Goal: Task Accomplishment & Management: Manage account settings

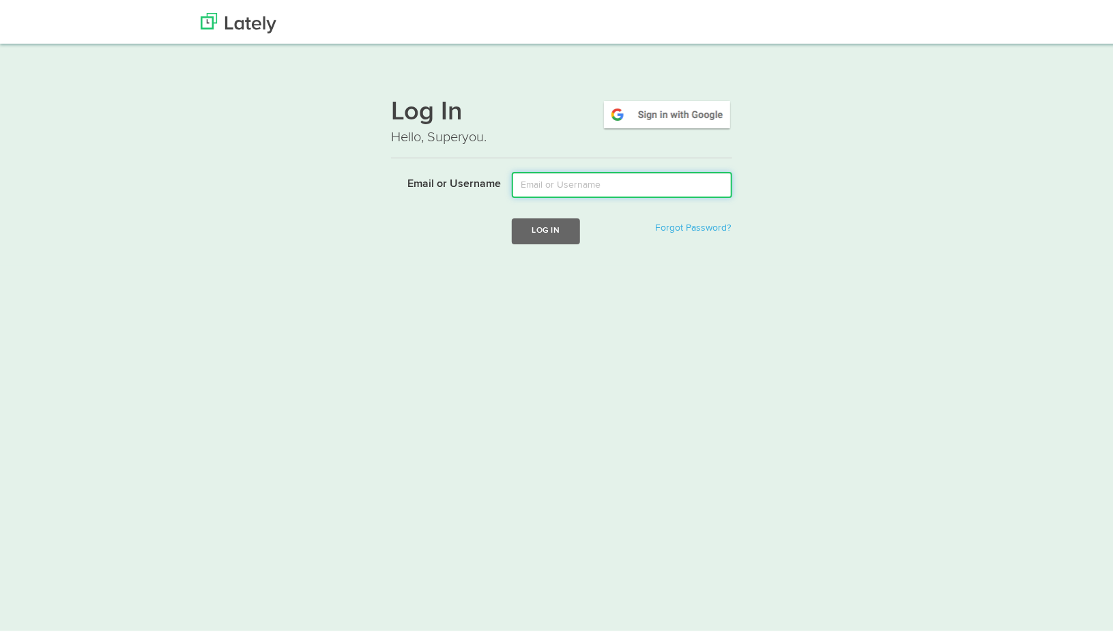
click at [645, 184] on input "Email or Username" at bounding box center [622, 182] width 220 height 26
type input "gfeldman"
click at [512, 216] on button "Log In" at bounding box center [546, 228] width 68 height 25
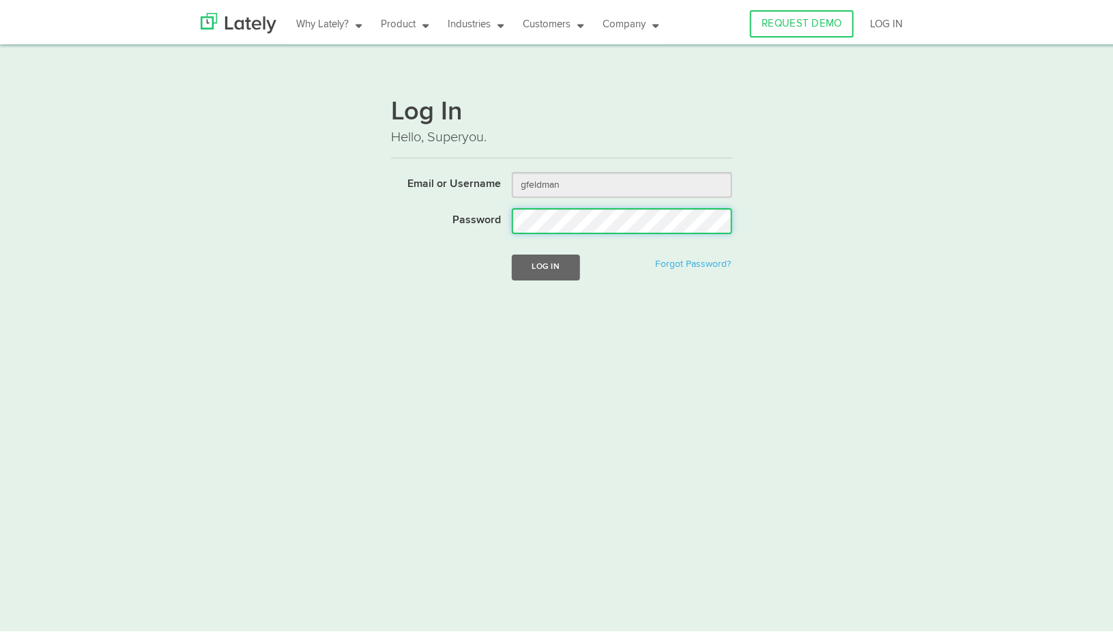
click at [512, 252] on button "Log In" at bounding box center [546, 264] width 68 height 25
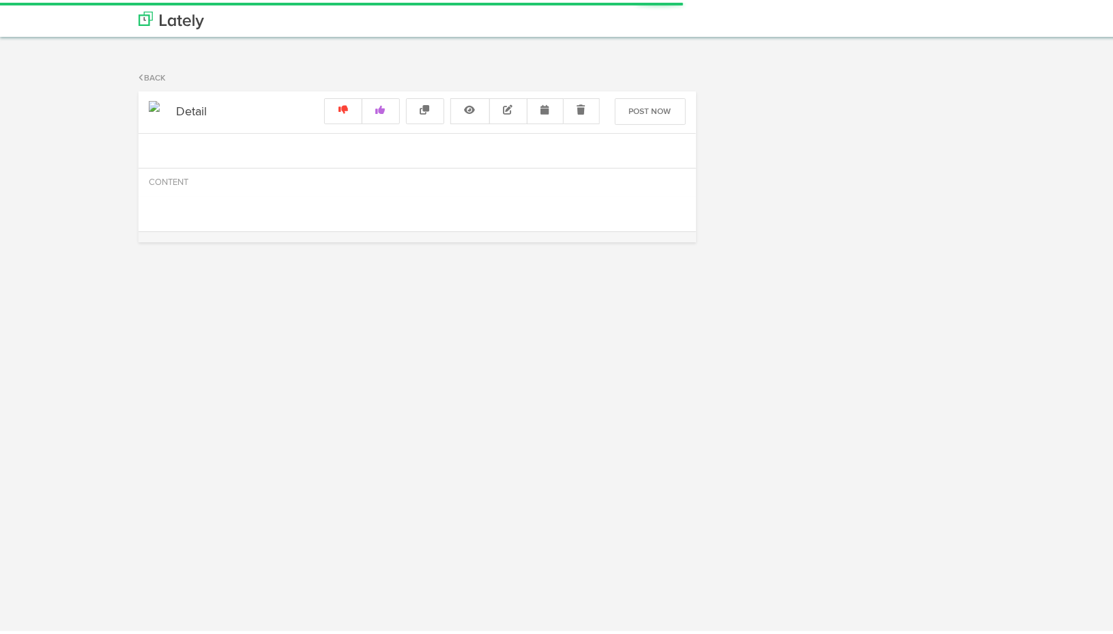
radio input "true"
select select "2"
select select "PM"
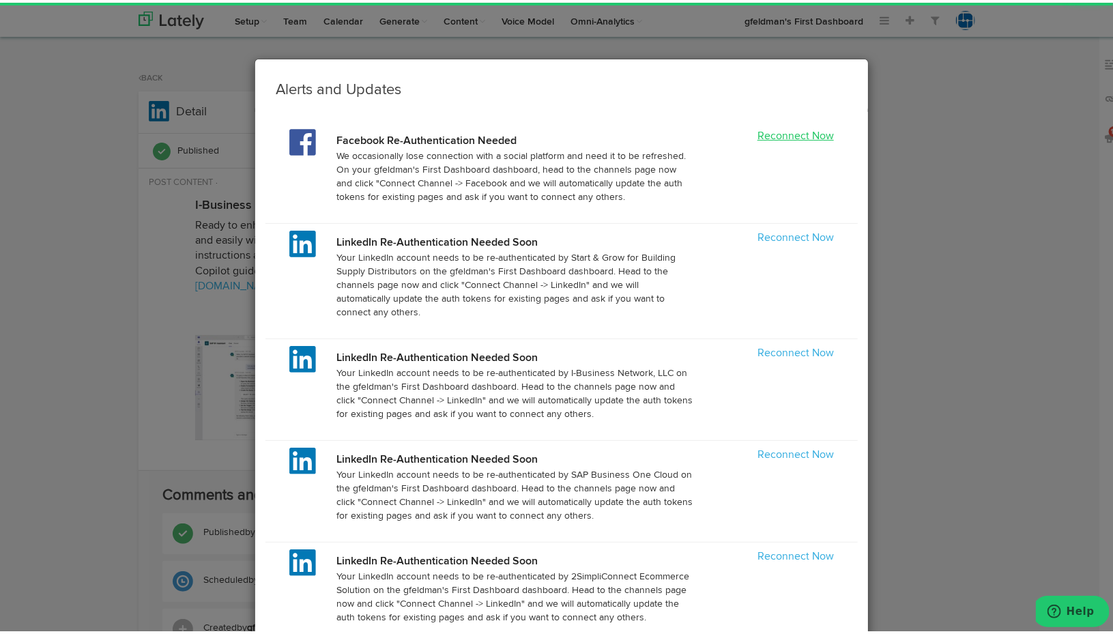
click at [809, 130] on link "Reconnect Now" at bounding box center [795, 133] width 76 height 11
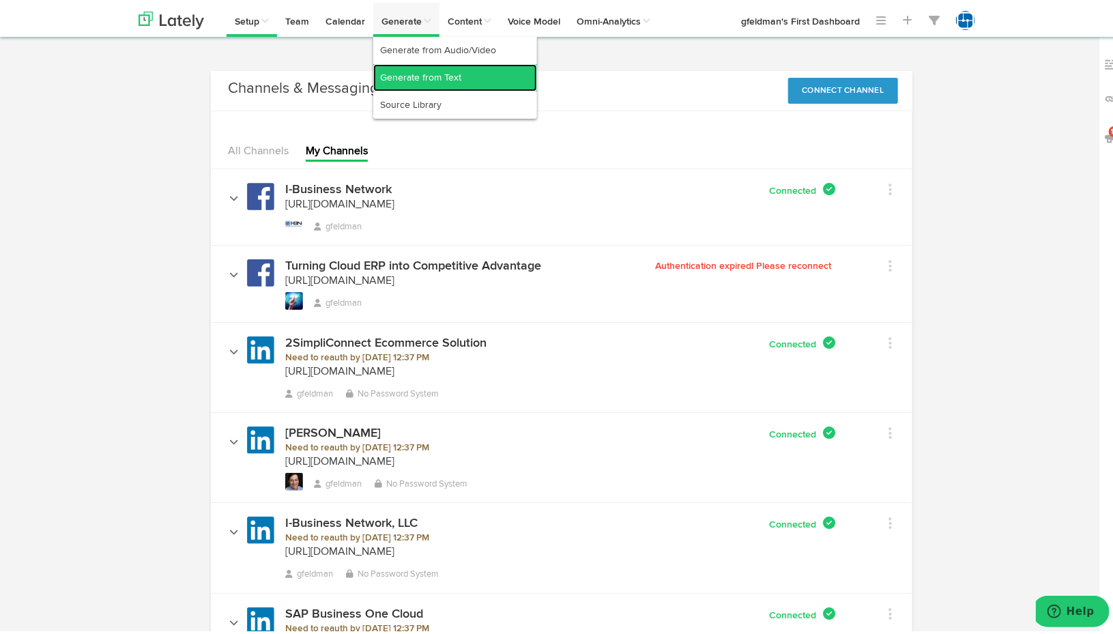
click at [411, 71] on link "Generate from Text" at bounding box center [455, 74] width 164 height 27
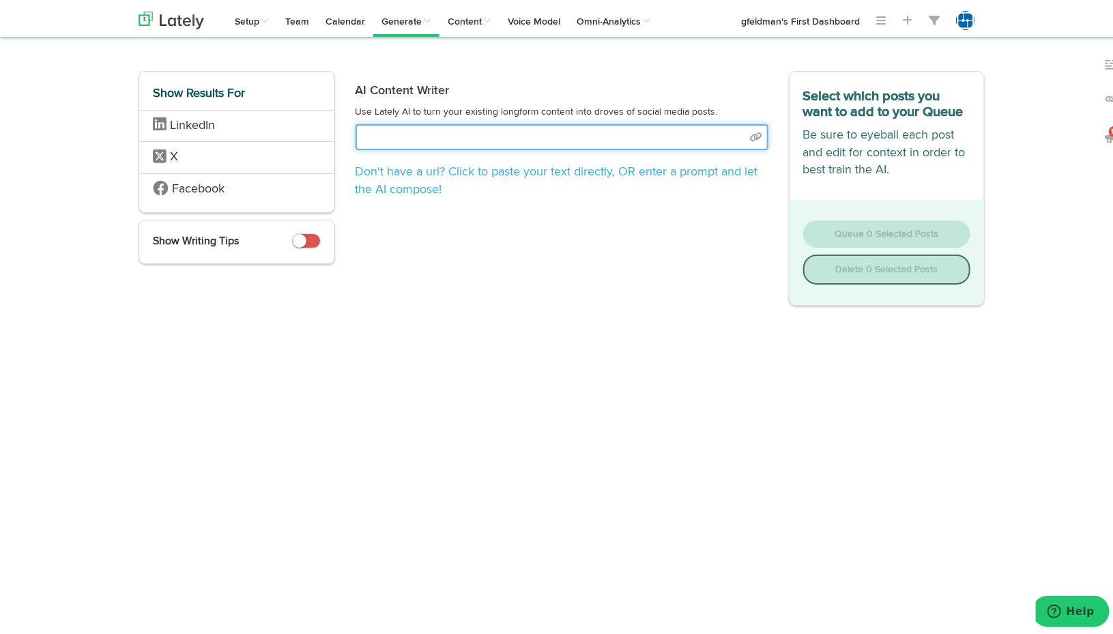
click at [524, 132] on input "text" at bounding box center [561, 134] width 413 height 26
select select "natural"
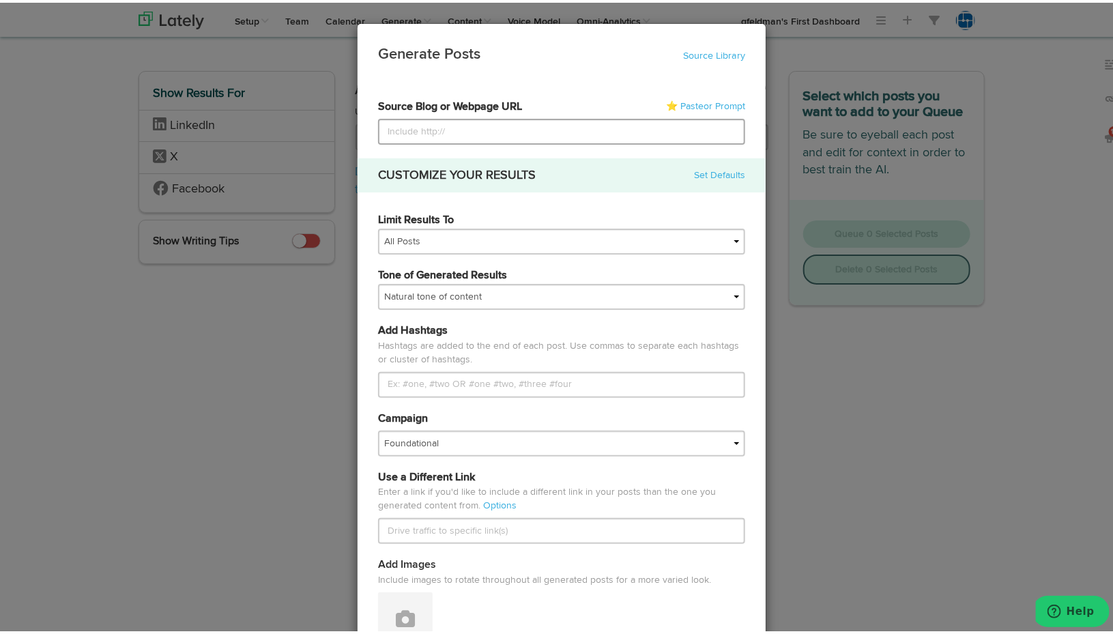
type input "[URL][DOMAIN_NAME]"
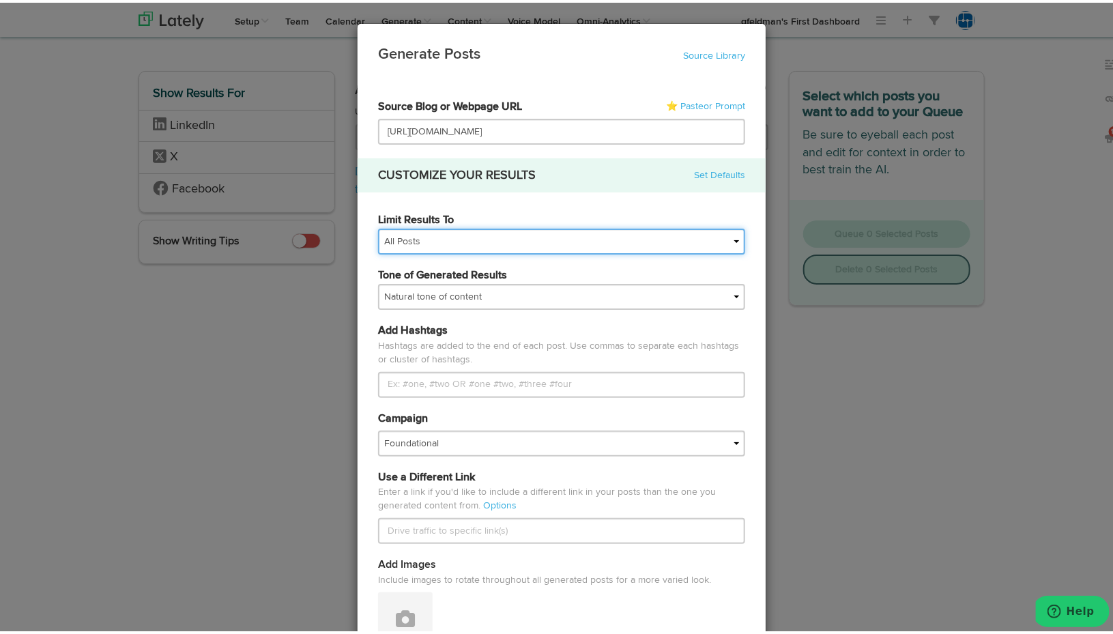
scroll to position [68, 0]
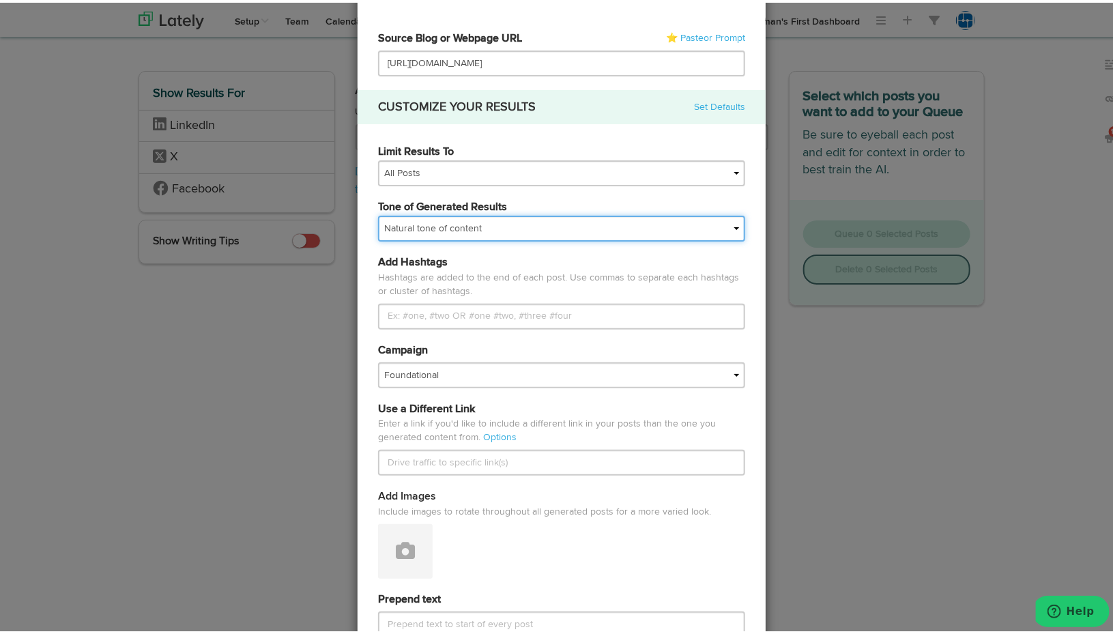
click at [702, 222] on select "My tone Official and professional Relaxed and conversational Light and humorous…" at bounding box center [561, 226] width 367 height 26
select select "professional"
click at [378, 213] on select "My tone Official and professional Relaxed and conversational Light and humorous…" at bounding box center [561, 226] width 367 height 26
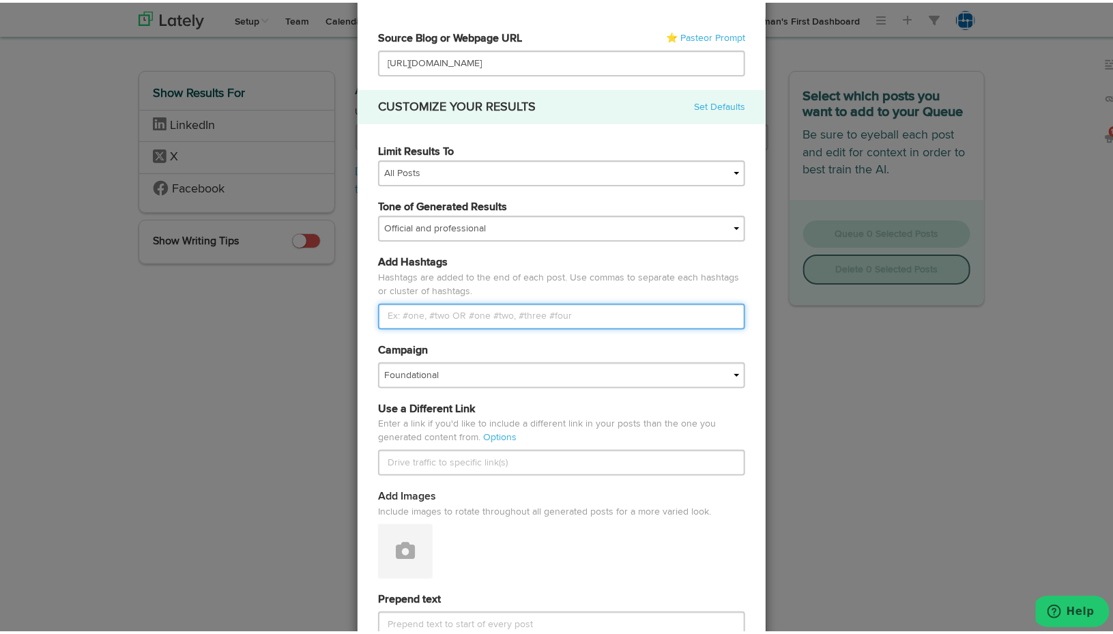
click at [552, 319] on input "Limit Results To" at bounding box center [561, 314] width 367 height 26
type input "#SAPB1Community, #SAPB1Cloud"
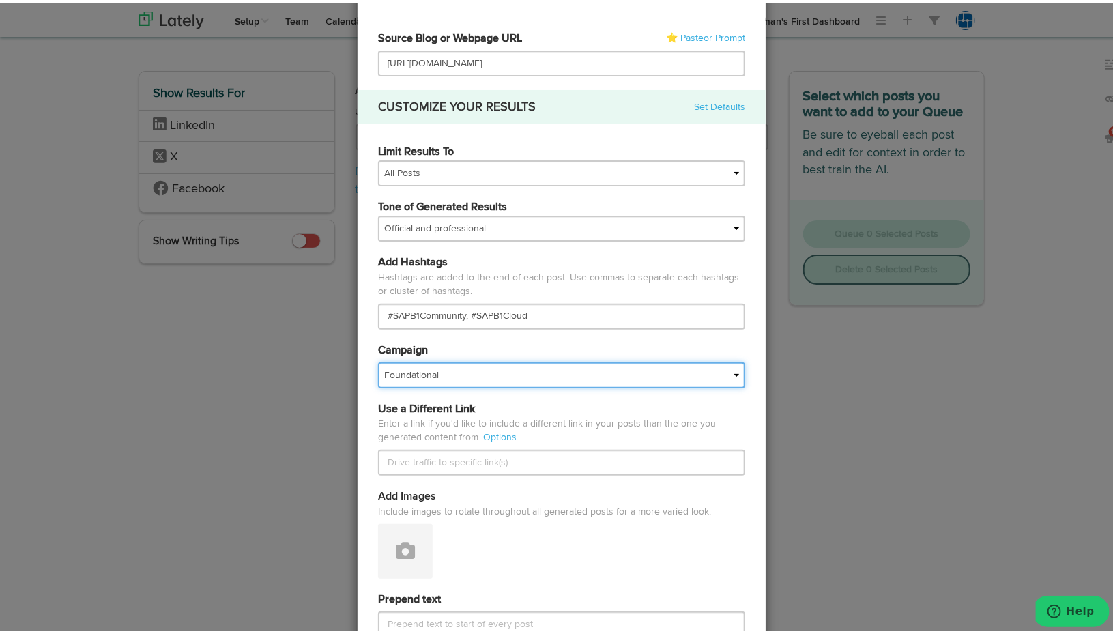
click at [723, 371] on select "Foundational IMPORTED Mondial Outgrowing QB SAPB1 [PERSON_NAME]" at bounding box center [561, 373] width 367 height 26
select select "62f8f1d3f74ca312300e1e95"
click at [378, 360] on select "Foundational IMPORTED Mondial Outgrowing QB SAPB1 [PERSON_NAME]" at bounding box center [561, 373] width 367 height 26
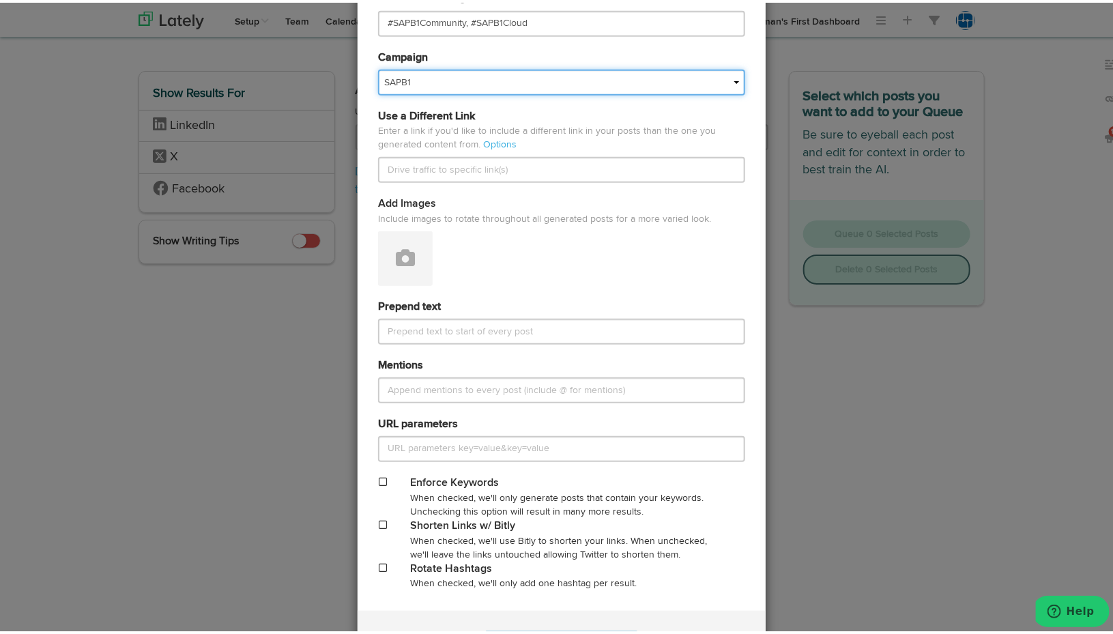
scroll to position [409, 0]
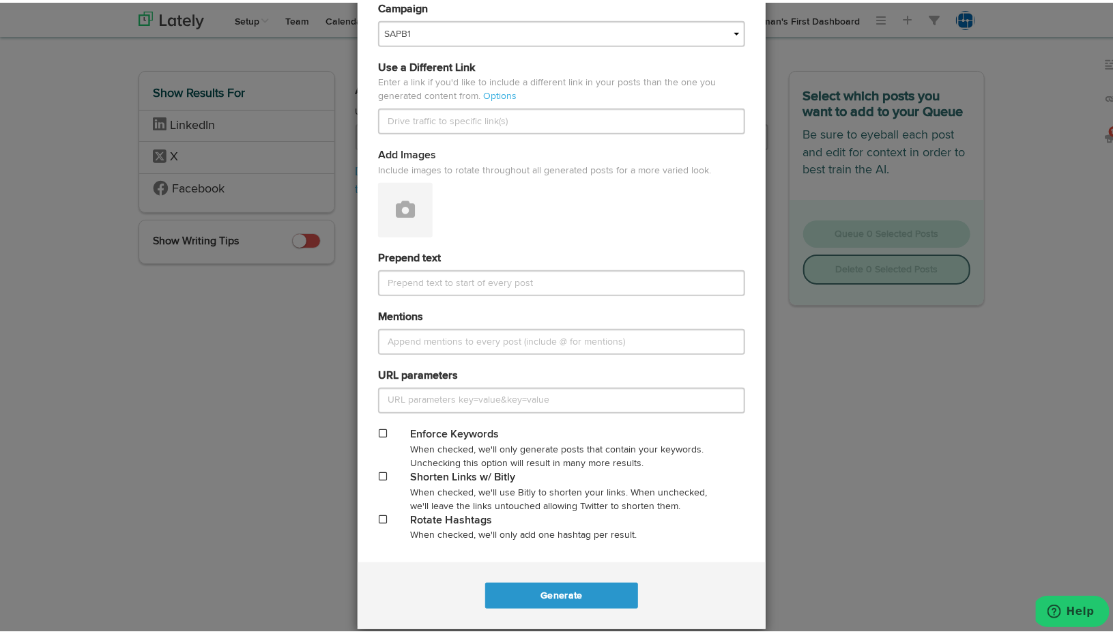
click at [379, 475] on span at bounding box center [383, 474] width 8 height 10
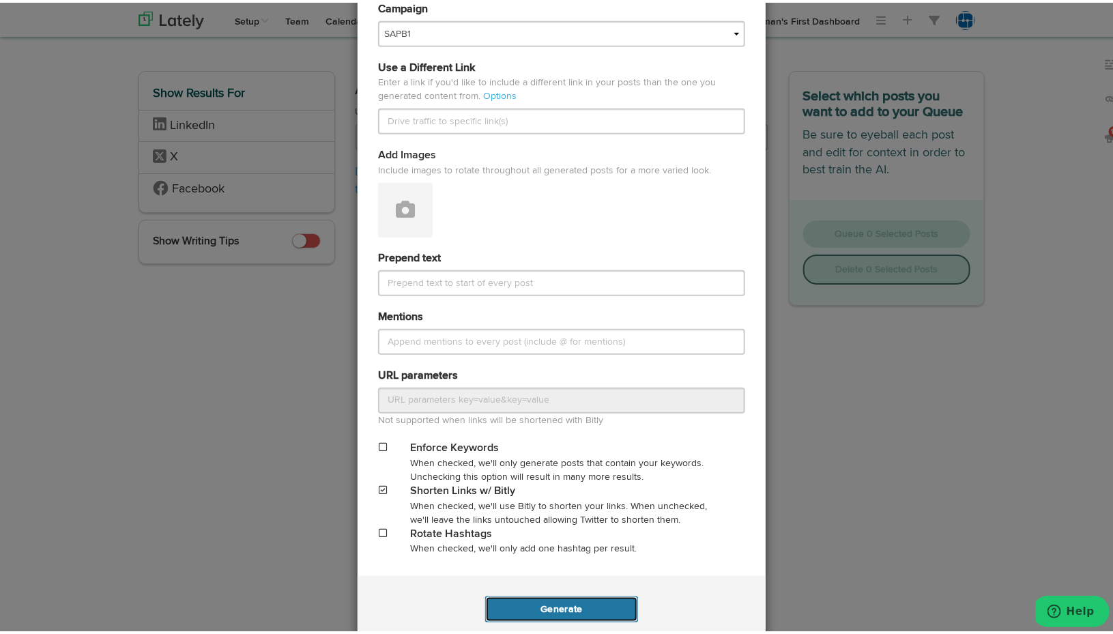
click at [549, 606] on button "Generate" at bounding box center [561, 607] width 152 height 26
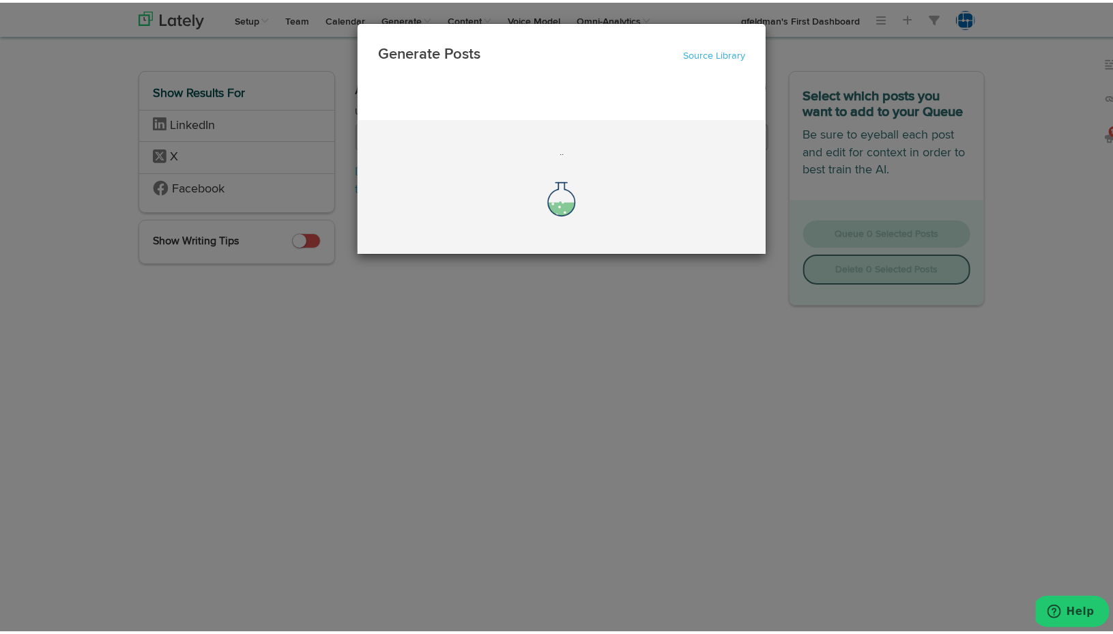
scroll to position [0, 0]
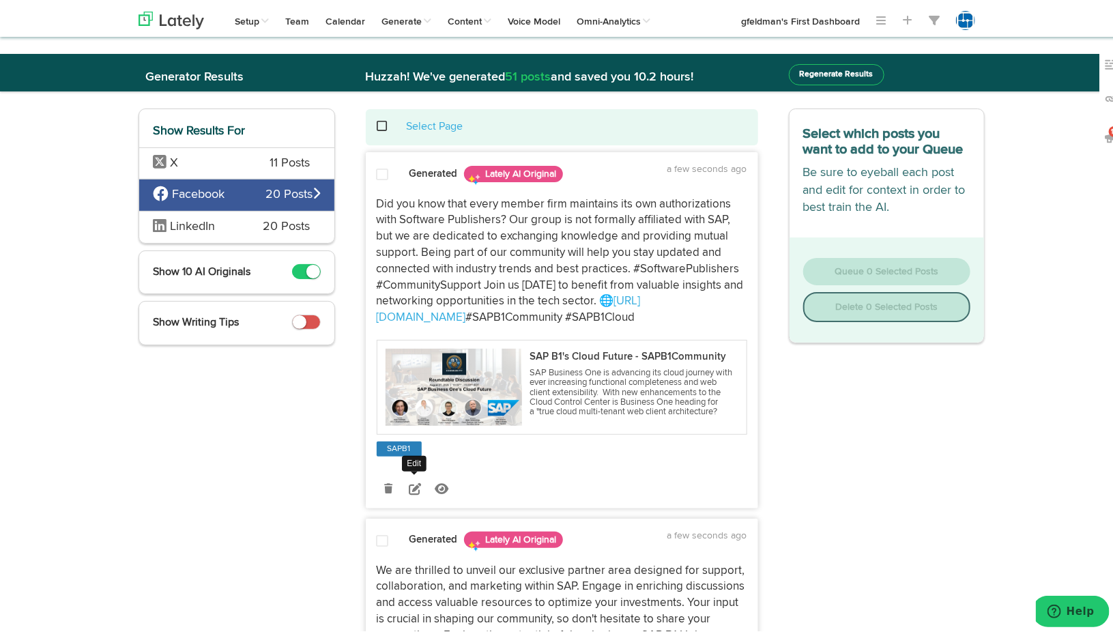
click at [409, 483] on icon at bounding box center [415, 486] width 12 height 12
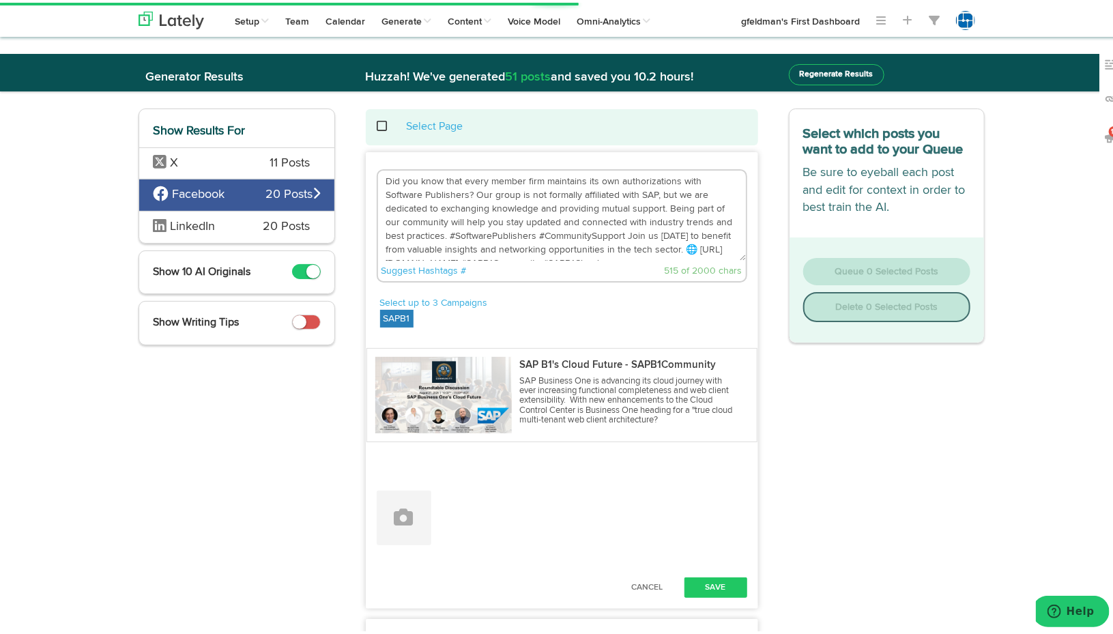
drag, startPoint x: 660, startPoint y: 207, endPoint x: 367, endPoint y: 172, distance: 295.4
click at [367, 172] on div "Did you know that every member firm maintains its own authorizations with Softw…" at bounding box center [561, 224] width 391 height 117
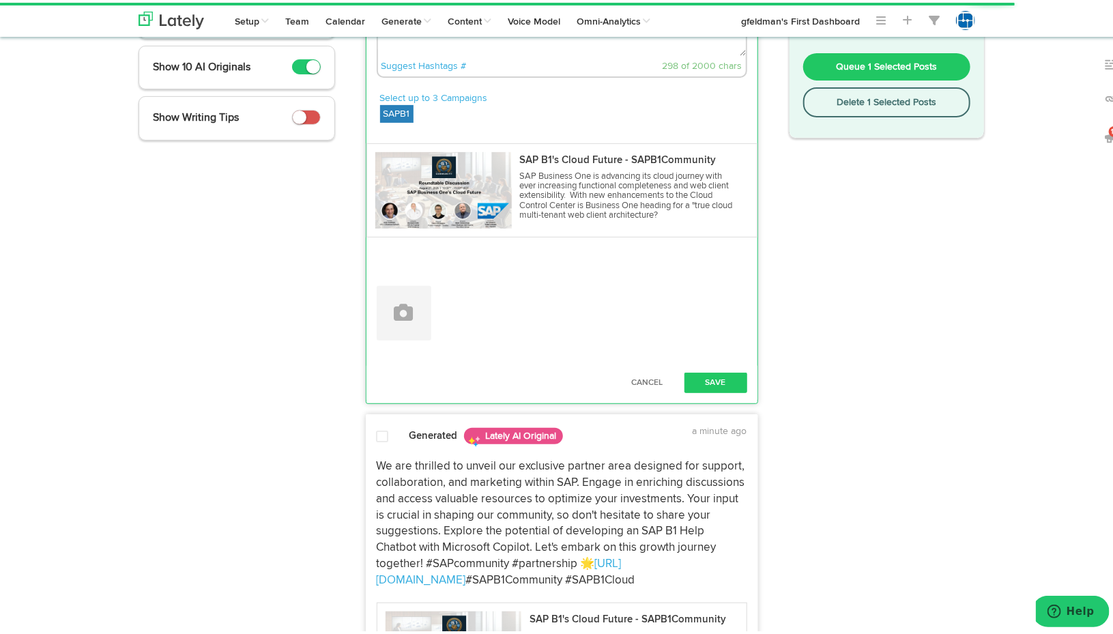
scroll to position [273, 0]
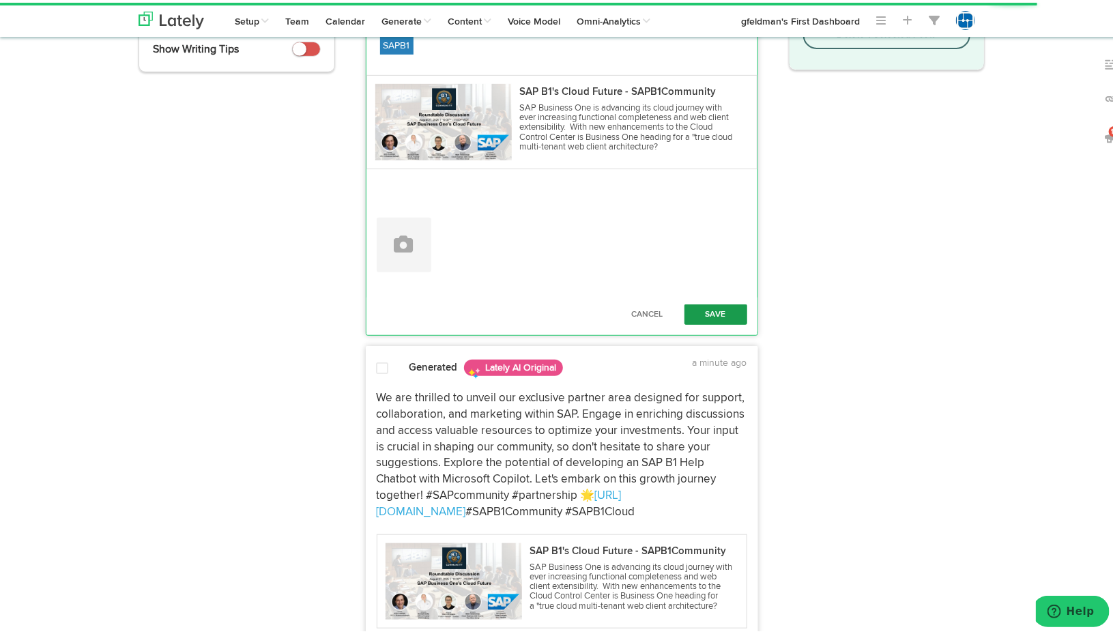
type textarea "Being part of our community will help you stay updated and connected with indus…"
click at [726, 310] on button "Save" at bounding box center [715, 312] width 63 height 20
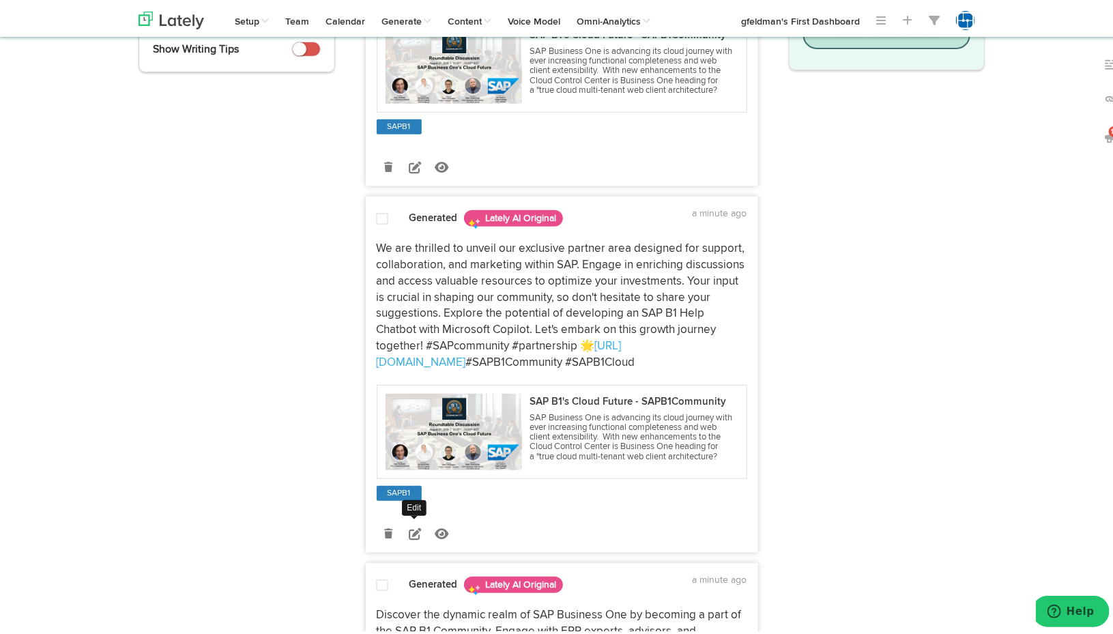
click at [409, 532] on icon at bounding box center [415, 531] width 12 height 12
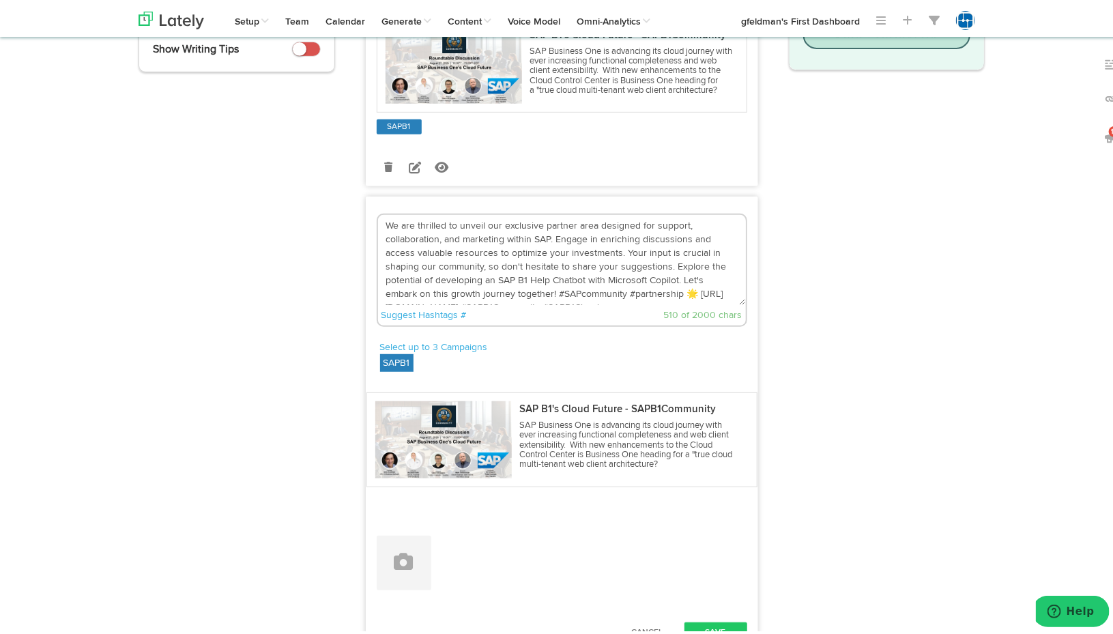
drag, startPoint x: 572, startPoint y: 220, endPoint x: 545, endPoint y: 232, distance: 29.7
click at [545, 232] on textarea "We are thrilled to unveil our exclusive partner area designed for support, coll…" at bounding box center [562, 257] width 368 height 90
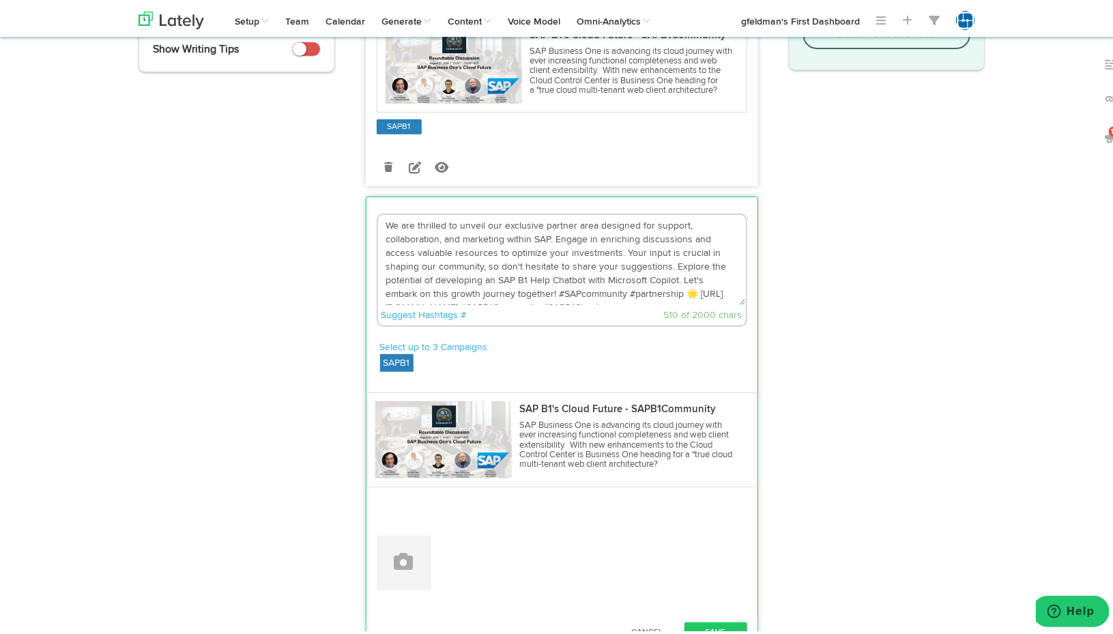
drag, startPoint x: 549, startPoint y: 231, endPoint x: 372, endPoint y: 205, distance: 178.7
click at [372, 205] on div "We are thrilled to unveil our exclusive partner area designed for support, coll…" at bounding box center [561, 265] width 391 height 123
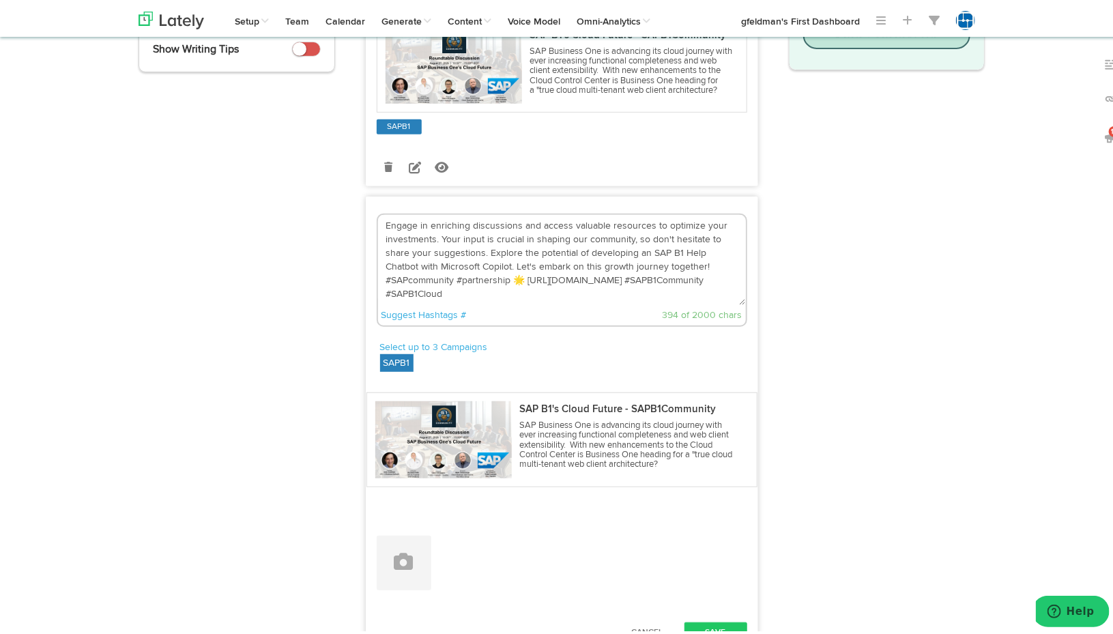
drag, startPoint x: 482, startPoint y: 252, endPoint x: 473, endPoint y: 264, distance: 14.8
click at [473, 264] on textarea "Engage in enriching discussions and access valuable resources to optimize your …" at bounding box center [562, 257] width 368 height 90
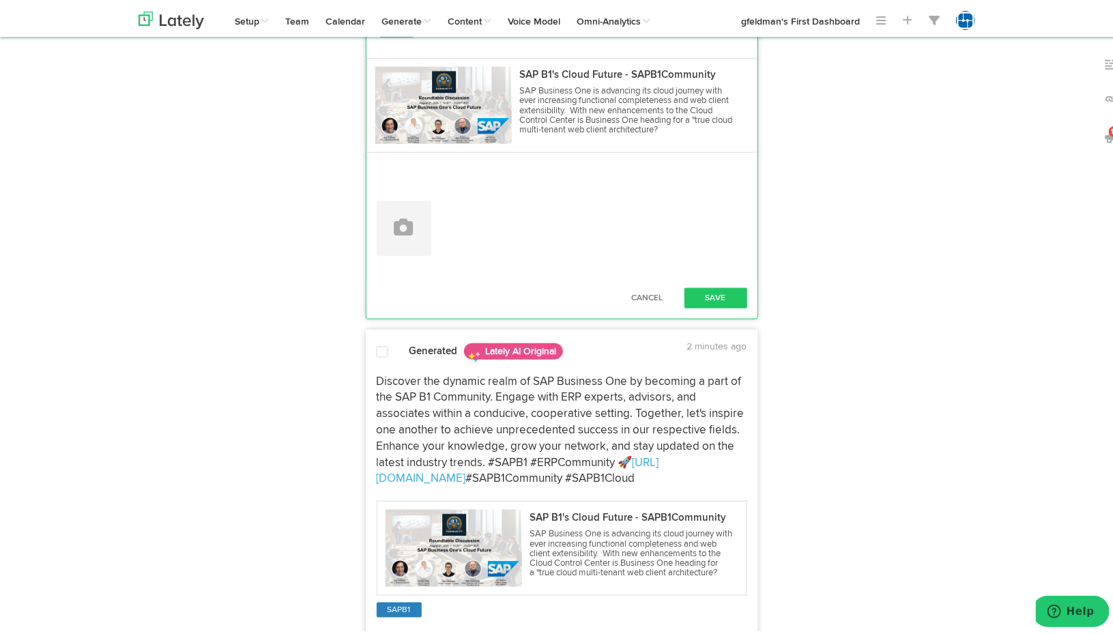
scroll to position [614, 0]
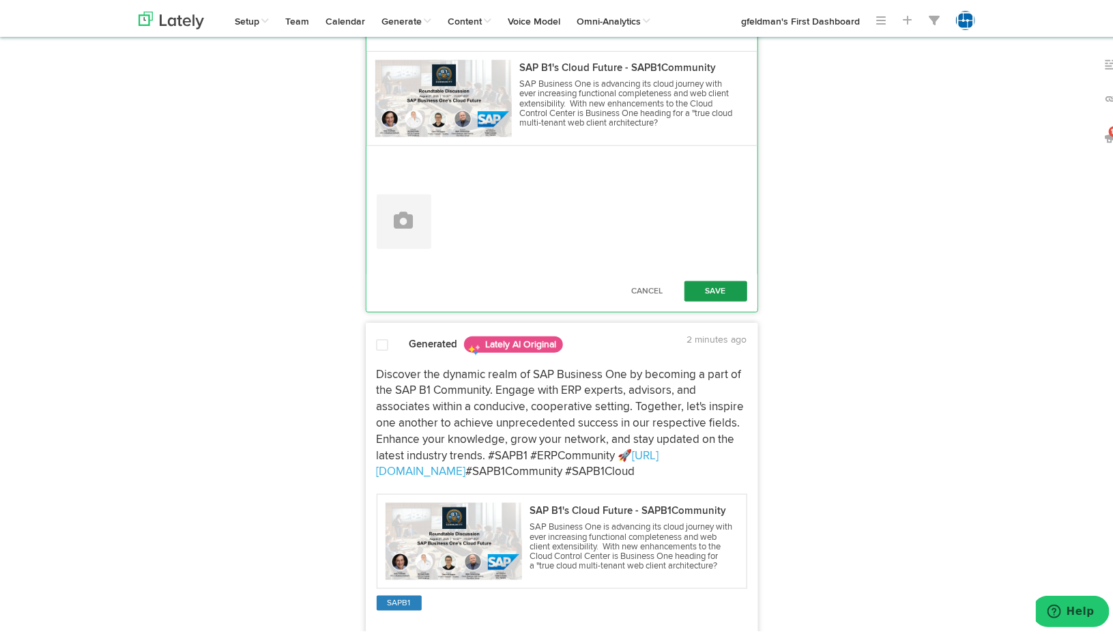
type textarea "Engage in enriching discussions and access valuable resources to optimize your …"
click at [719, 279] on button "Save" at bounding box center [715, 288] width 63 height 20
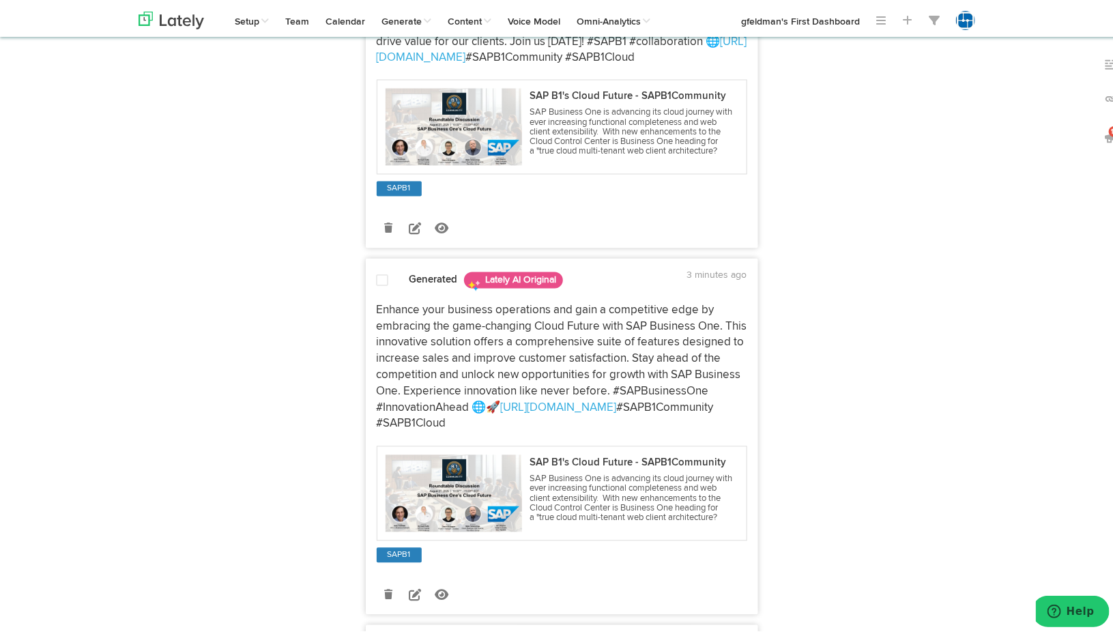
scroll to position [1296, 0]
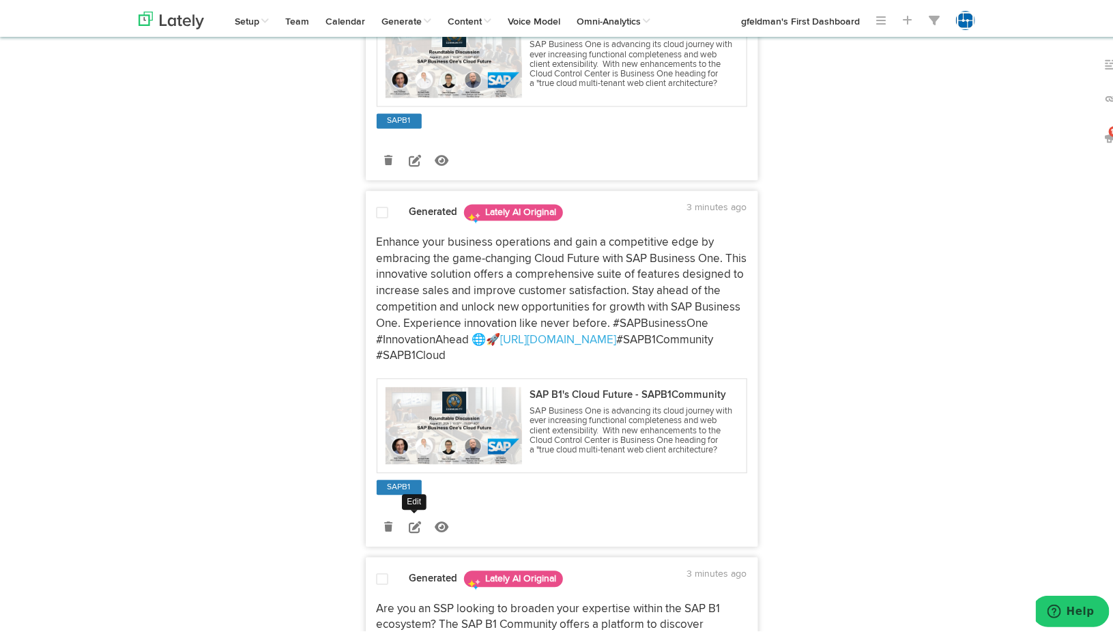
click at [411, 527] on icon at bounding box center [415, 524] width 12 height 12
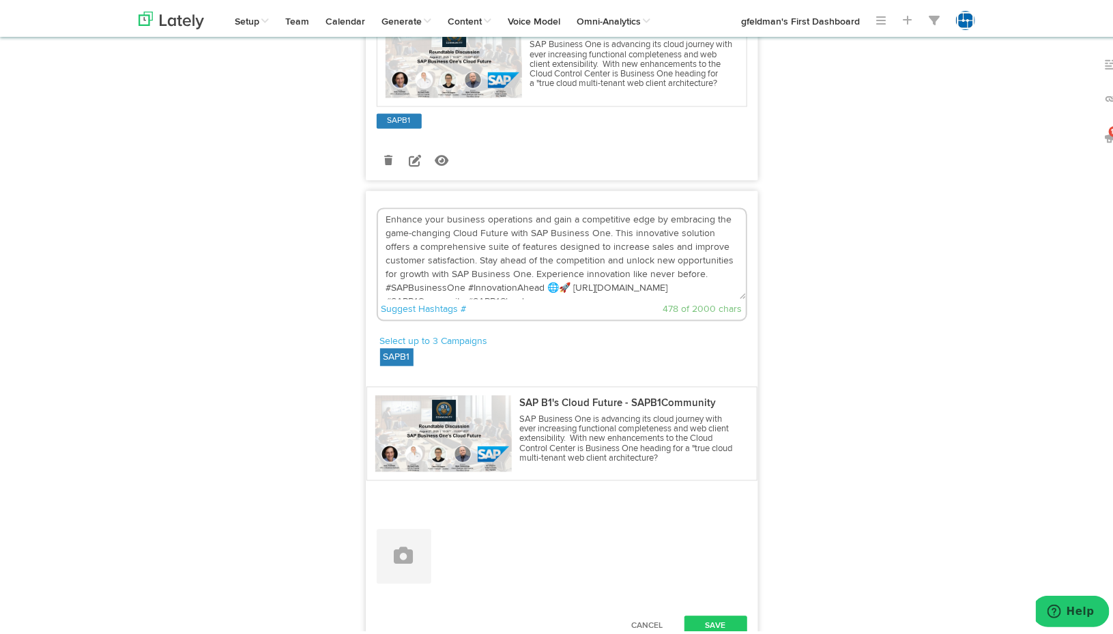
drag, startPoint x: 607, startPoint y: 232, endPoint x: 433, endPoint y: 265, distance: 177.7
click at [433, 265] on textarea "Enhance your business operations and gain a competitive edge by embracing the g…" at bounding box center [562, 252] width 368 height 90
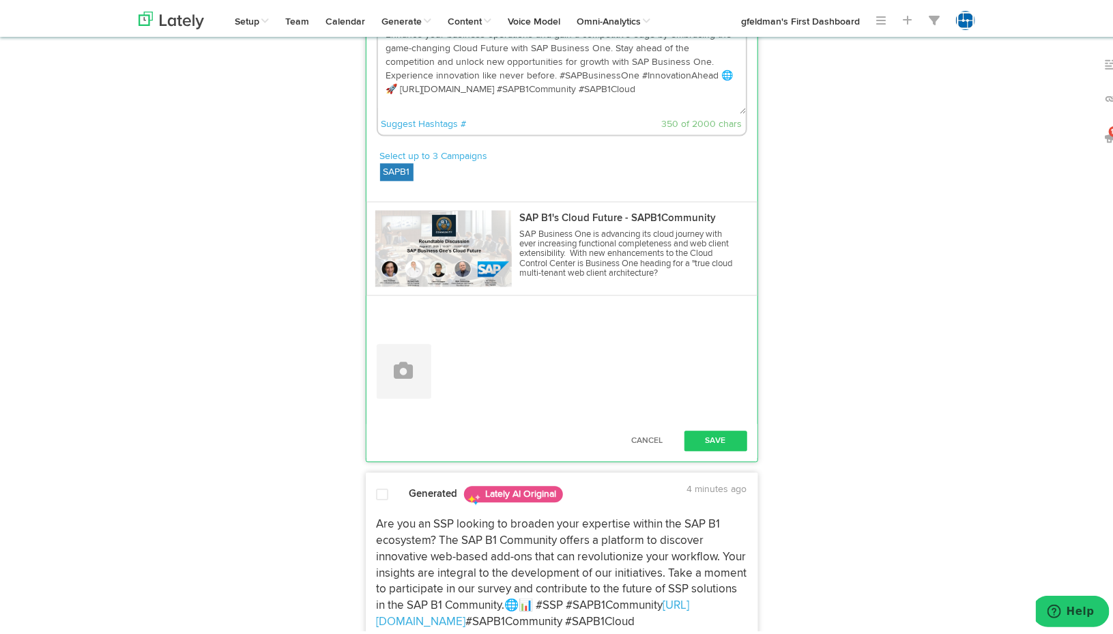
scroll to position [1501, 0]
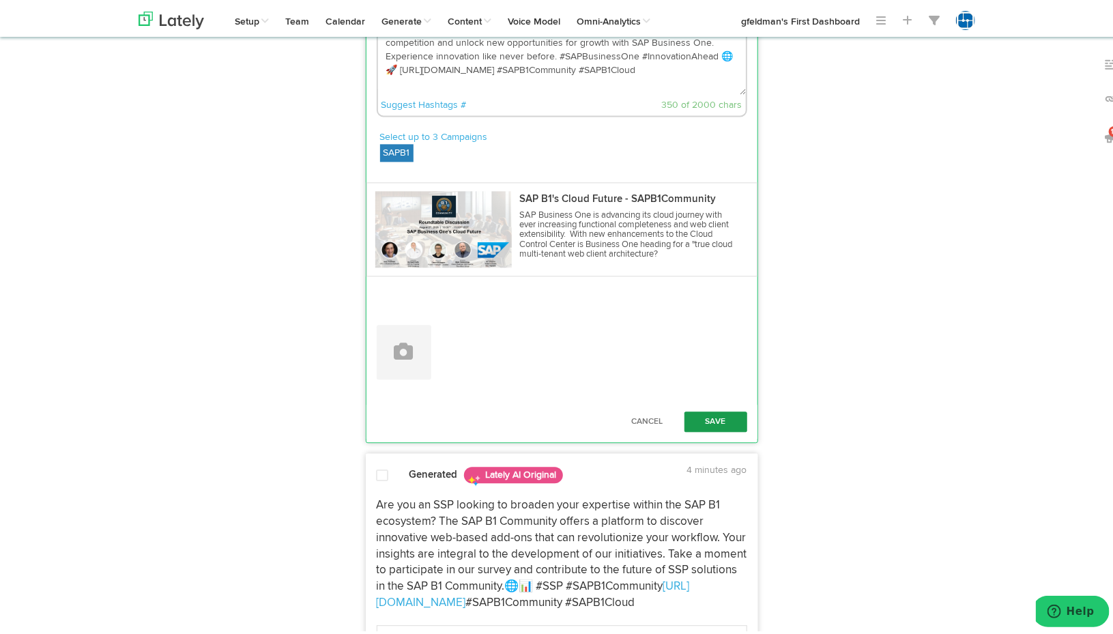
type textarea "Enhance your business operations and gain a competitive edge by embracing the g…"
click at [715, 413] on button "Save" at bounding box center [715, 419] width 63 height 20
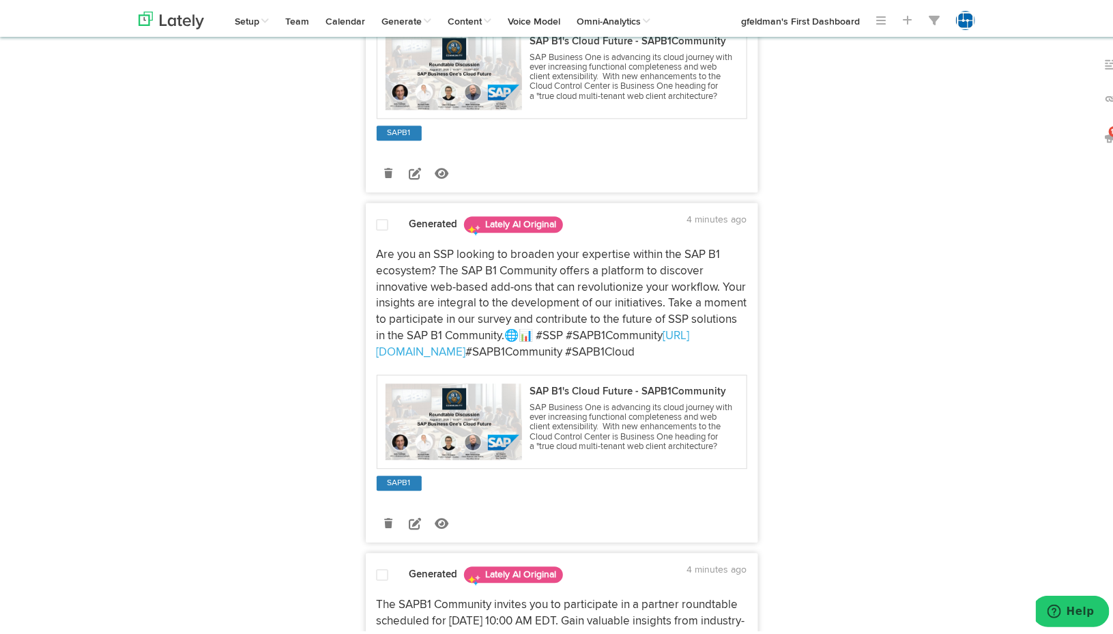
scroll to position [1637, 0]
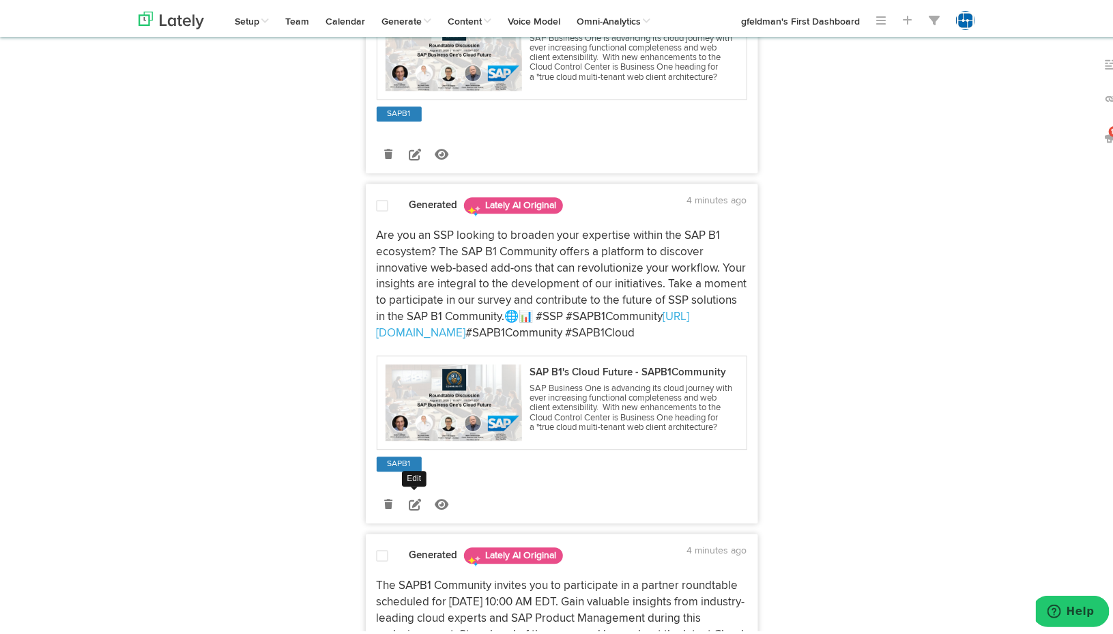
click at [411, 504] on icon at bounding box center [415, 501] width 12 height 12
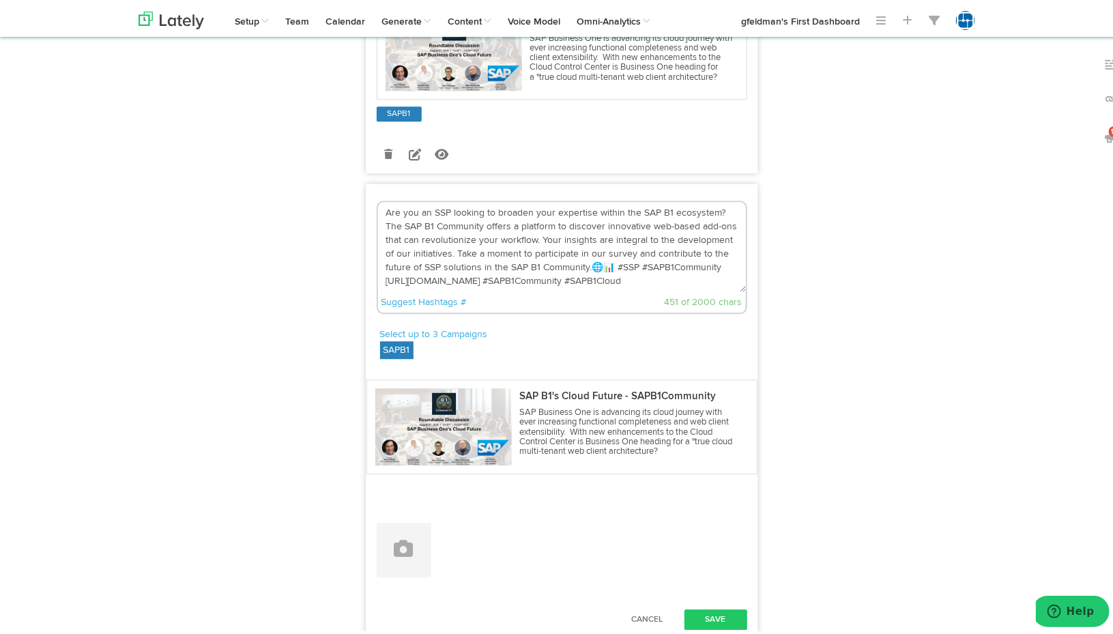
drag, startPoint x: 564, startPoint y: 224, endPoint x: 691, endPoint y: 227, distance: 127.6
click at [691, 227] on textarea "Are you an SSP looking to broaden your expertise within the SAP B1 ecosystem? T…" at bounding box center [562, 244] width 368 height 90
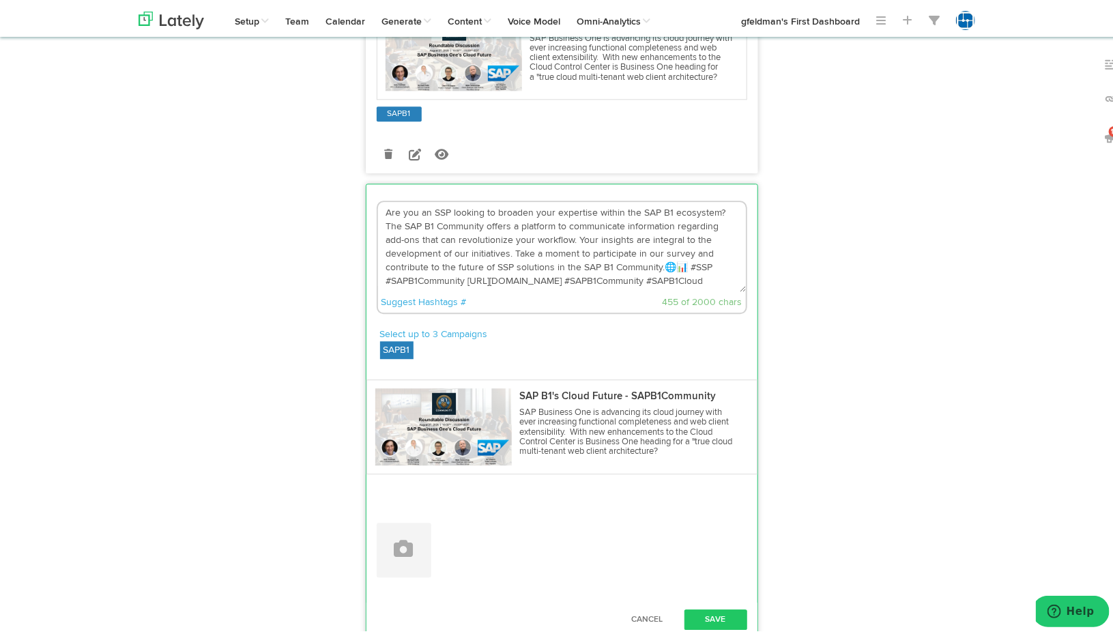
click at [497, 240] on textarea "Are you an SSP looking to broaden your expertise within the SAP B1 ecosystem? T…" at bounding box center [562, 244] width 368 height 90
click at [546, 238] on textarea "Are you an SSP looking to broaden your expertise within the SAP B1 ecosystem? T…" at bounding box center [562, 244] width 368 height 90
click at [547, 239] on textarea "Are you an SSP looking to broaden your expertise within the SAP B1 ecosystem? T…" at bounding box center [562, 244] width 368 height 90
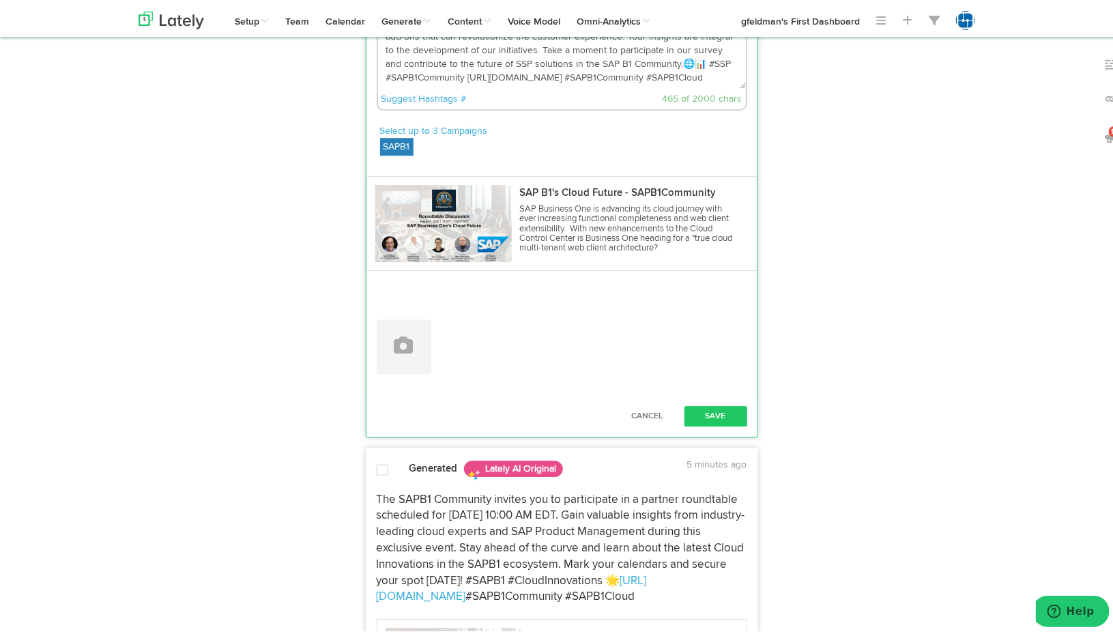
scroll to position [1842, 0]
type textarea "Are you an SSP looking to broaden your expertise within the SAP B1 ecosystem? T…"
click at [724, 409] on button "Save" at bounding box center [715, 412] width 63 height 20
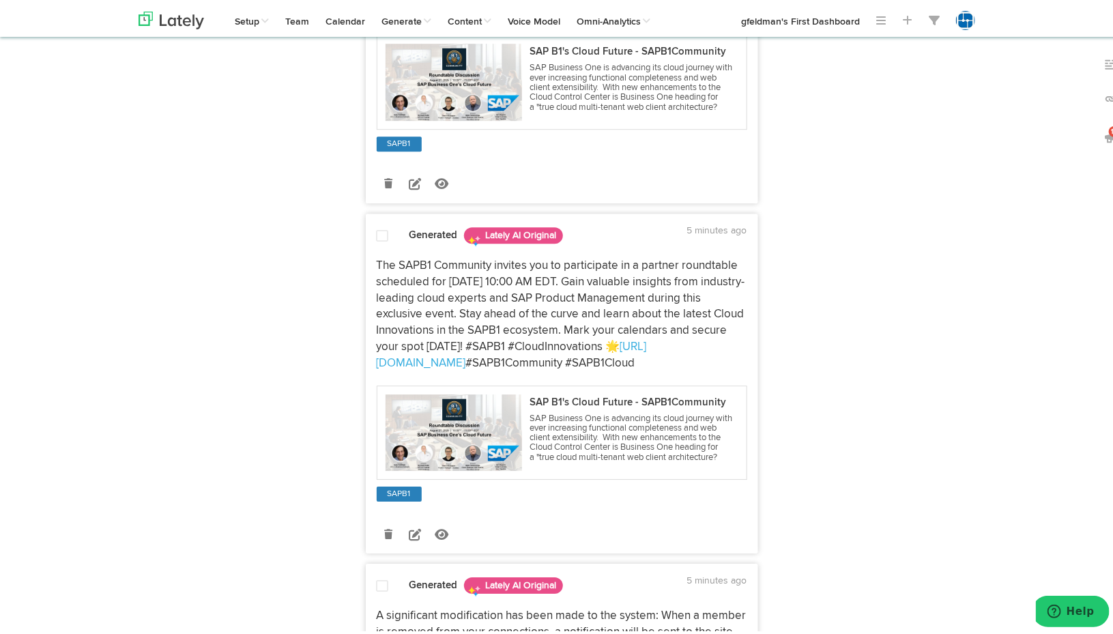
scroll to position [1978, 0]
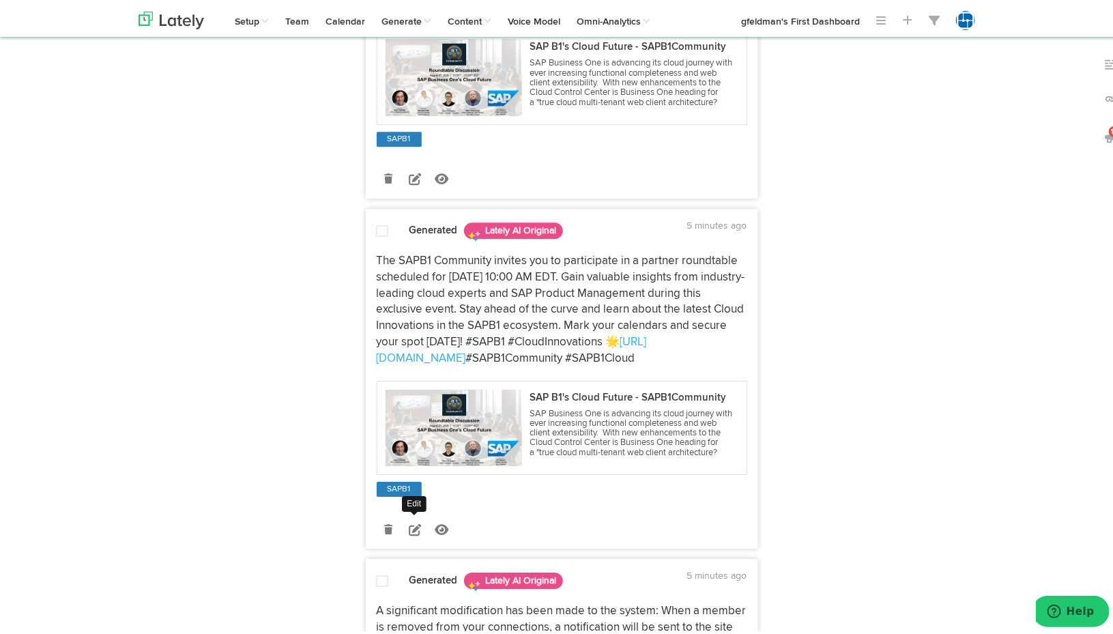
click at [409, 531] on icon at bounding box center [415, 527] width 12 height 12
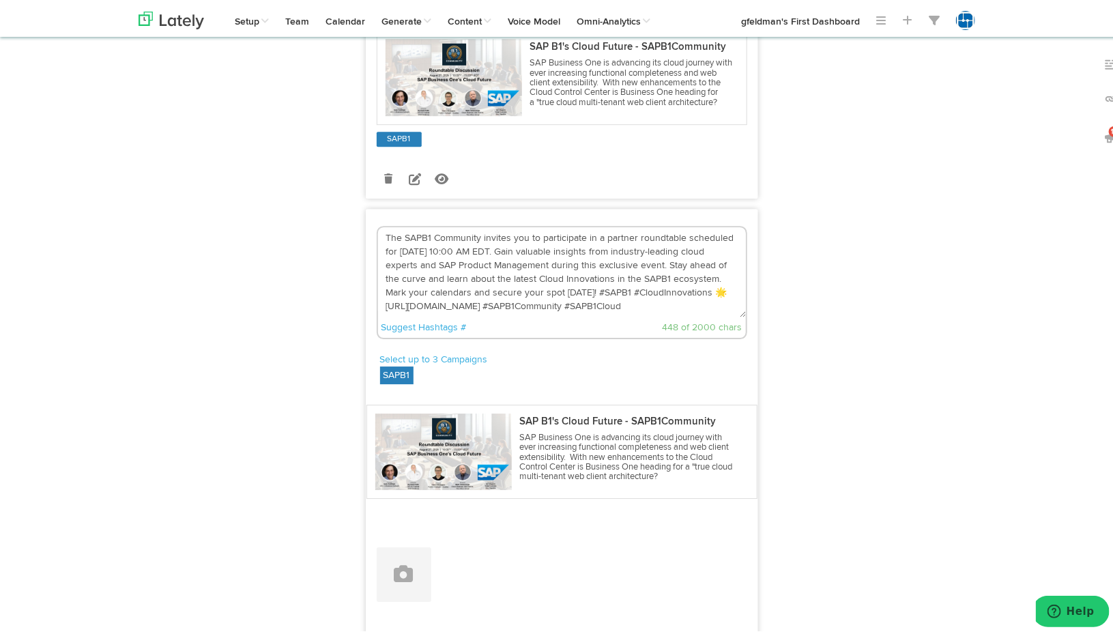
click at [514, 239] on textarea "The SAPB1 Community invites you to participate in a partner roundtable schedule…" at bounding box center [562, 269] width 368 height 90
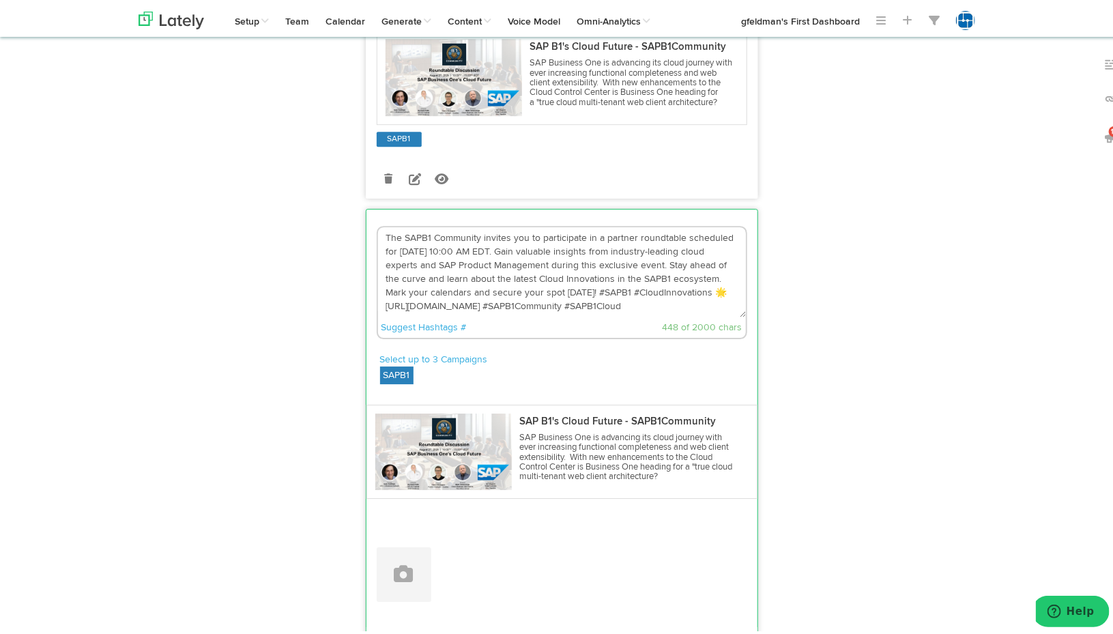
click at [514, 239] on textarea "The SAPB1 Community invites you to participate in a partner roundtable schedule…" at bounding box center [562, 269] width 368 height 90
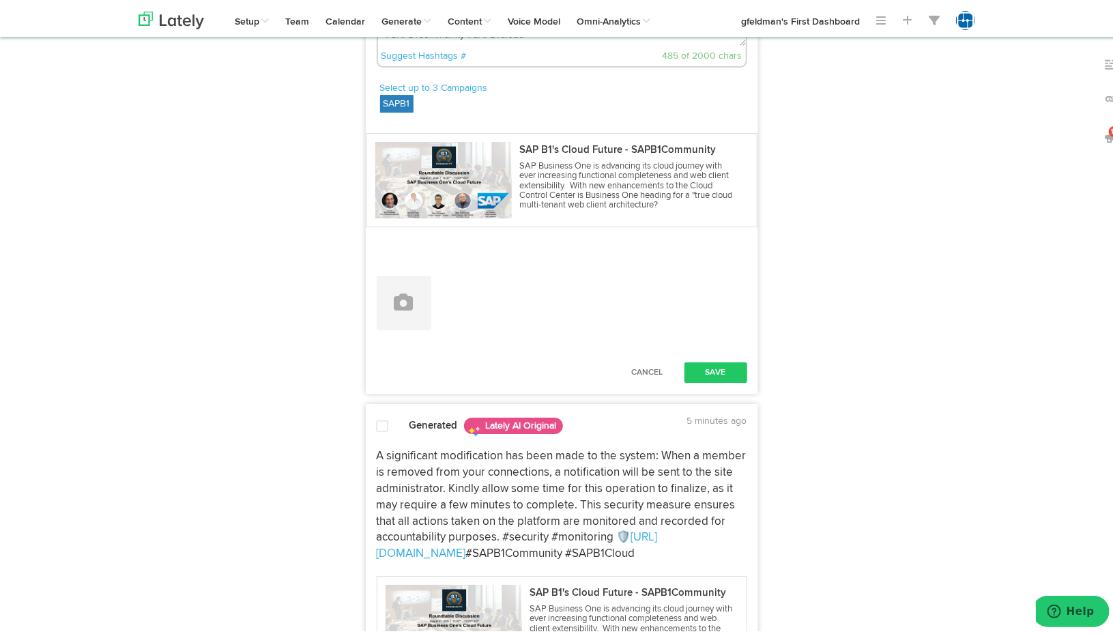
scroll to position [2251, 0]
type textarea "The SAPB1 Community invites partners, SSPs and Certified Consultants to partici…"
click at [717, 367] on button "Save" at bounding box center [715, 368] width 63 height 20
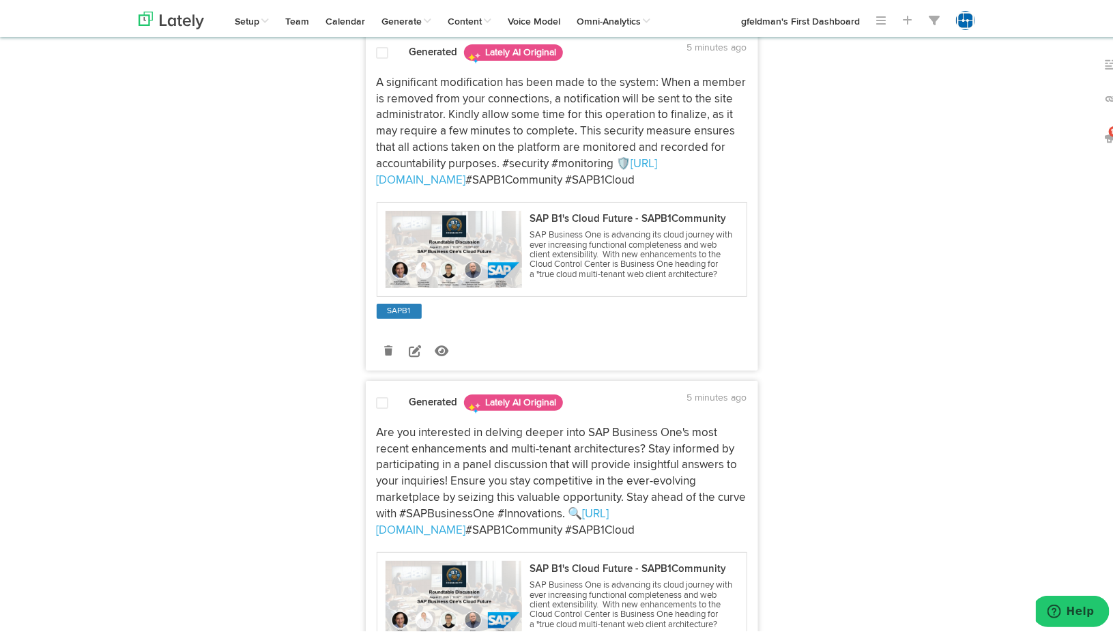
scroll to position [2524, 0]
click at [384, 351] on icon at bounding box center [388, 347] width 8 height 10
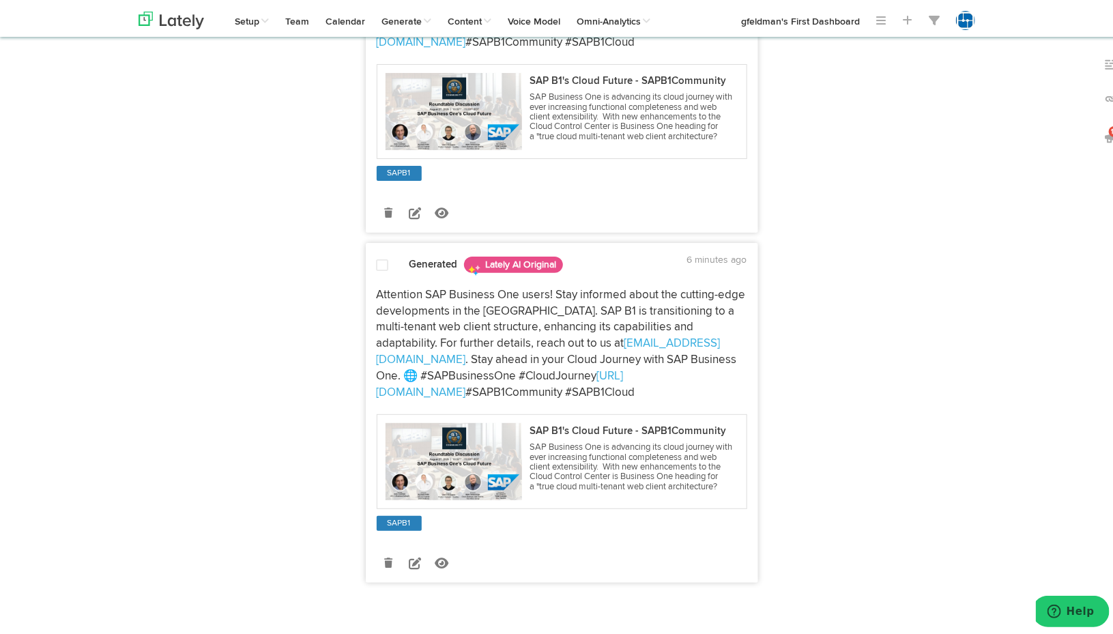
scroll to position [2682, 0]
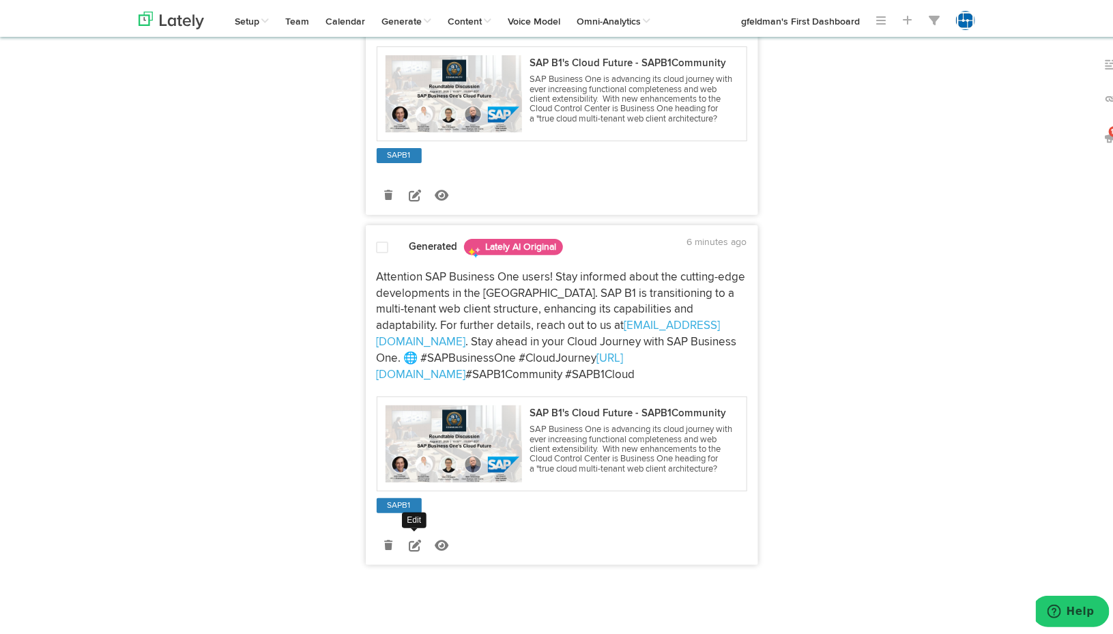
click at [409, 546] on icon at bounding box center [415, 542] width 12 height 12
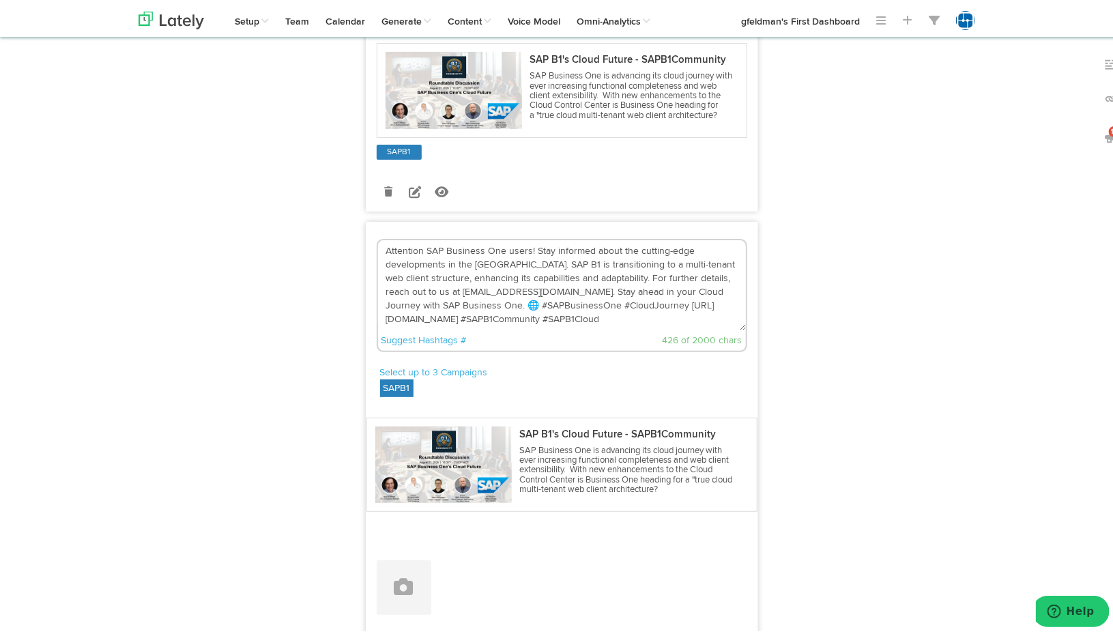
click at [513, 250] on textarea "Attention SAP Business One users! Stay informed about the cutting-edge developm…" at bounding box center [562, 282] width 368 height 90
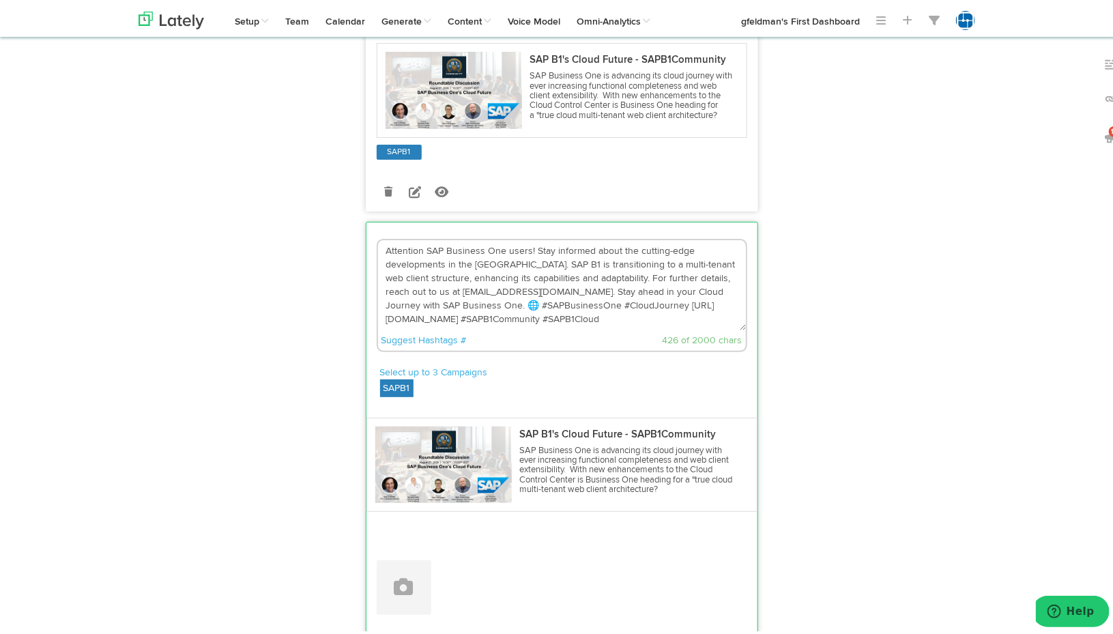
click at [513, 250] on textarea "Attention SAP Business One users! Stay informed about the cutting-edge developm…" at bounding box center [562, 282] width 368 height 90
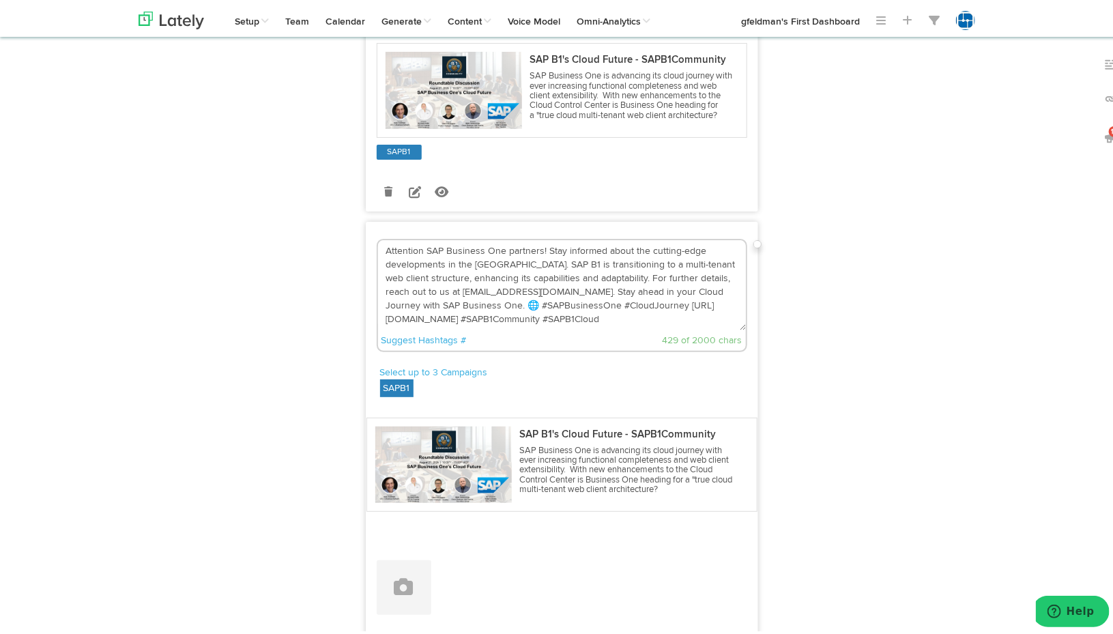
click at [561, 264] on textarea "Attention SAP Business One partners! Stay informed about the cutting-edge devel…" at bounding box center [562, 282] width 368 height 90
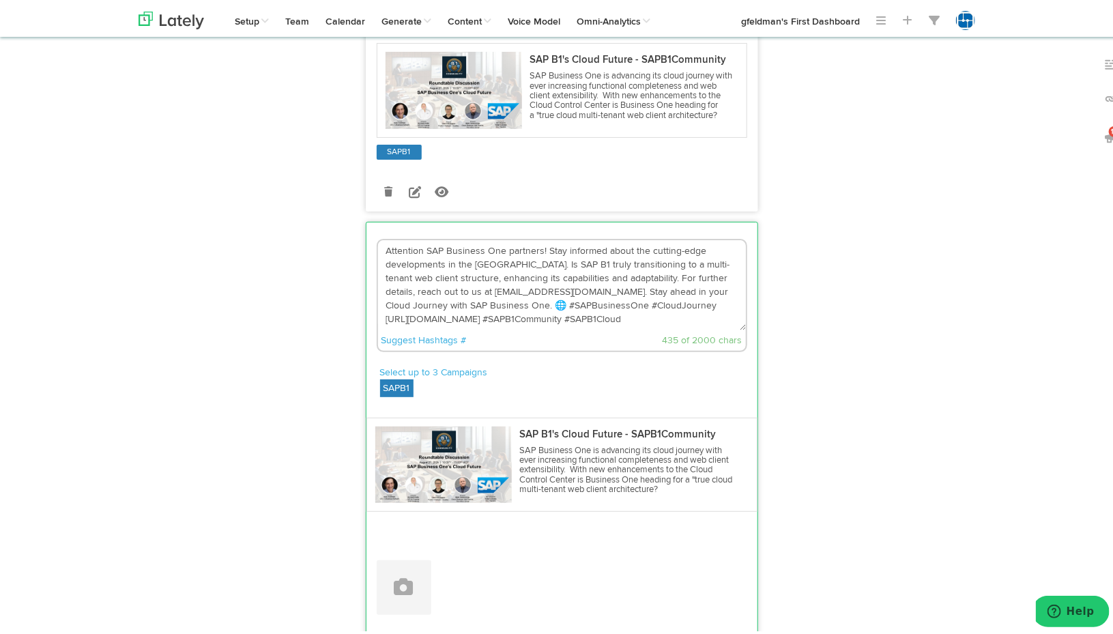
click at [671, 277] on textarea "Attention SAP Business One partners! Stay informed about the cutting-edge devel…" at bounding box center [562, 282] width 368 height 90
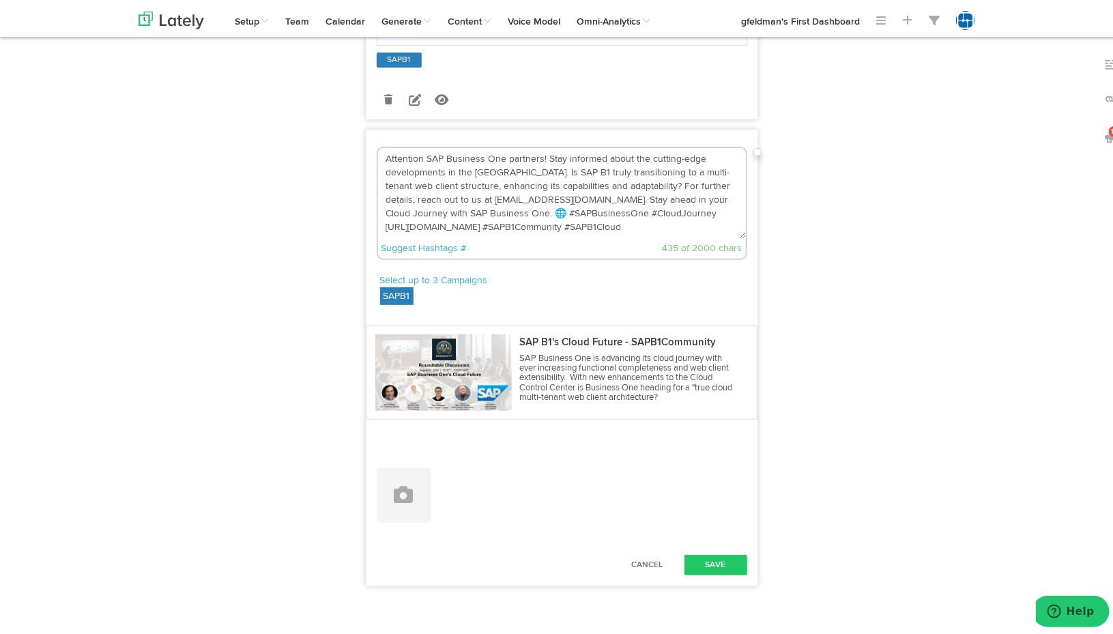
scroll to position [2796, 0]
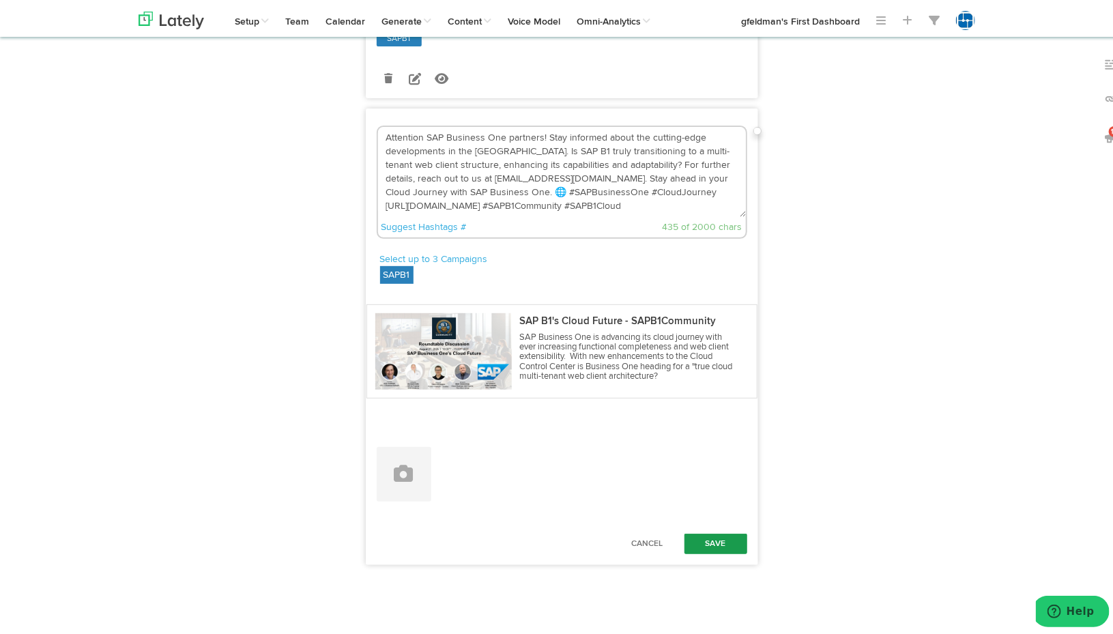
type textarea "Attention SAP Business One partners! Stay informed about the cutting-edge devel…"
click at [722, 540] on button "Save" at bounding box center [715, 541] width 63 height 20
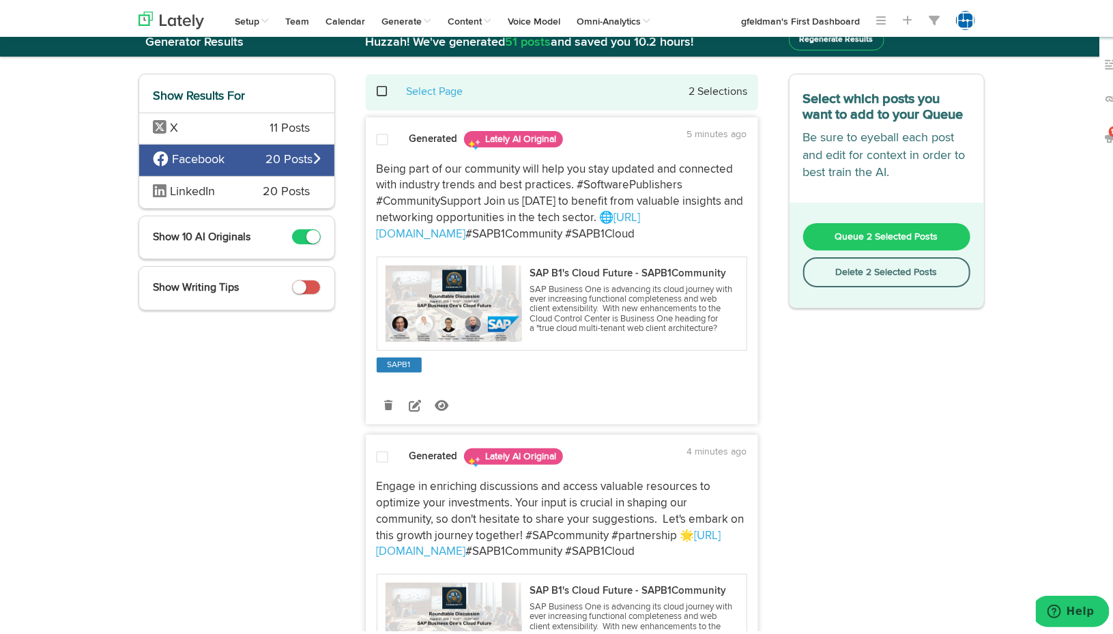
scroll to position [0, 0]
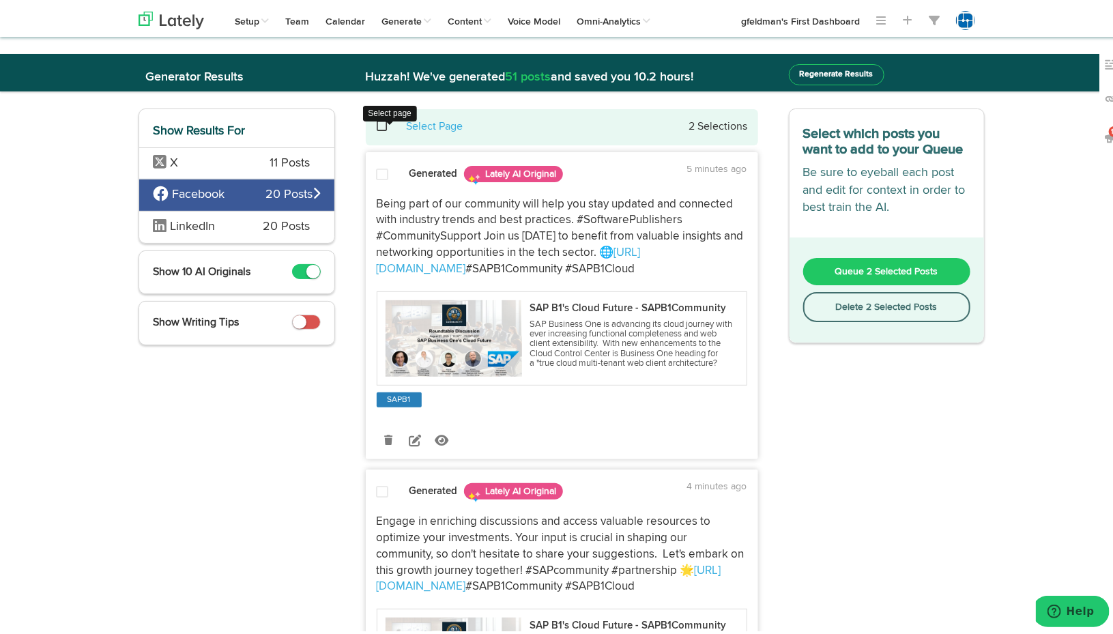
click at [377, 124] on span at bounding box center [390, 123] width 28 height 1
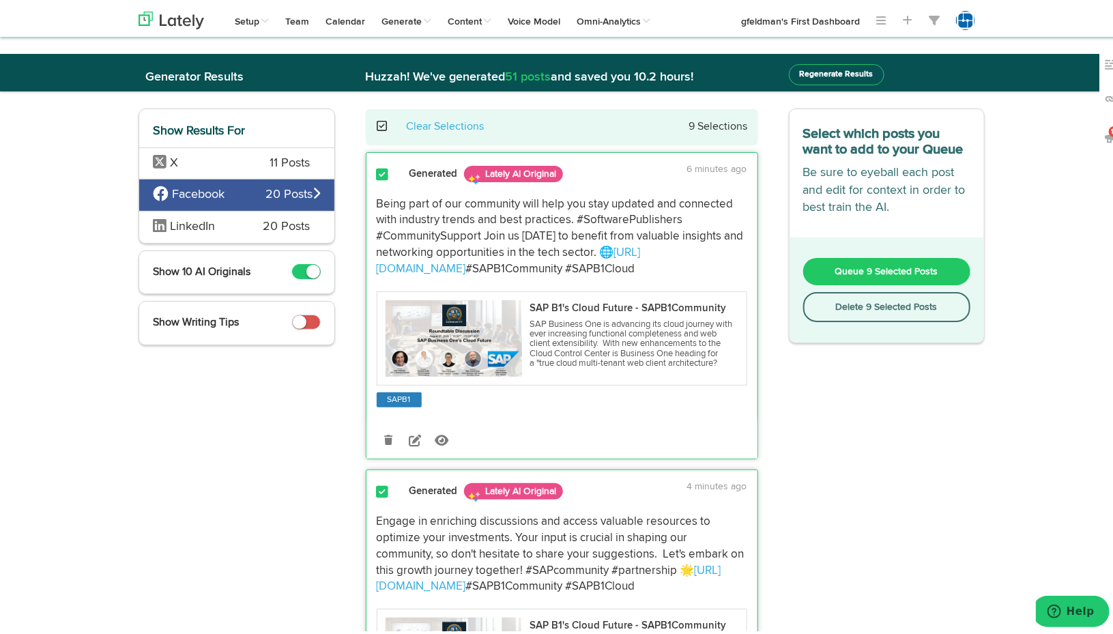
click at [845, 261] on button "Queue 9 Selected Posts" at bounding box center [887, 268] width 168 height 27
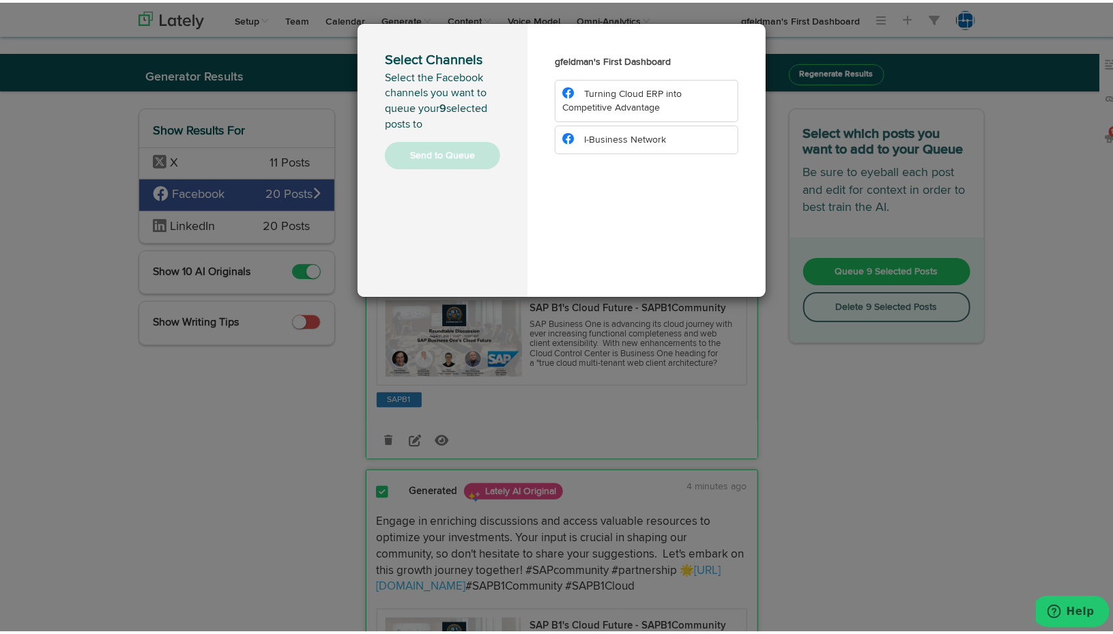
click at [629, 138] on span "I-Business Network" at bounding box center [625, 137] width 82 height 10
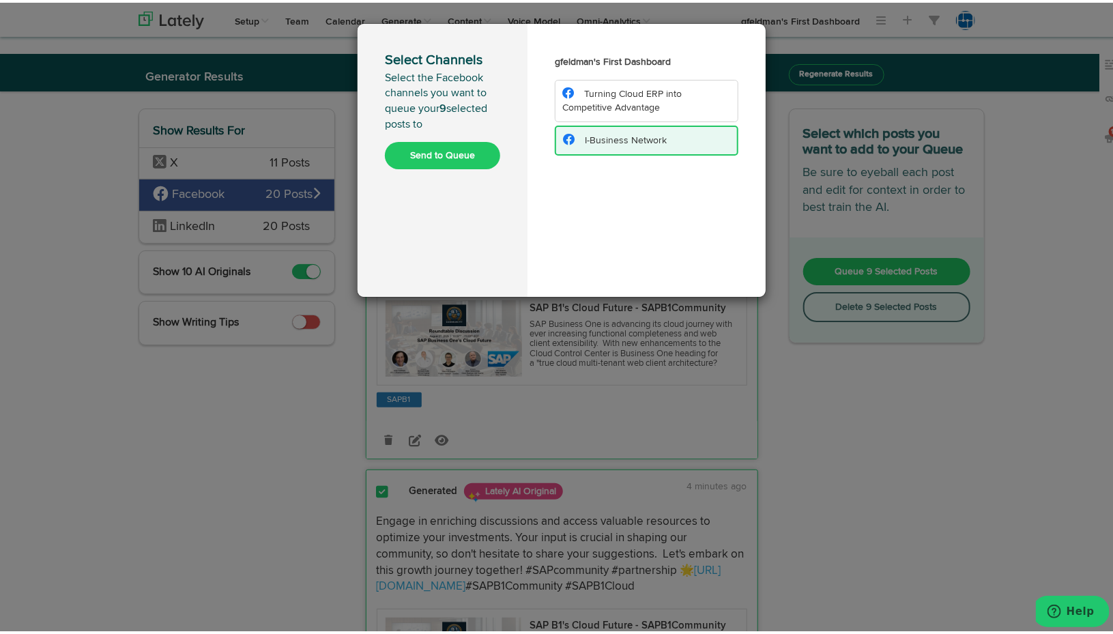
click at [465, 155] on button "Send to Queue" at bounding box center [442, 152] width 115 height 27
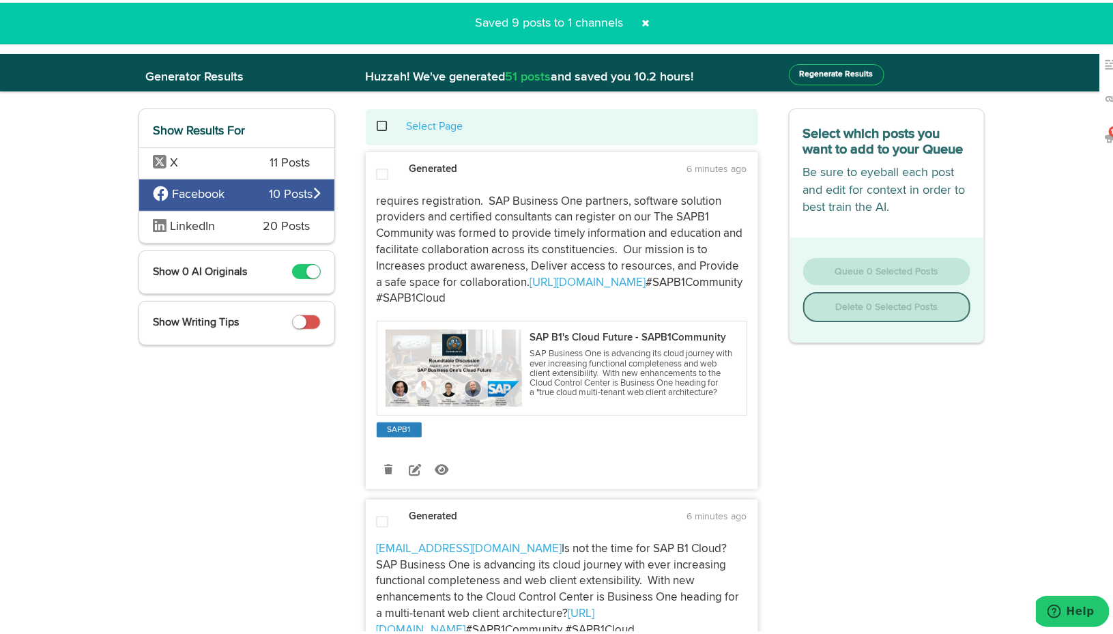
click at [218, 224] on span "LinkedIn" at bounding box center [198, 225] width 90 height 18
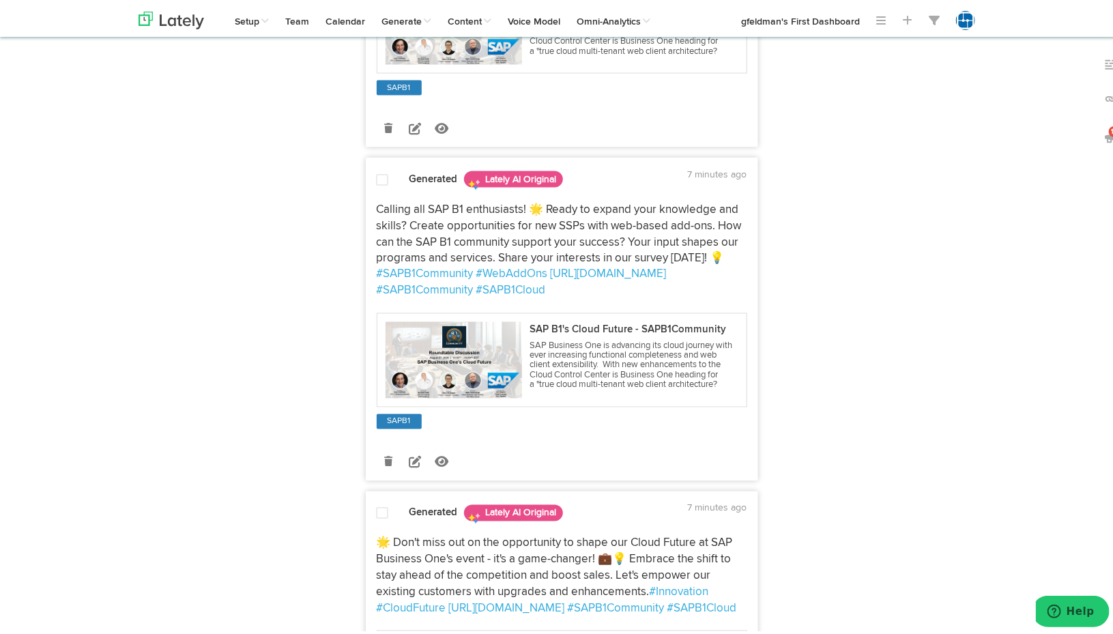
scroll to position [1092, 0]
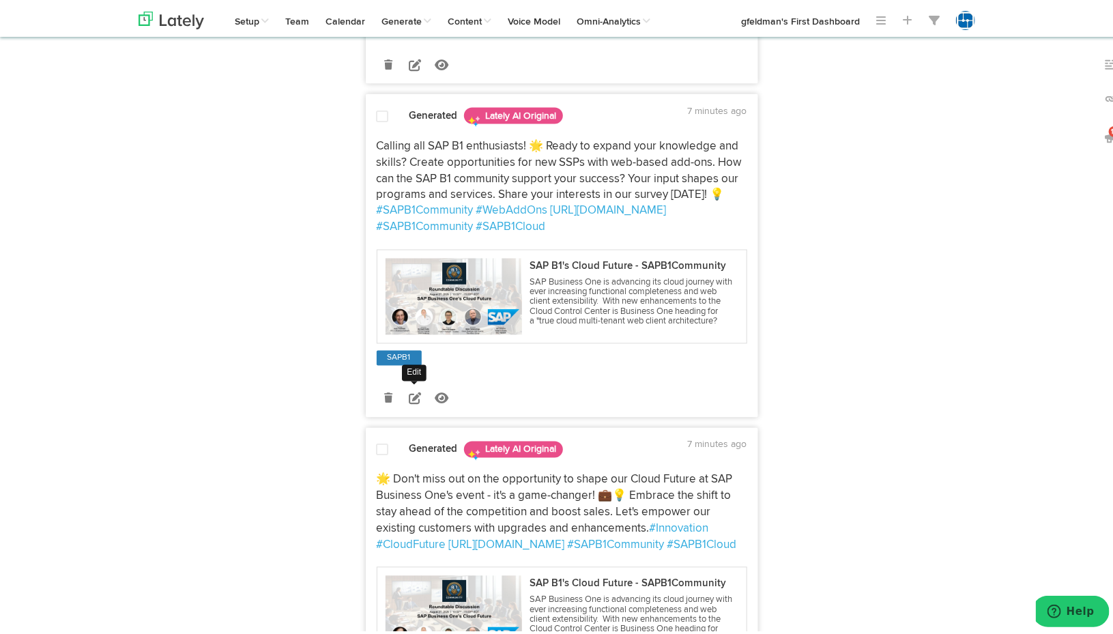
drag, startPoint x: 407, startPoint y: 411, endPoint x: 431, endPoint y: 395, distance: 29.5
click at [409, 402] on icon at bounding box center [415, 396] width 12 height 12
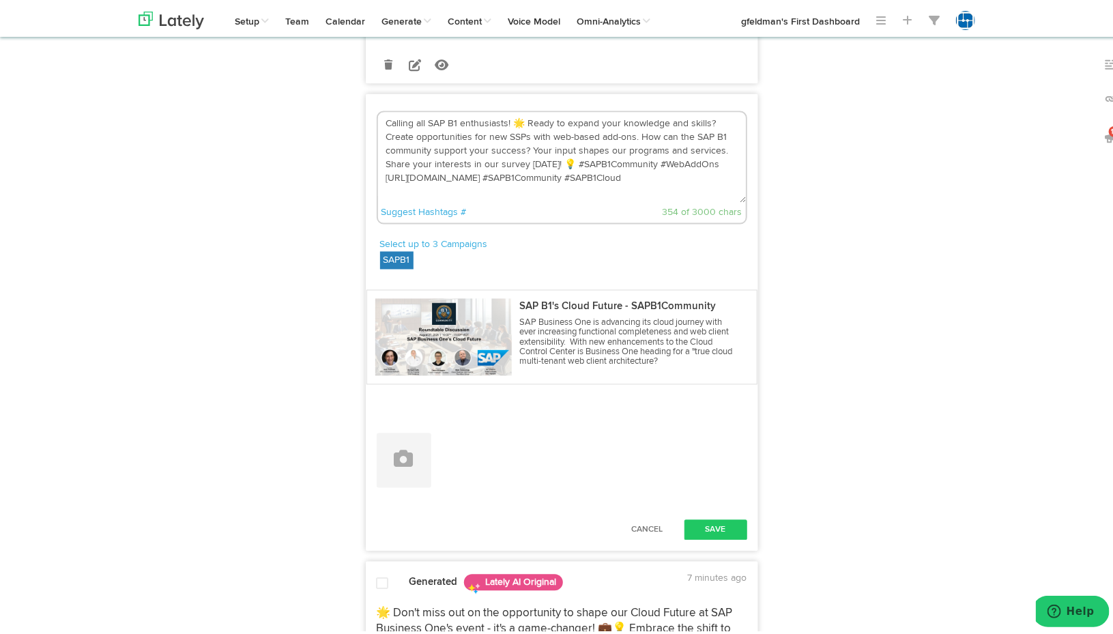
drag, startPoint x: 518, startPoint y: 136, endPoint x: 369, endPoint y: 136, distance: 149.4
click at [369, 136] on div "Calling all SAP B1 enthusiasts! 🌟 Ready to expand your knowledge and skills? Cr…" at bounding box center [561, 166] width 391 height 117
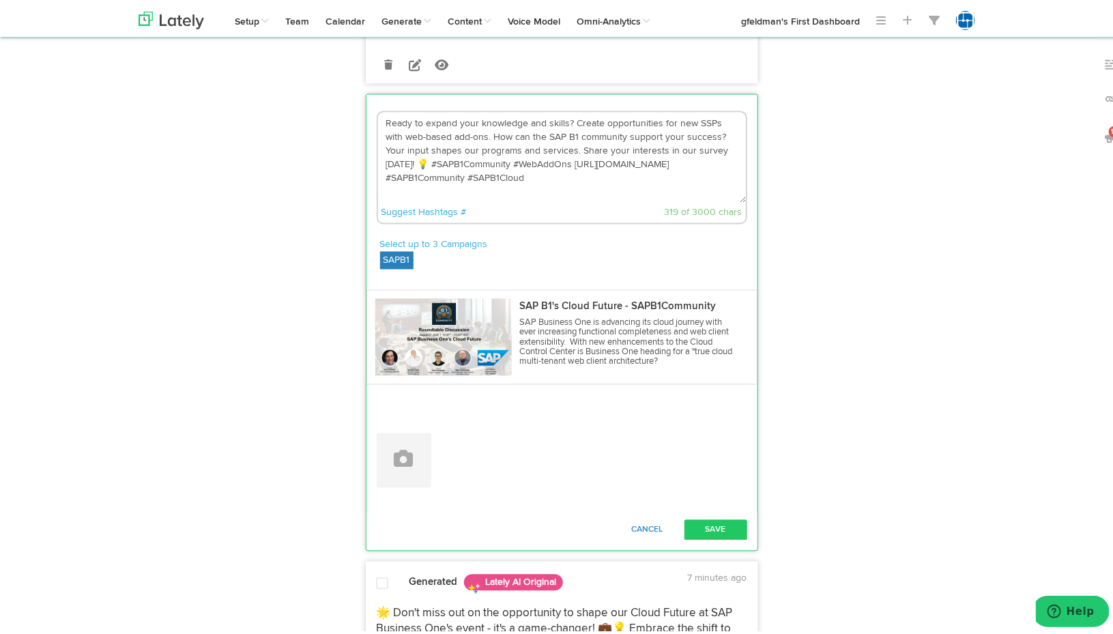
type textarea "Ready to expand your knowledge and skills? Create opportunities for new SSPs wi…"
click at [637, 538] on button "Cancel" at bounding box center [647, 527] width 60 height 20
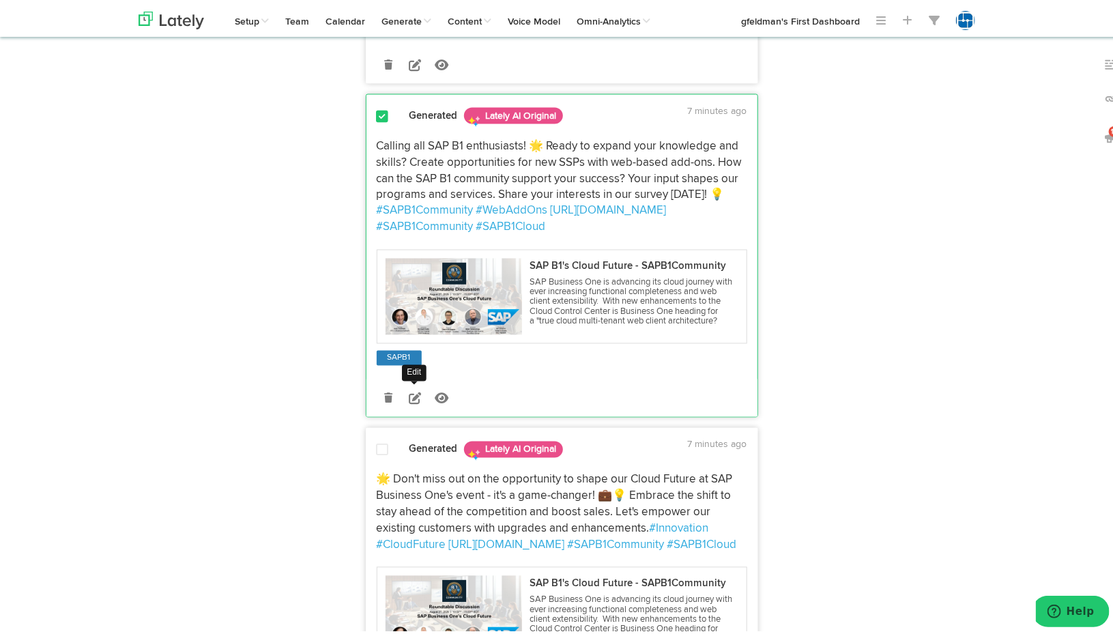
click at [409, 402] on icon at bounding box center [415, 396] width 12 height 12
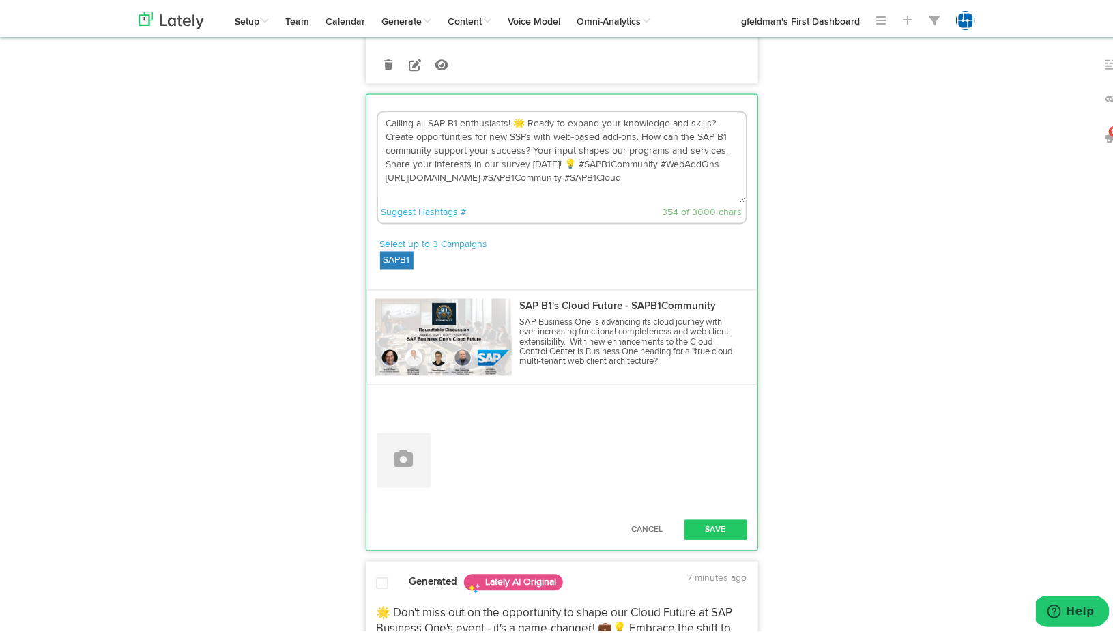
click at [470, 137] on textarea "Calling all SAP B1 enthusiasts! 🌟 Ready to expand your knowledge and skills? Cr…" at bounding box center [562, 155] width 368 height 90
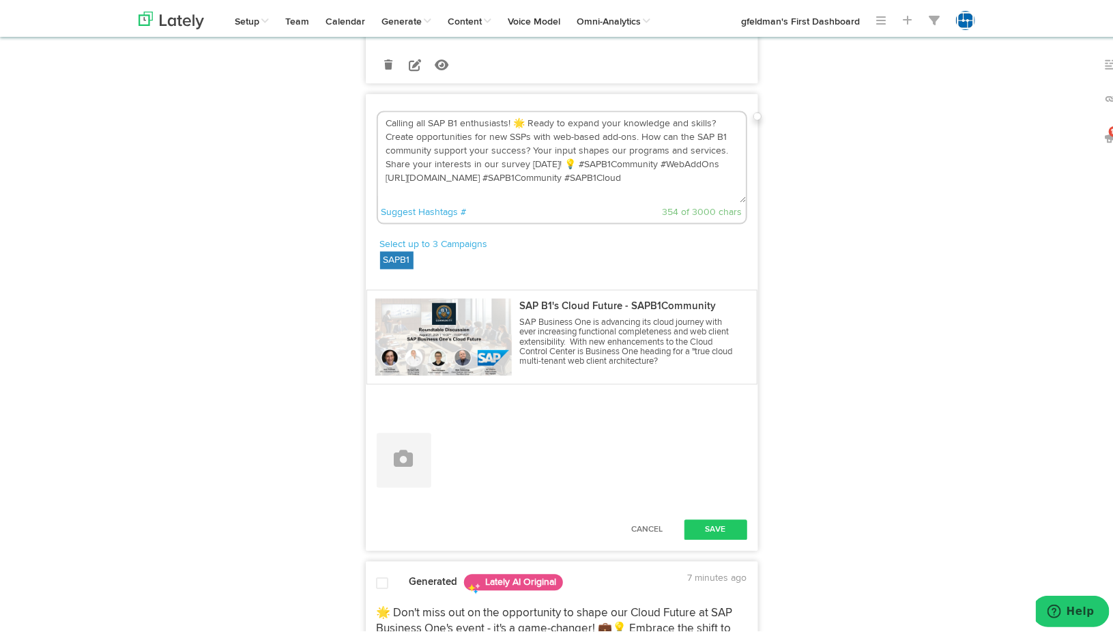
click at [470, 137] on textarea "Calling all SAP B1 enthusiasts! 🌟 Ready to expand your knowledge and skills? Cr…" at bounding box center [562, 155] width 368 height 90
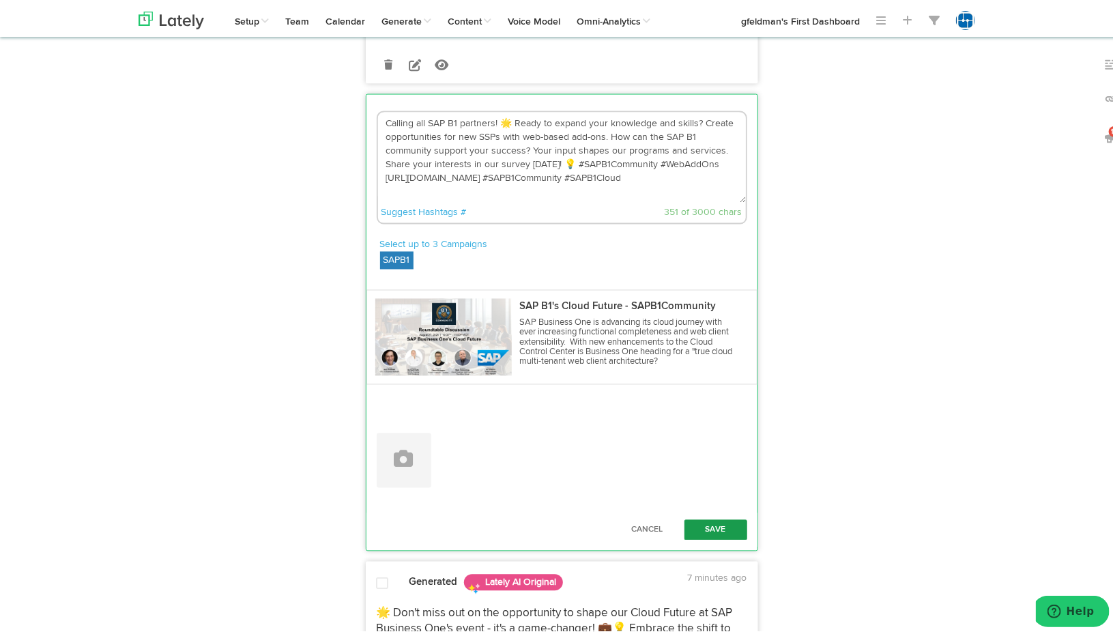
type textarea "Calling all SAP B1 partners! 🌟 Ready to expand your knowledge and skills? Creat…"
click at [714, 538] on button "Save" at bounding box center [715, 527] width 63 height 20
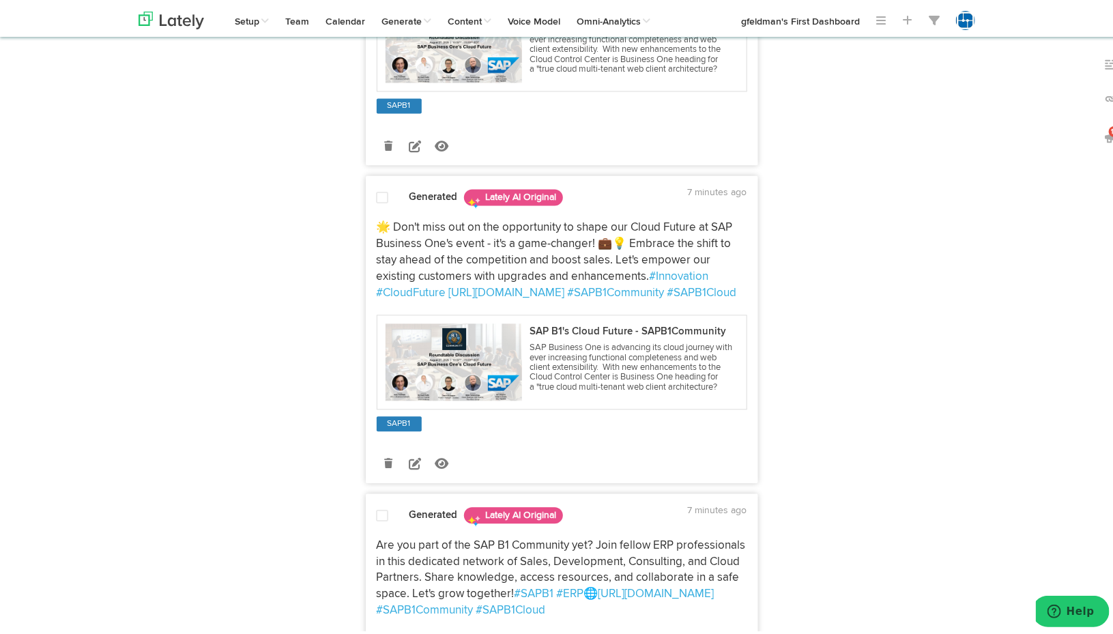
scroll to position [1364, 0]
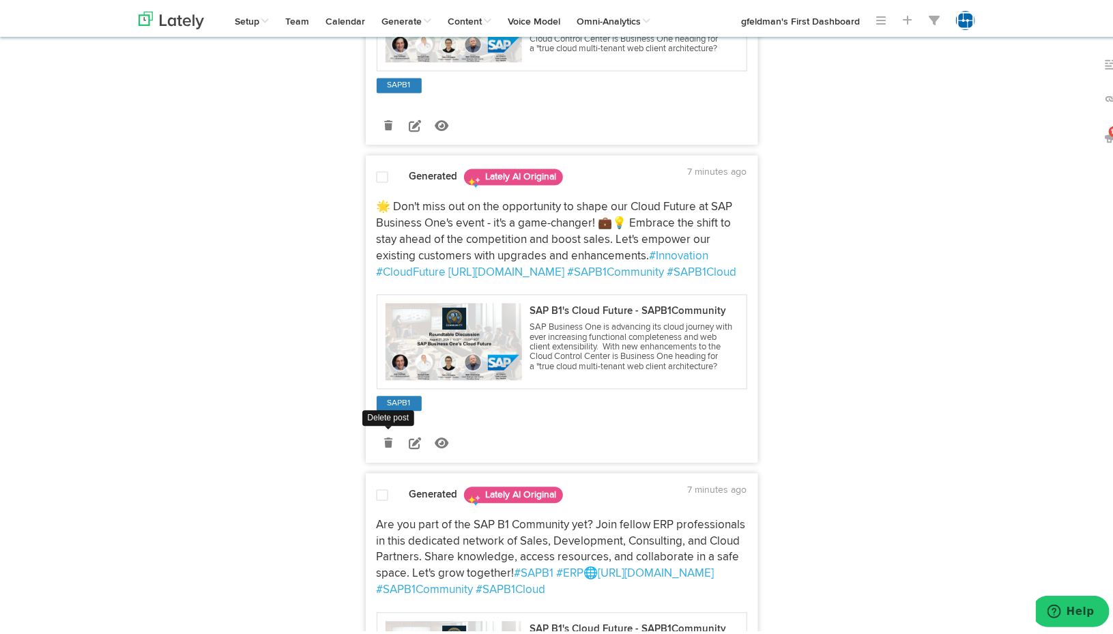
click at [384, 445] on icon at bounding box center [388, 440] width 8 height 10
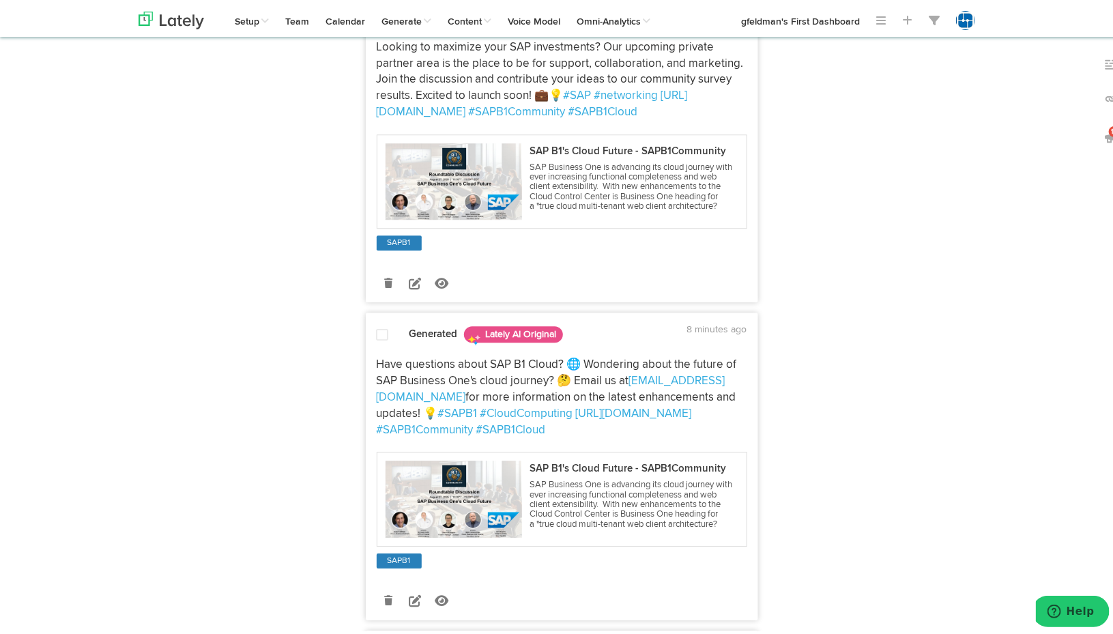
scroll to position [1910, 0]
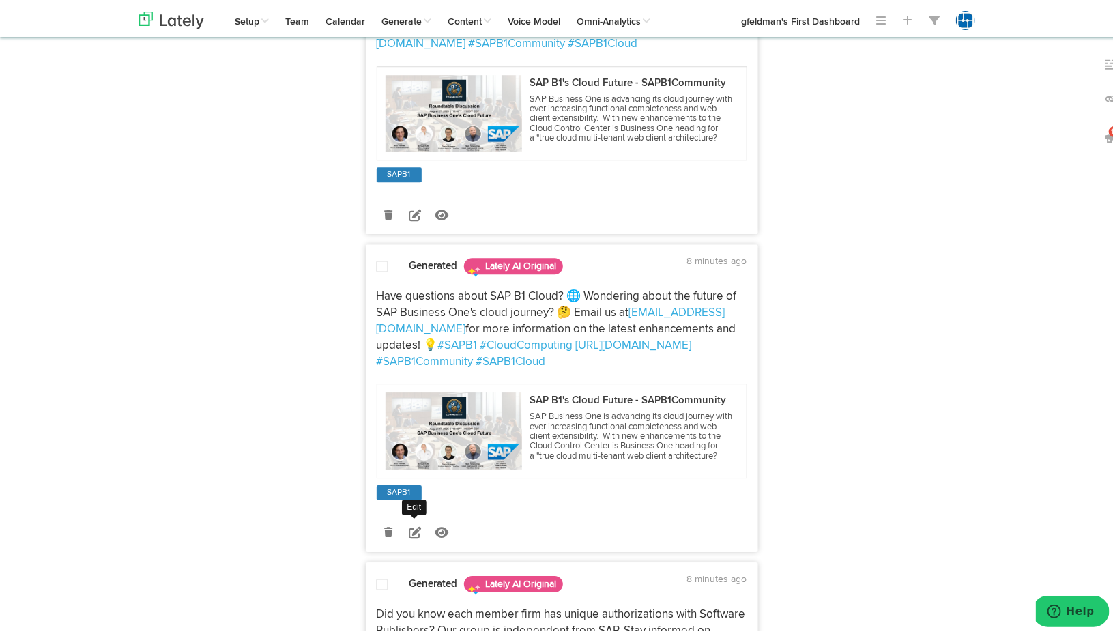
drag, startPoint x: 410, startPoint y: 554, endPoint x: 420, endPoint y: 546, distance: 12.1
click at [410, 536] on icon at bounding box center [415, 529] width 12 height 12
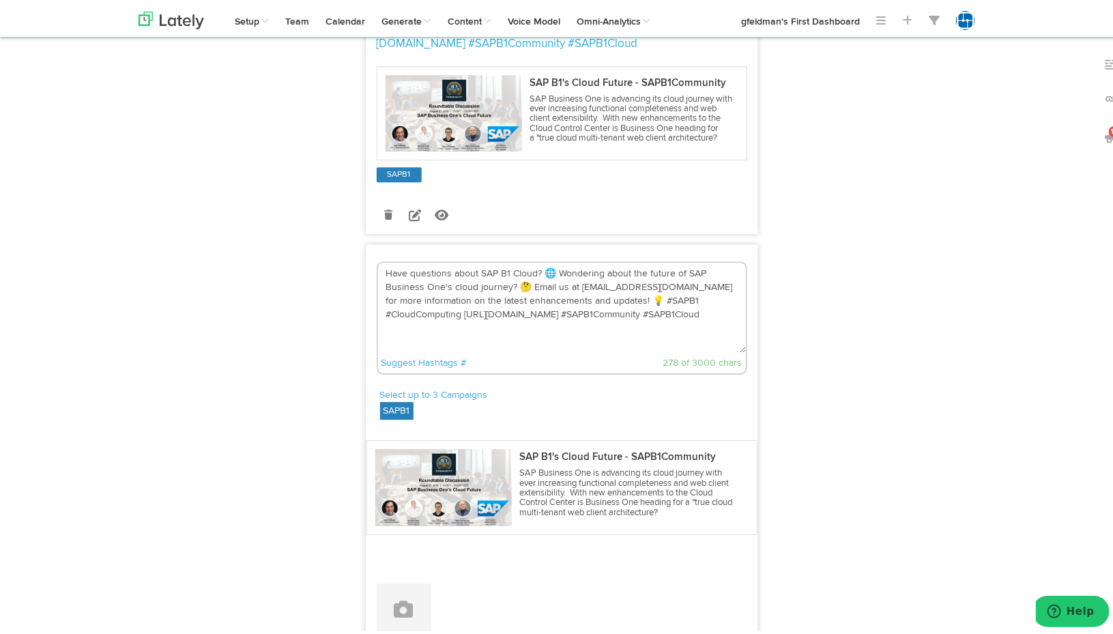
drag, startPoint x: 527, startPoint y: 300, endPoint x: 604, endPoint y: 312, distance: 78.7
click at [604, 312] on textarea "Have questions about SAP B1 Cloud? 🌐 Wondering about the future of SAP Business…" at bounding box center [562, 305] width 368 height 90
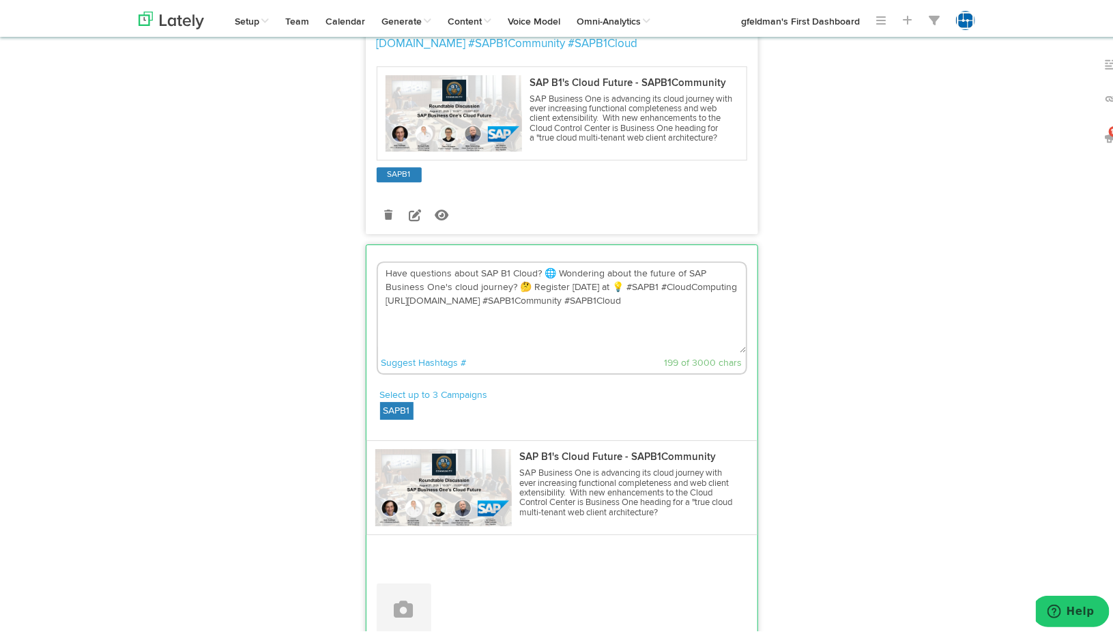
paste textarea "[URL][DOMAIN_NAME]"
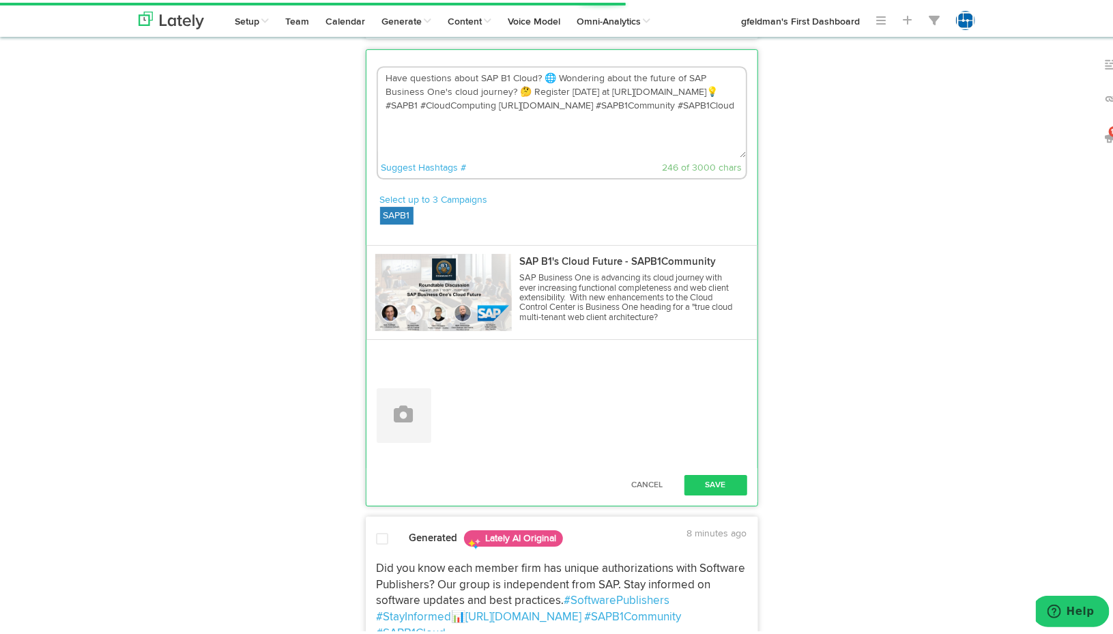
scroll to position [2115, 0]
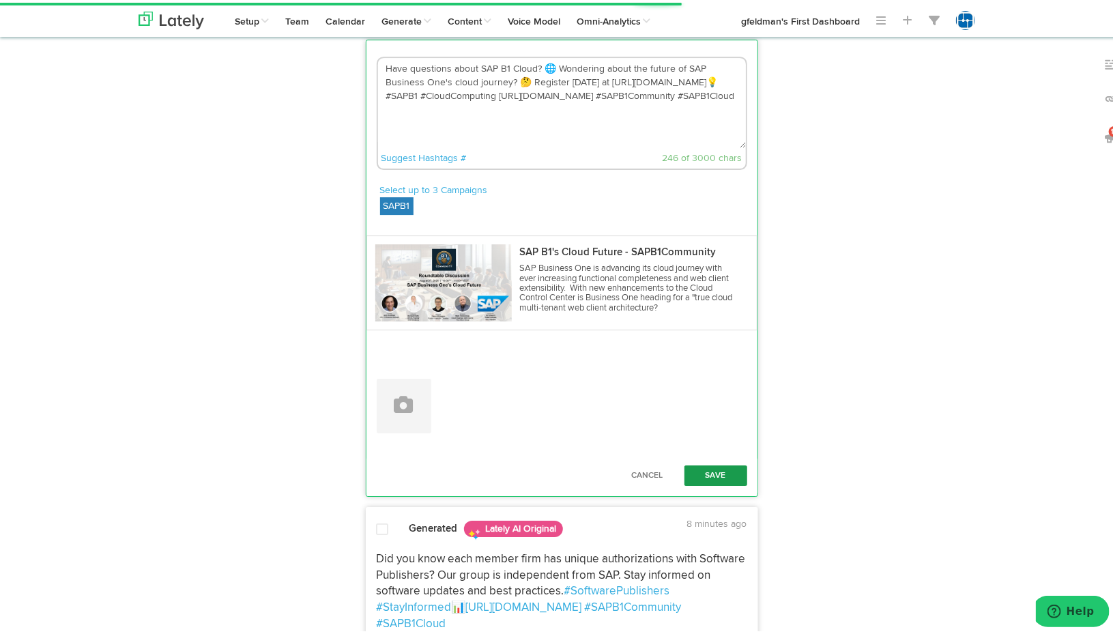
type textarea "Have questions about SAP B1 Cloud? 🌐 Wondering about the future of SAP Business…"
click at [700, 483] on button "Save" at bounding box center [715, 473] width 63 height 20
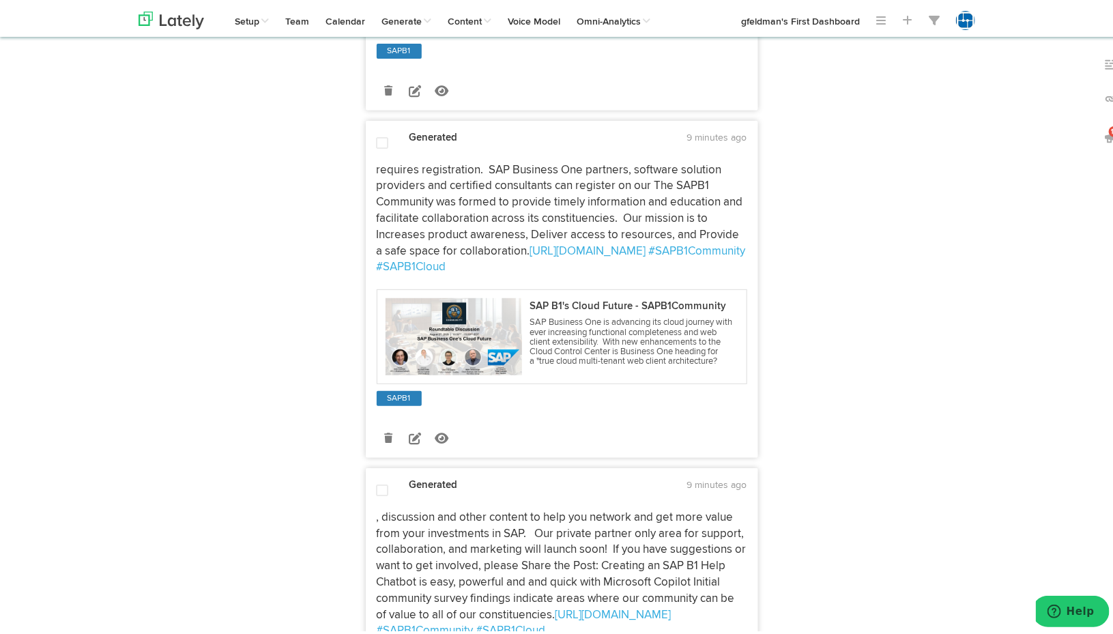
scroll to position [2865, 0]
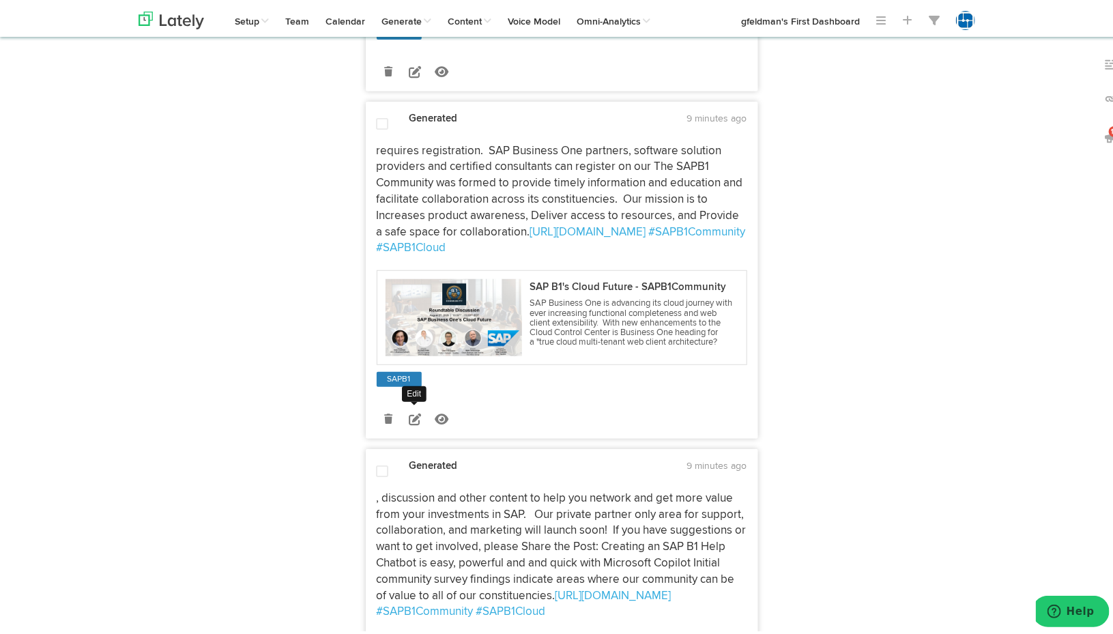
click at [409, 422] on icon at bounding box center [415, 416] width 12 height 12
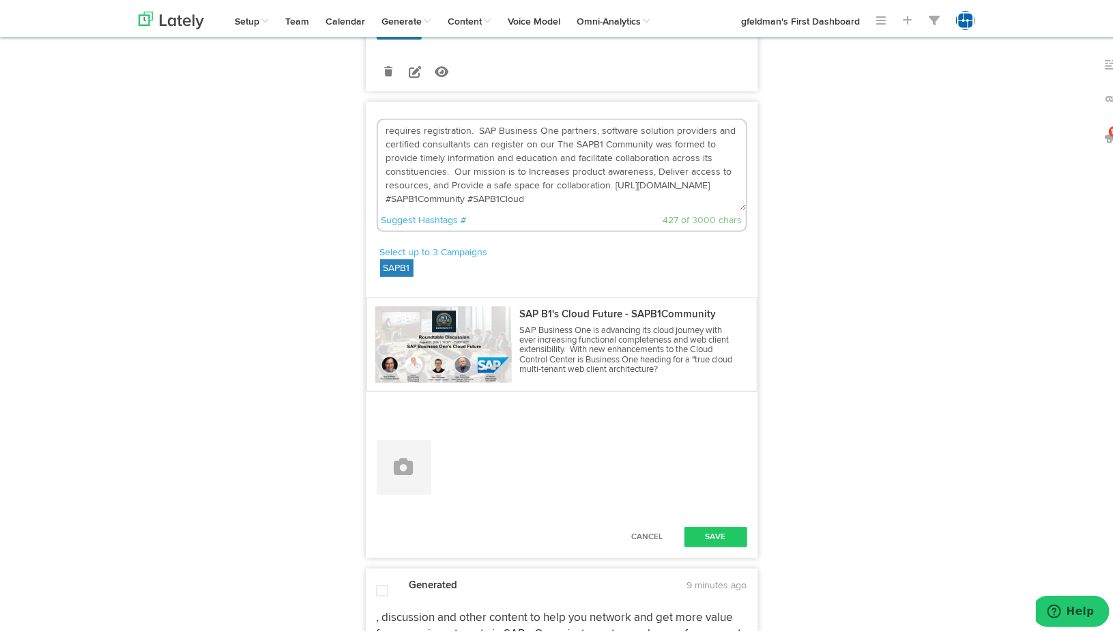
drag, startPoint x: 471, startPoint y: 161, endPoint x: 356, endPoint y: 161, distance: 114.6
click at [356, 161] on div "Generated Lately AI Original 9 minutes ago Are you considering a shift to brows…" at bounding box center [561, 342] width 413 height 6116
click at [463, 175] on textarea "SAP Business One partners, software solution providers and certified consultant…" at bounding box center [562, 162] width 368 height 90
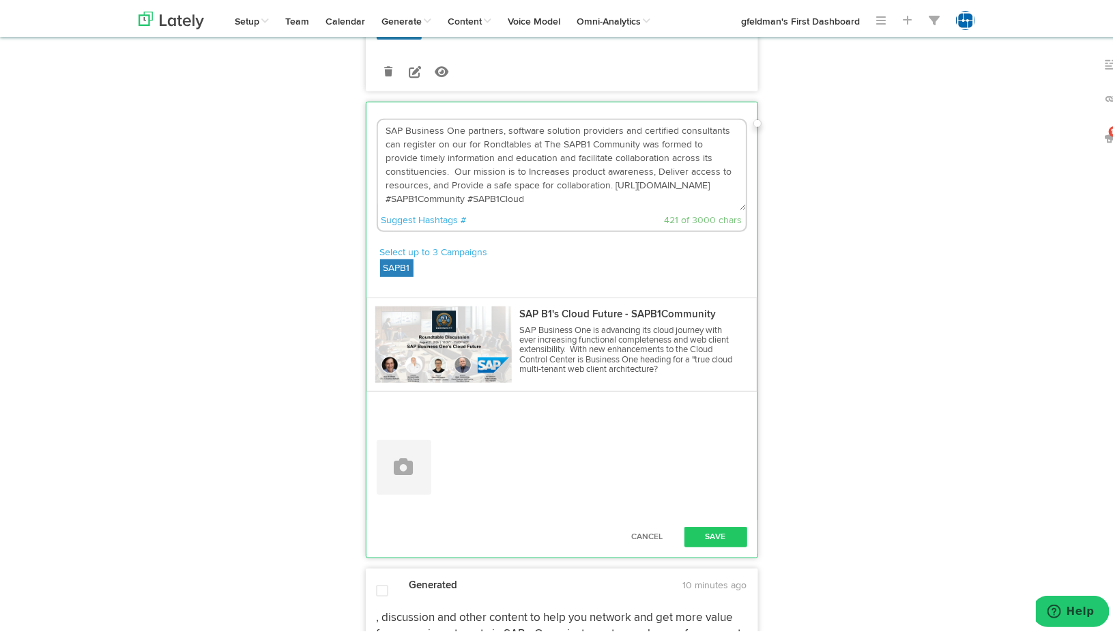
click at [484, 177] on textarea "SAP Business One partners, software solution providers and certified consultant…" at bounding box center [562, 162] width 368 height 90
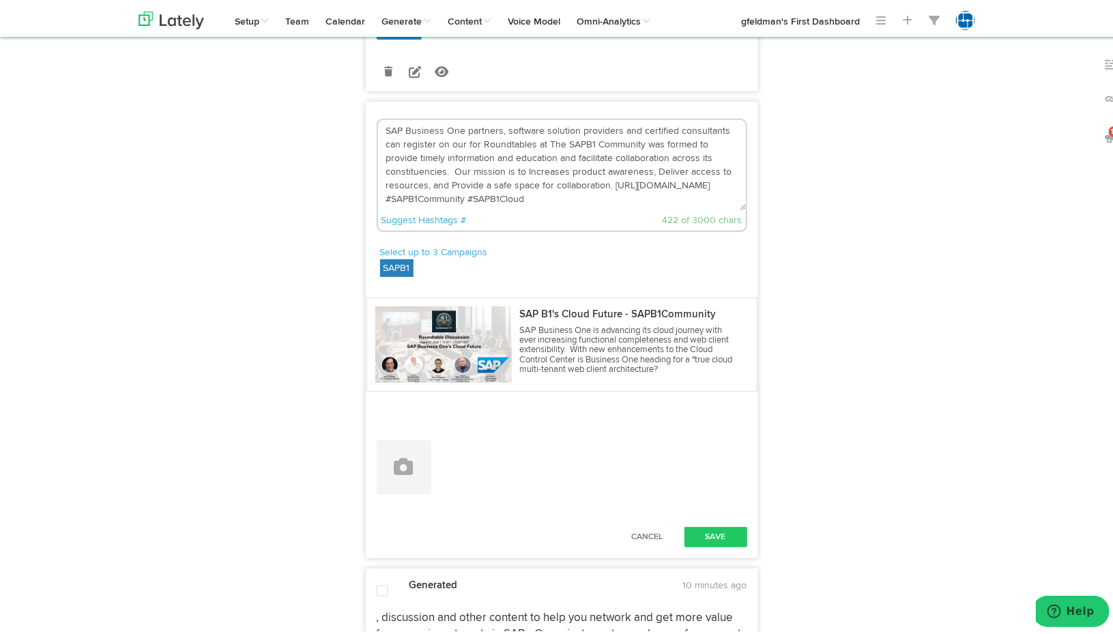
click at [530, 175] on textarea "SAP Business One partners, software solution providers and certified consultant…" at bounding box center [562, 162] width 368 height 90
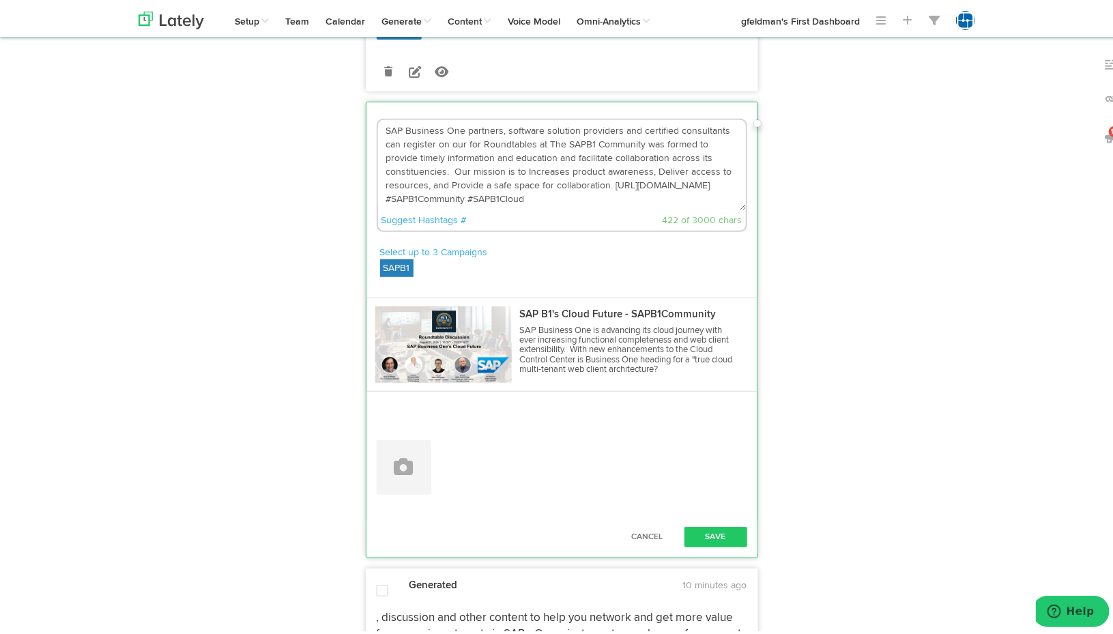
click at [541, 173] on textarea "SAP Business One partners, software solution providers and certified consultant…" at bounding box center [562, 162] width 368 height 90
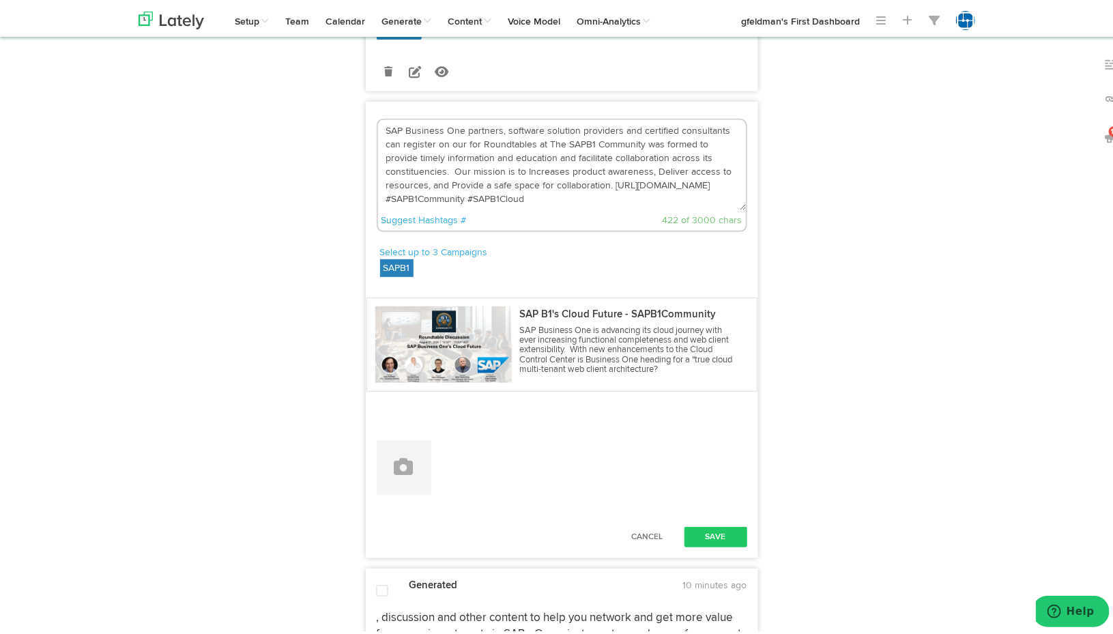
paste textarea "[URL][DOMAIN_NAME]"
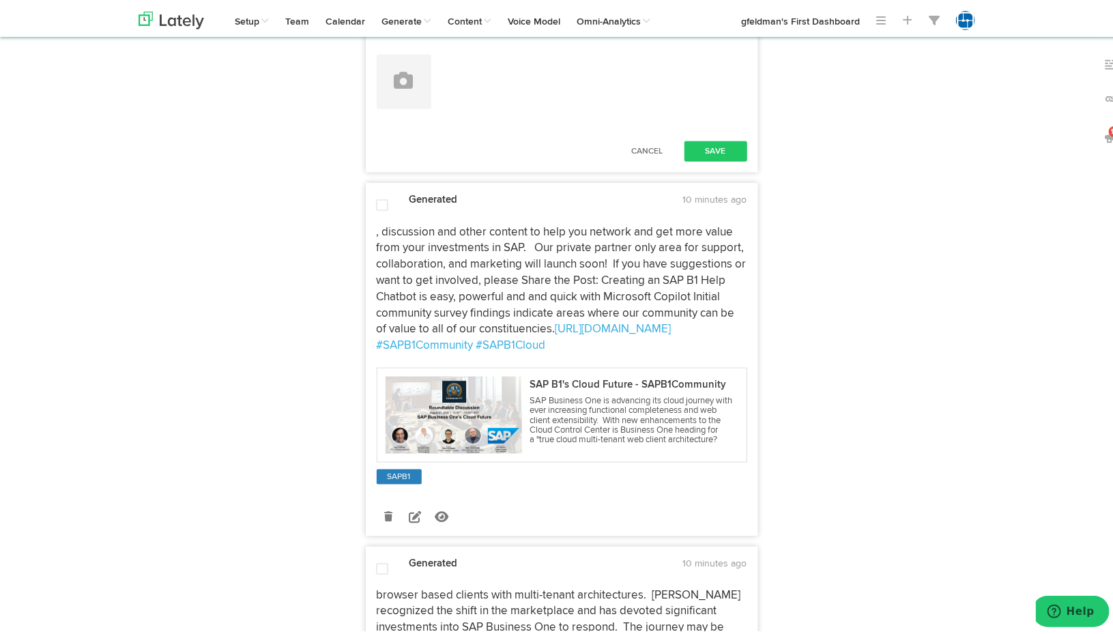
scroll to position [3343, 0]
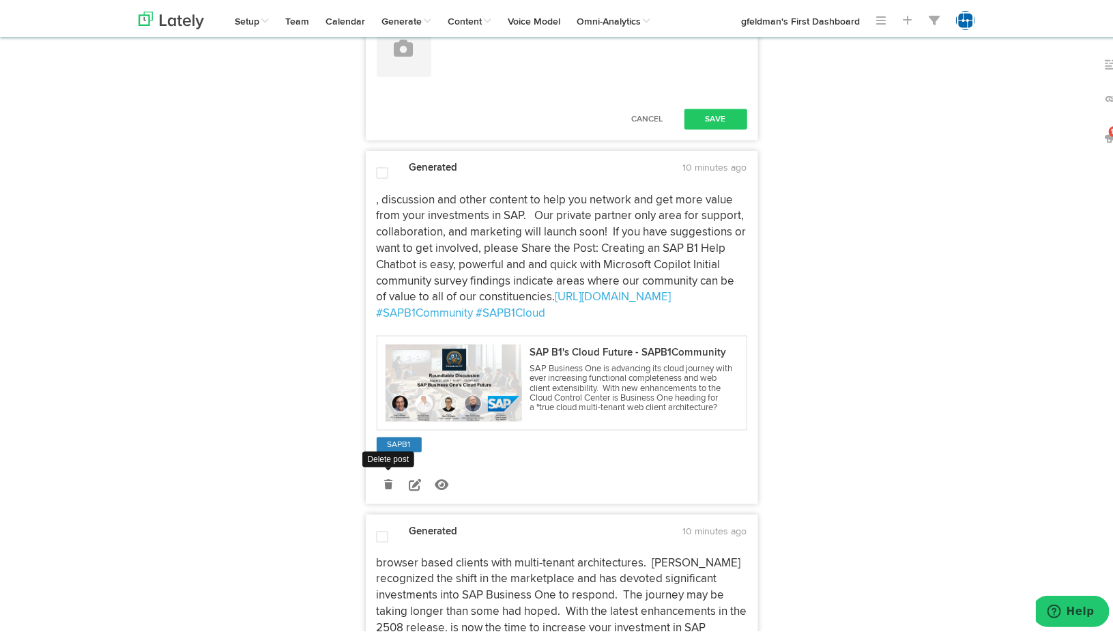
type textarea "SAP Business One partners, software solution providers and certified consultant…"
click at [384, 486] on icon at bounding box center [388, 482] width 8 height 10
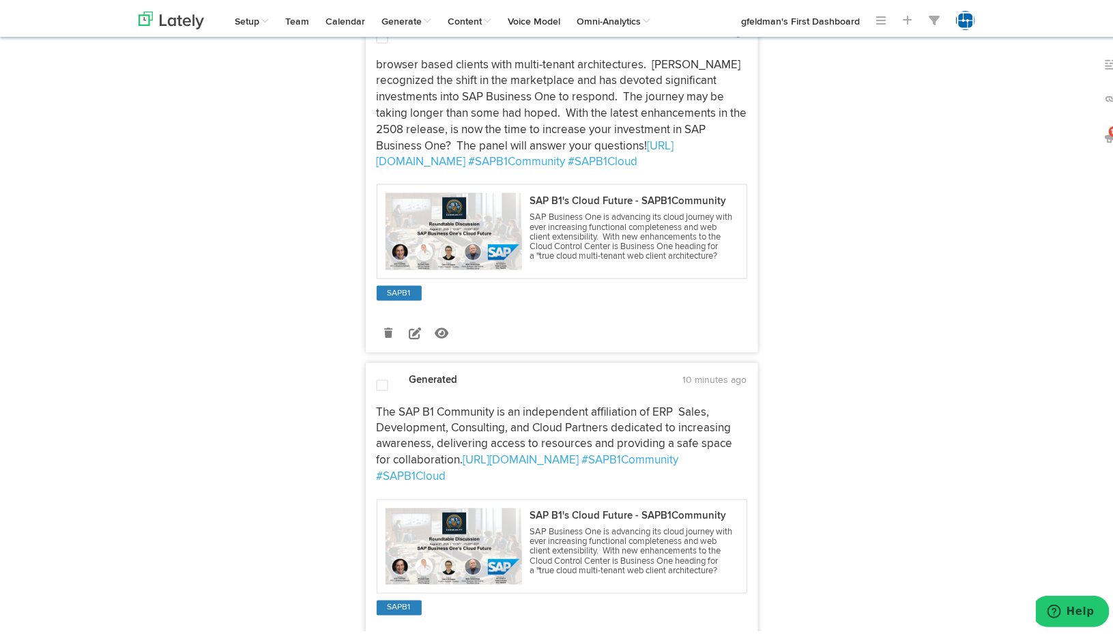
scroll to position [3411, 0]
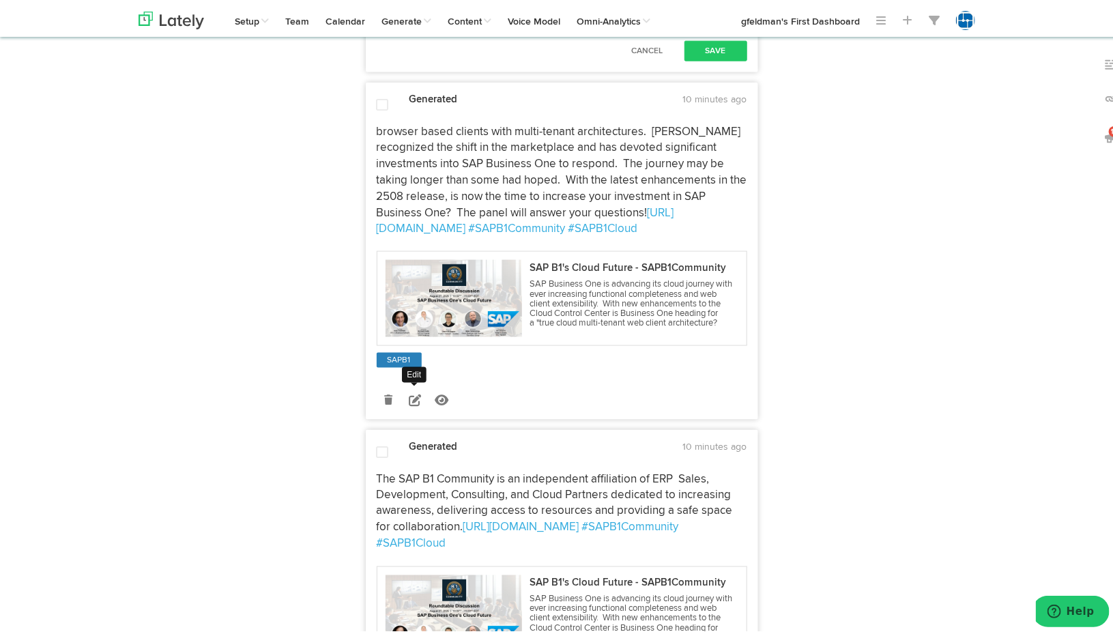
click at [409, 403] on icon at bounding box center [415, 397] width 12 height 12
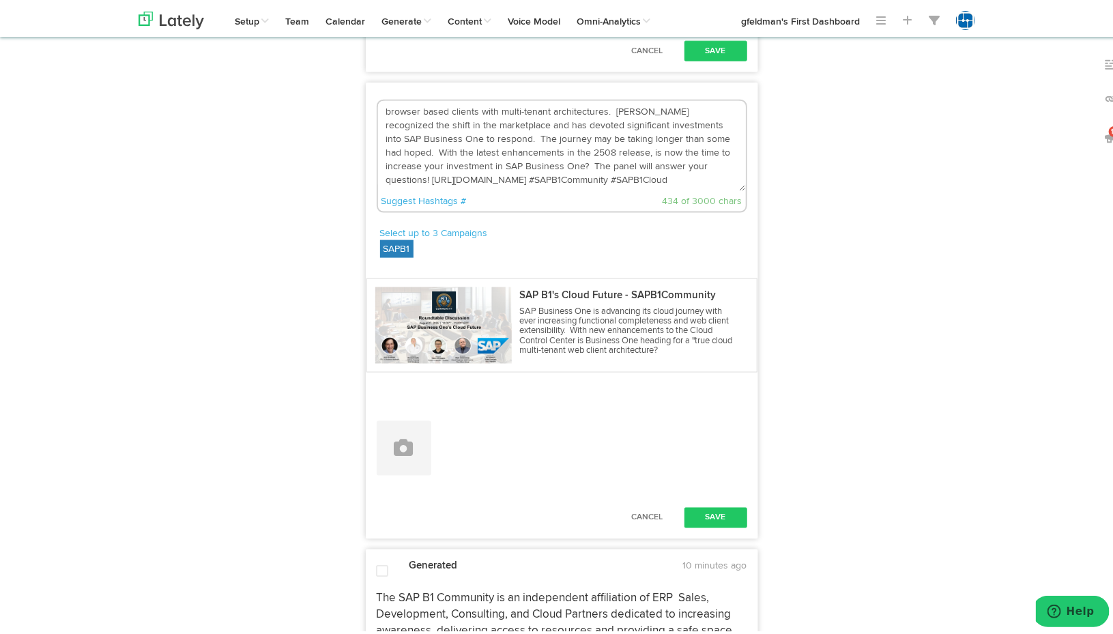
click at [381, 143] on textarea "browser based clients with multi-tenant architectures. [PERSON_NAME] recognized…" at bounding box center [562, 143] width 368 height 90
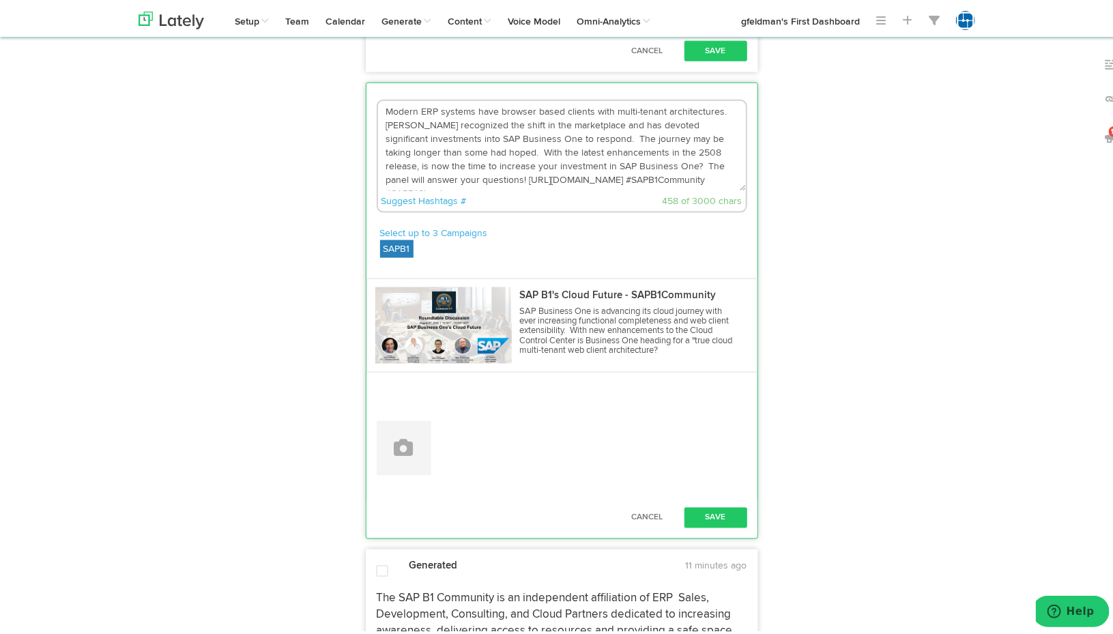
drag, startPoint x: 431, startPoint y: 193, endPoint x: 473, endPoint y: 192, distance: 42.3
click at [473, 188] on textarea "Modern ERP systems have browser based clients with multi-tenant architectures. …" at bounding box center [562, 143] width 368 height 90
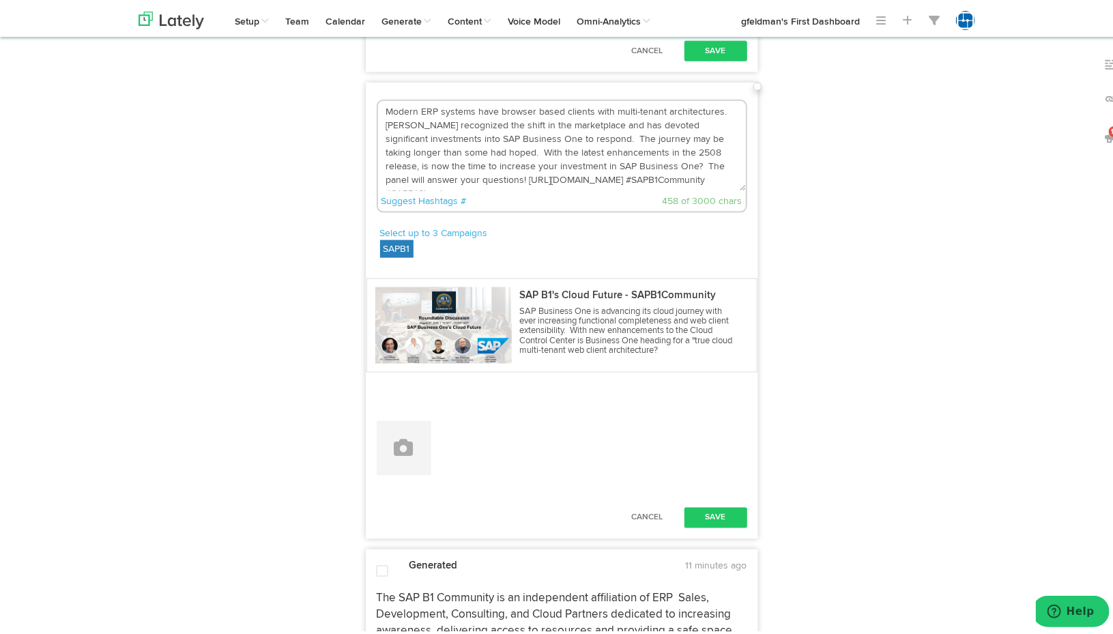
drag, startPoint x: 425, startPoint y: 196, endPoint x: 543, endPoint y: 192, distance: 118.1
click at [543, 188] on textarea "Modern ERP systems have browser based clients with multi-tenant architectures. …" at bounding box center [562, 143] width 368 height 90
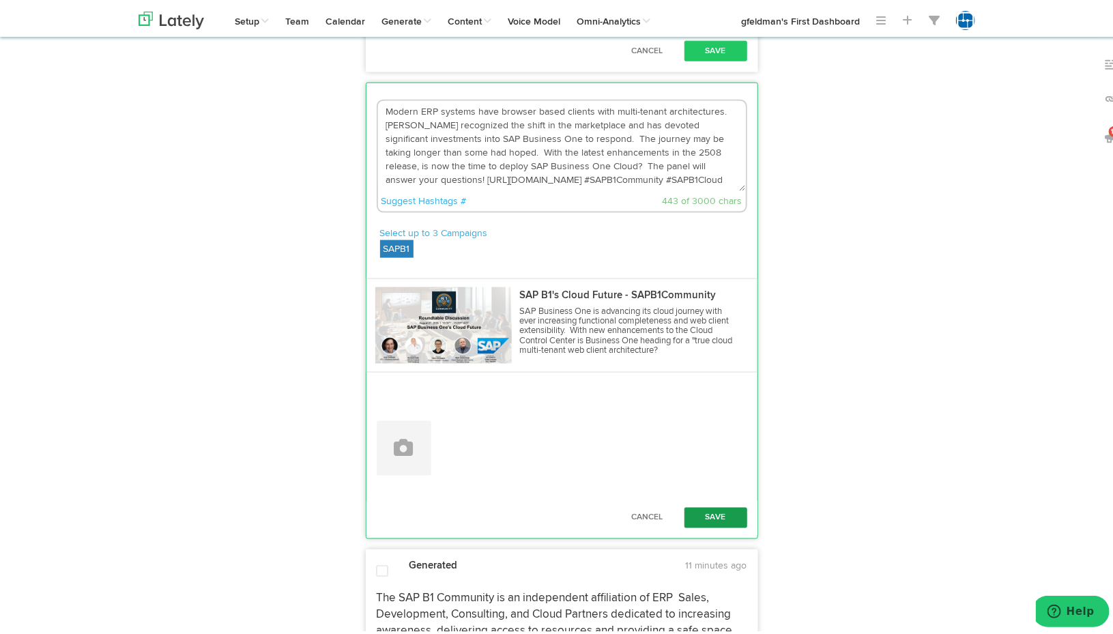
type textarea "Modern ERP systems have browser based clients with multi-tenant architectures. …"
click at [695, 525] on button "Save" at bounding box center [715, 515] width 63 height 20
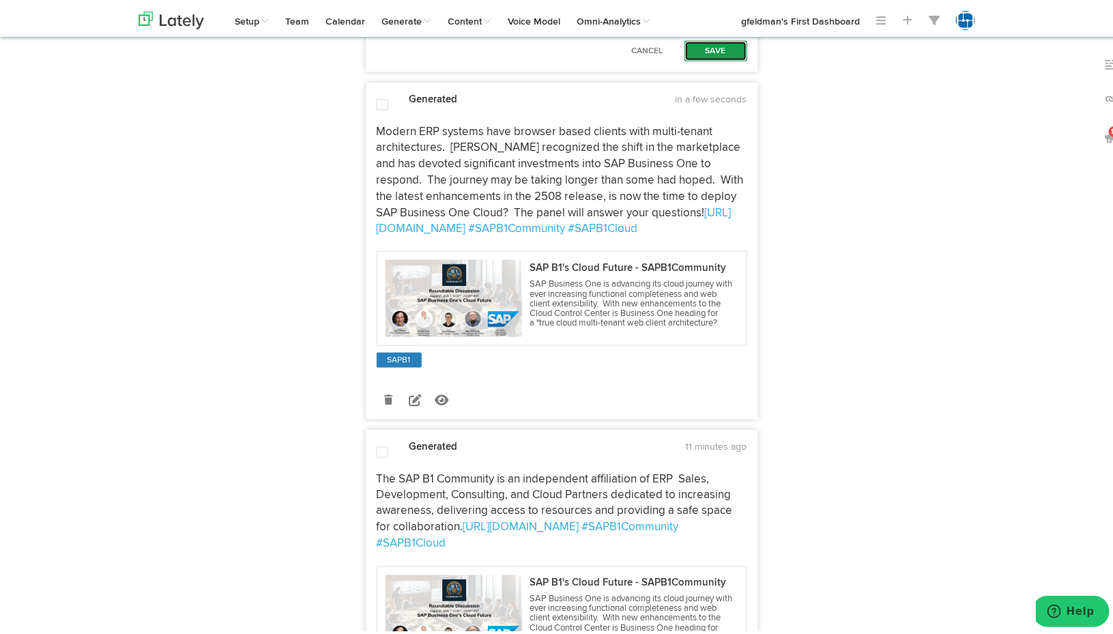
click at [714, 59] on button "Save" at bounding box center [715, 48] width 63 height 20
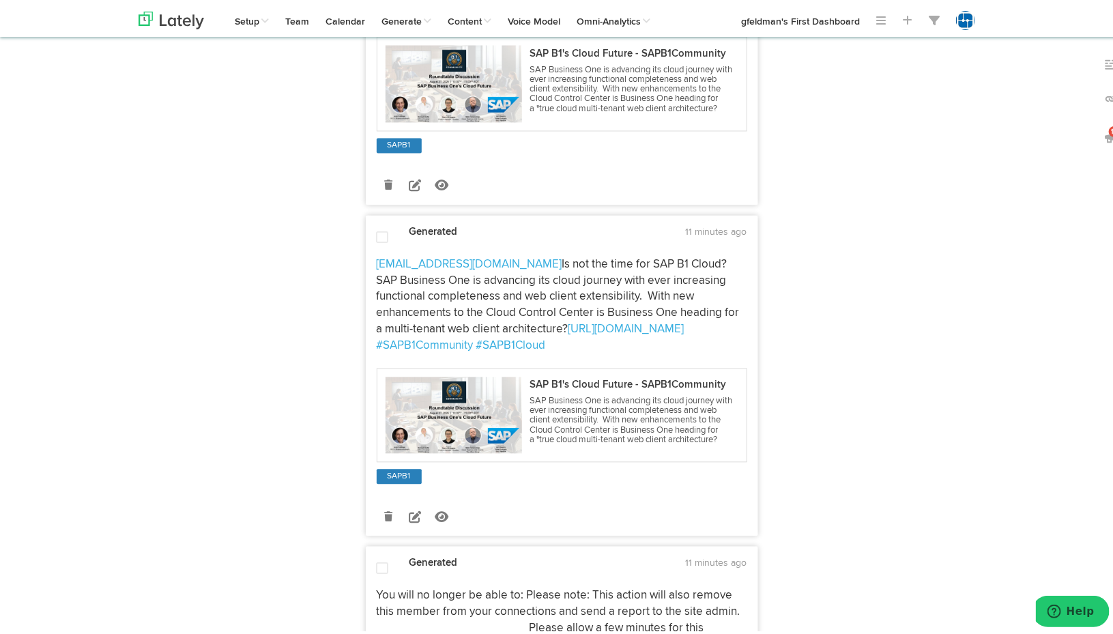
scroll to position [3889, 0]
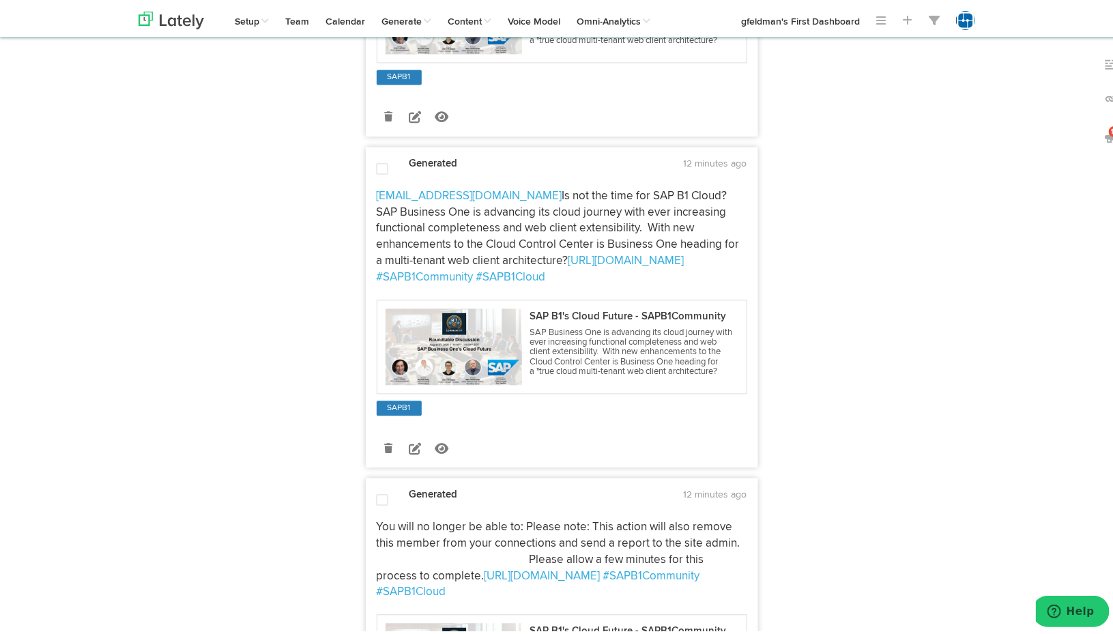
click at [531, 242] on span "Is not the time for SAP B1 Cloud? SAP Business One is advancing its cloud journ…" at bounding box center [560, 226] width 366 height 76
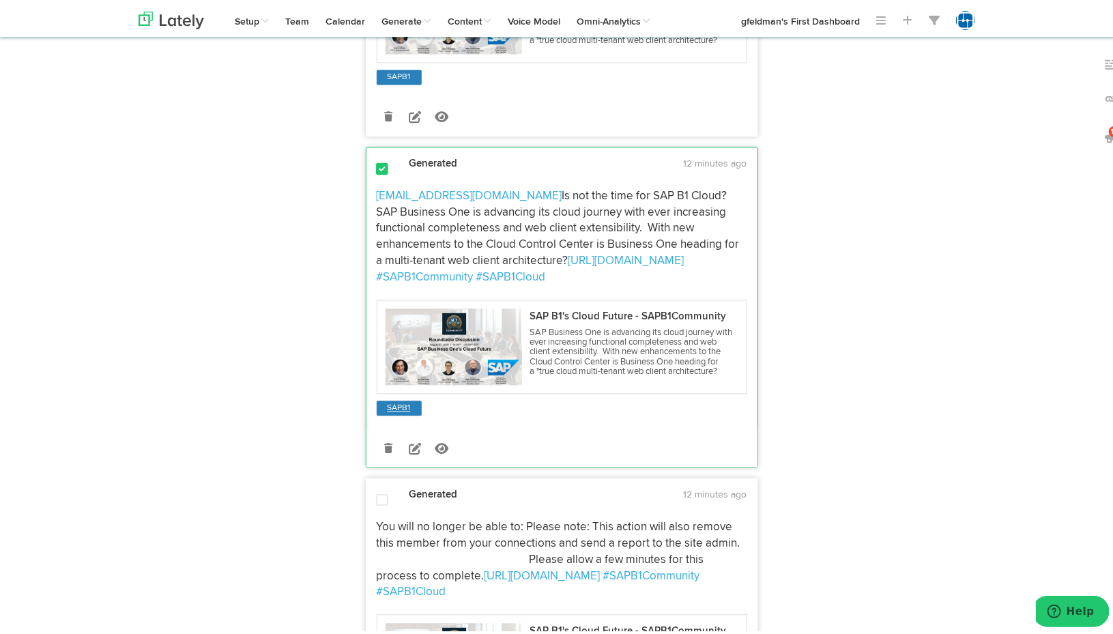
click at [397, 413] on link "SAPB1" at bounding box center [399, 406] width 29 height 14
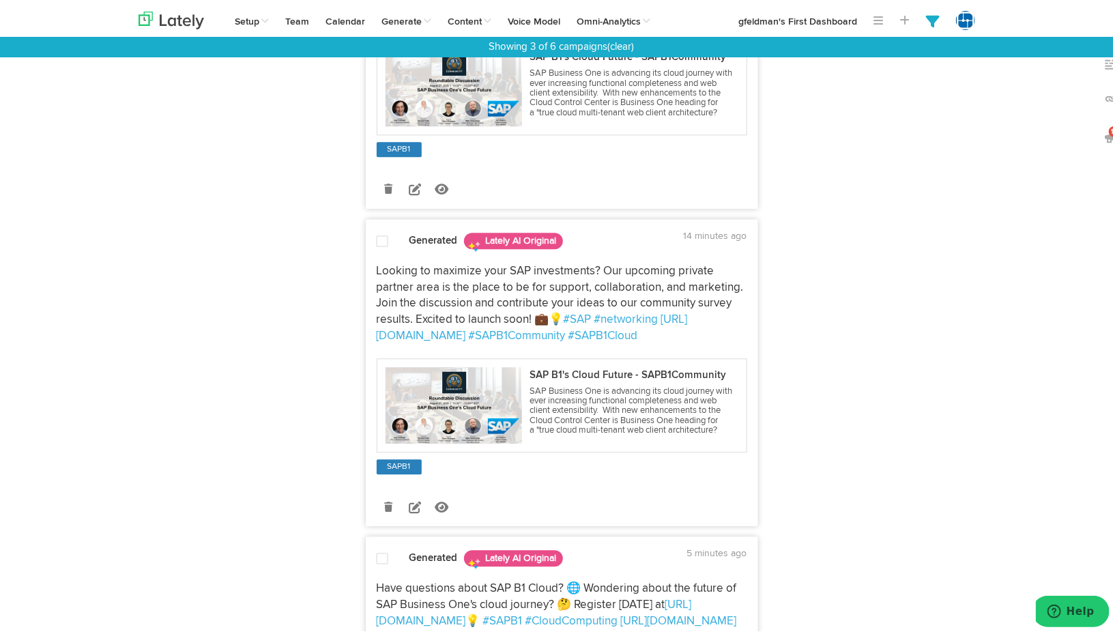
scroll to position [1637, 0]
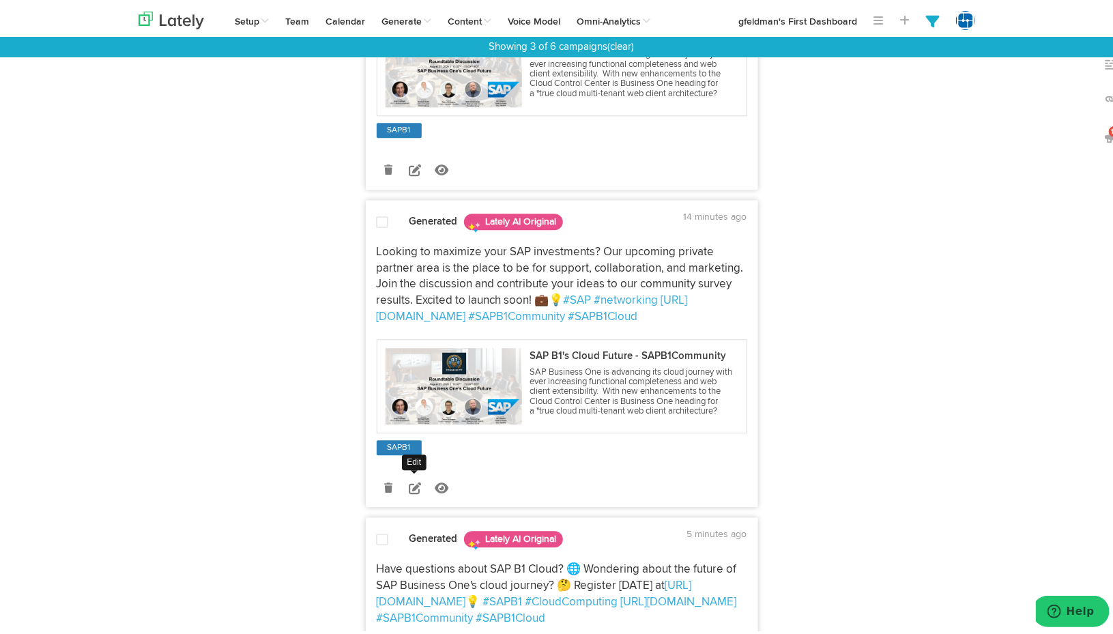
click at [409, 491] on icon at bounding box center [415, 485] width 12 height 12
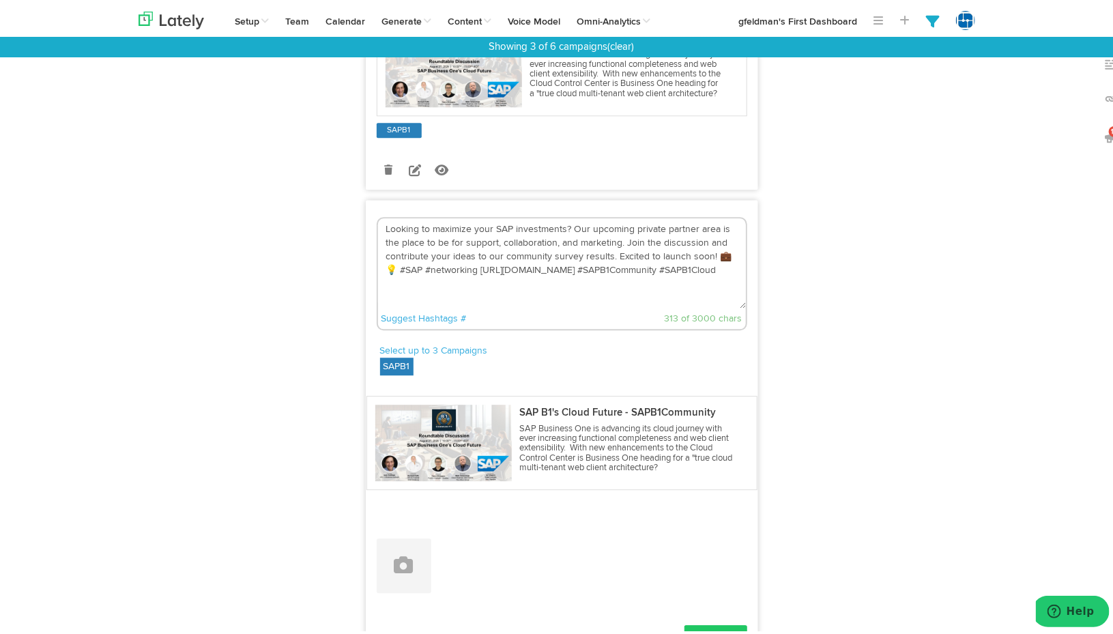
drag, startPoint x: 609, startPoint y: 269, endPoint x: 701, endPoint y: 269, distance: 92.1
click at [701, 269] on textarea "Looking to maximize your SAP investments? Our upcoming private partner area is …" at bounding box center [562, 261] width 368 height 90
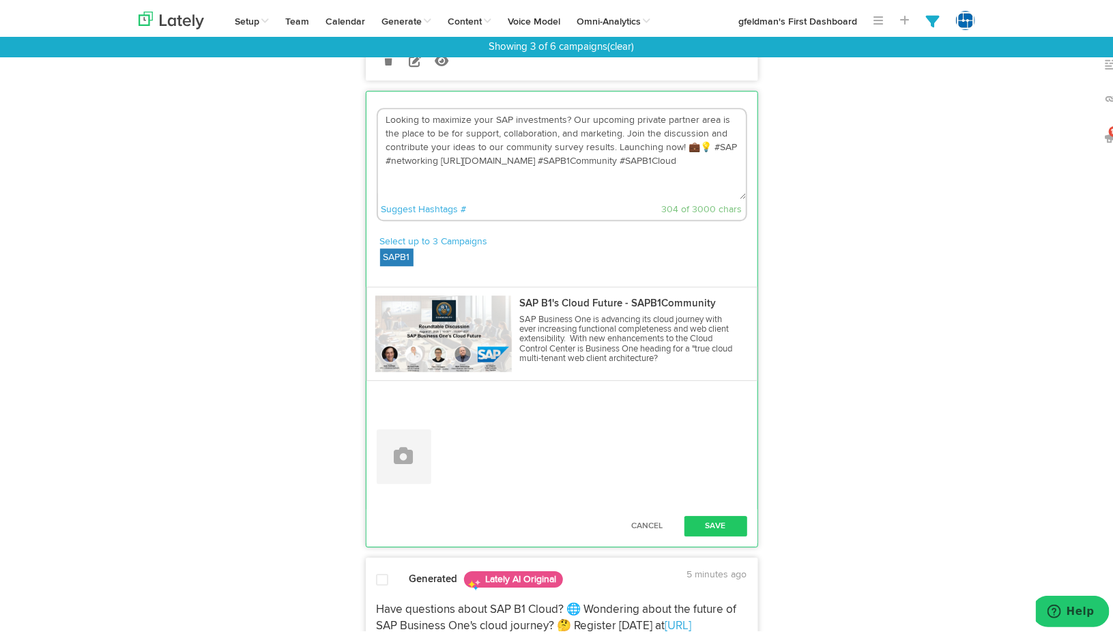
scroll to position [1842, 0]
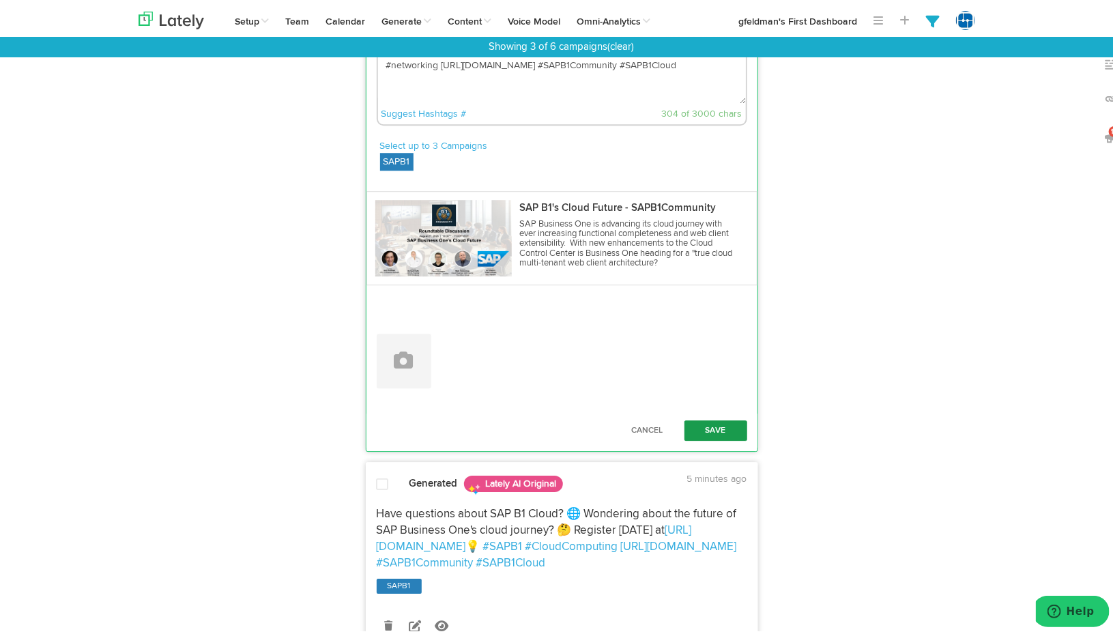
type textarea "Looking to maximize your SAP investments? Our upcoming private partner area is …"
click at [706, 438] on button "Save" at bounding box center [715, 428] width 63 height 20
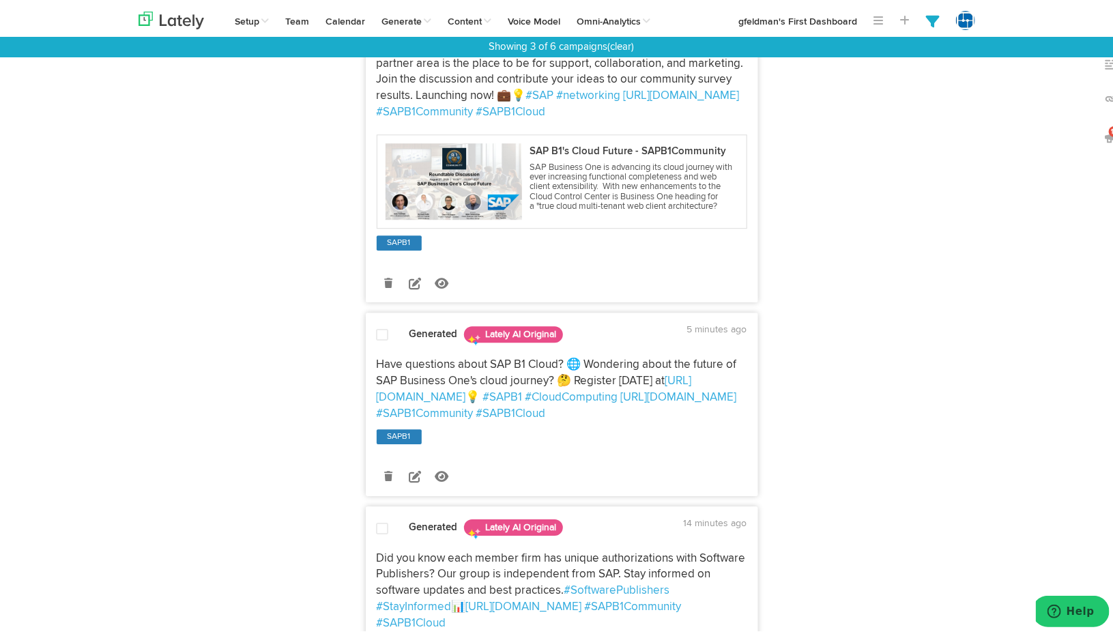
scroll to position [1910, 0]
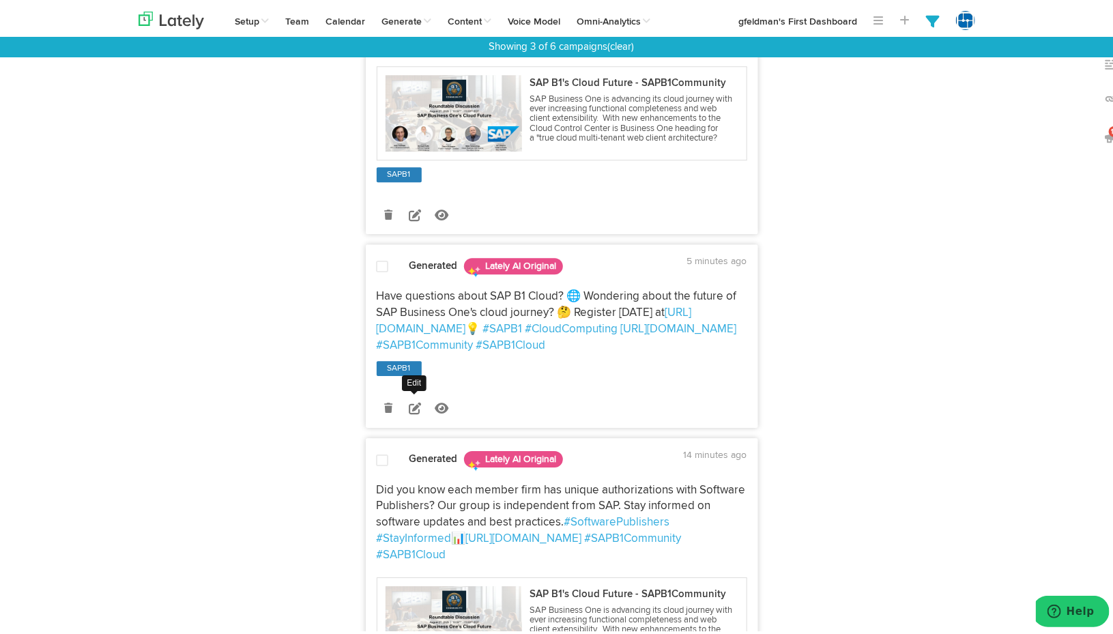
click at [409, 411] on icon at bounding box center [415, 405] width 12 height 12
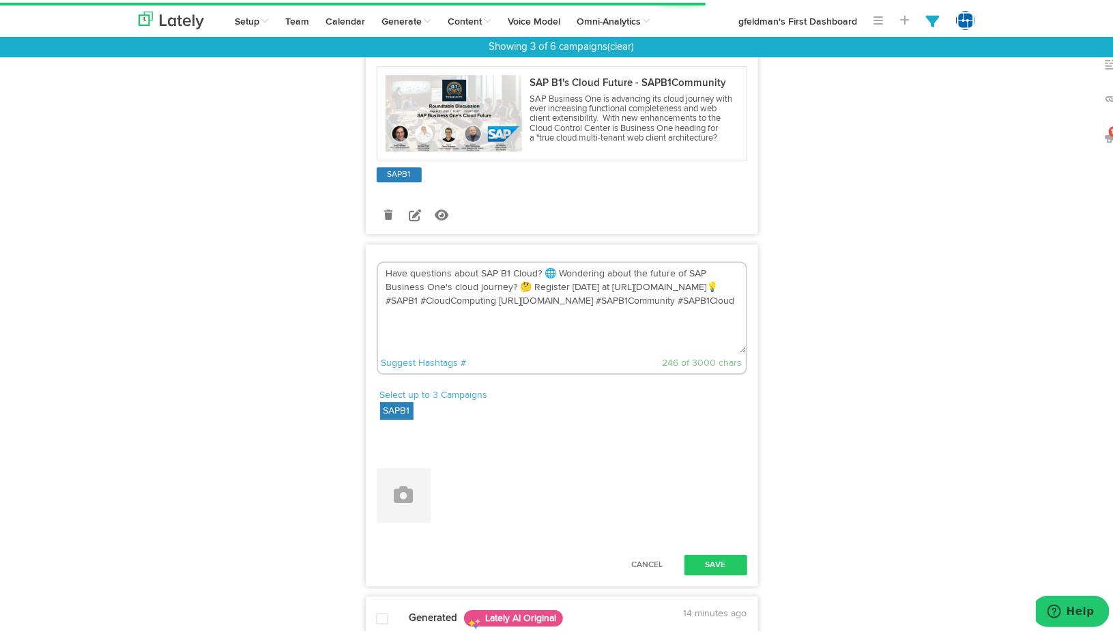
click at [588, 317] on textarea "Have questions about SAP B1 Cloud? 🌐 Wondering about the future of SAP Business…" at bounding box center [562, 305] width 368 height 90
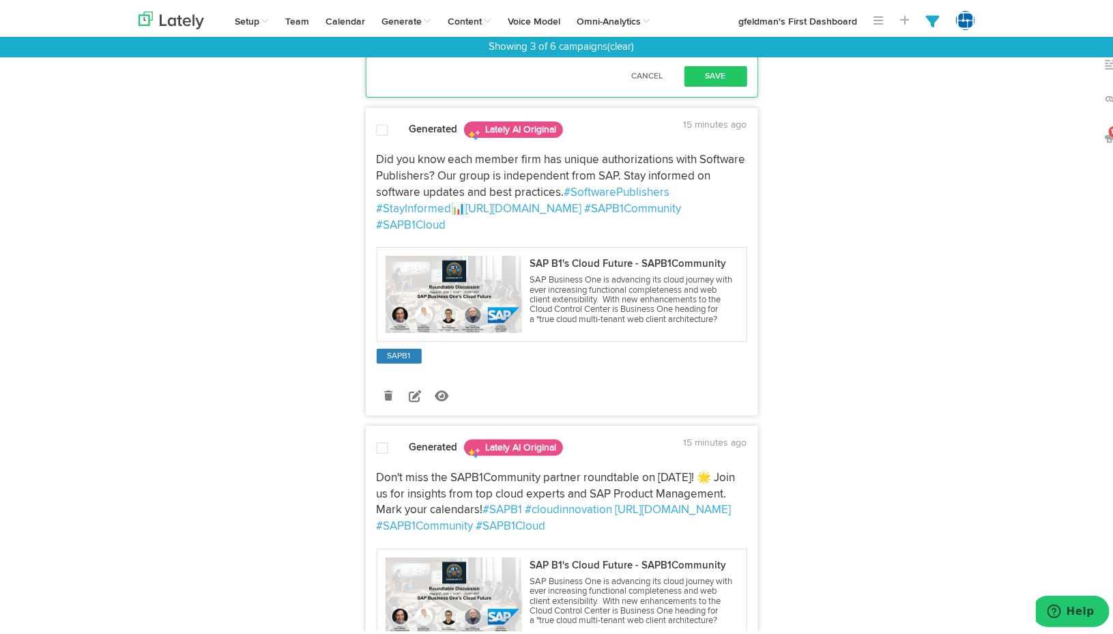
scroll to position [2592, 0]
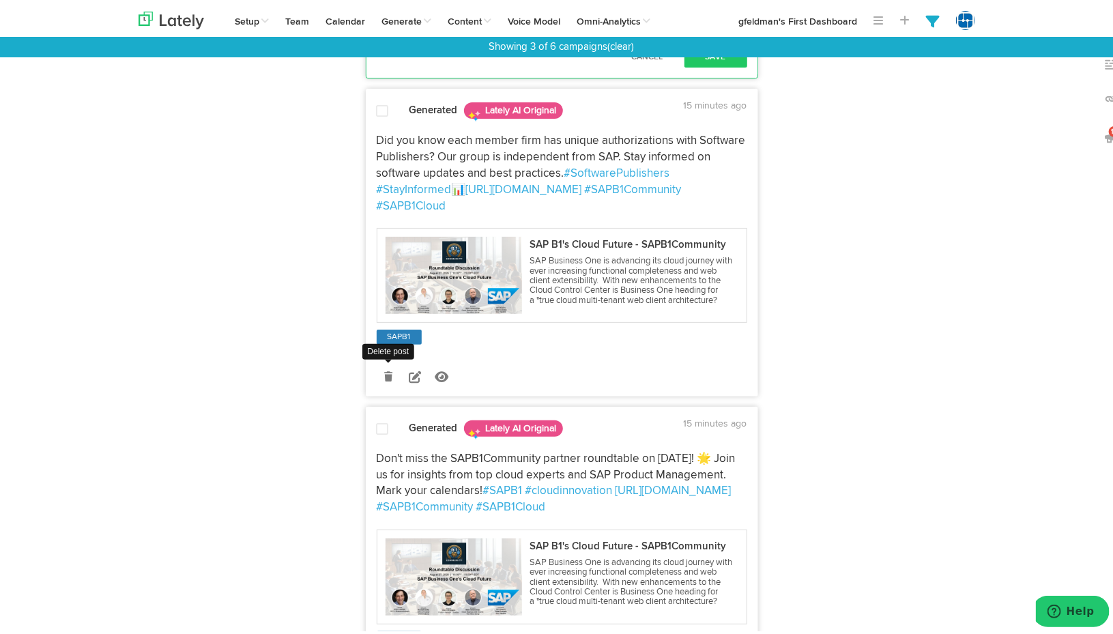
type textarea "Have questions about SAP B1 Cloud? 🌐 Wondering about the future of SAP Business…"
click at [384, 379] on icon at bounding box center [388, 374] width 8 height 10
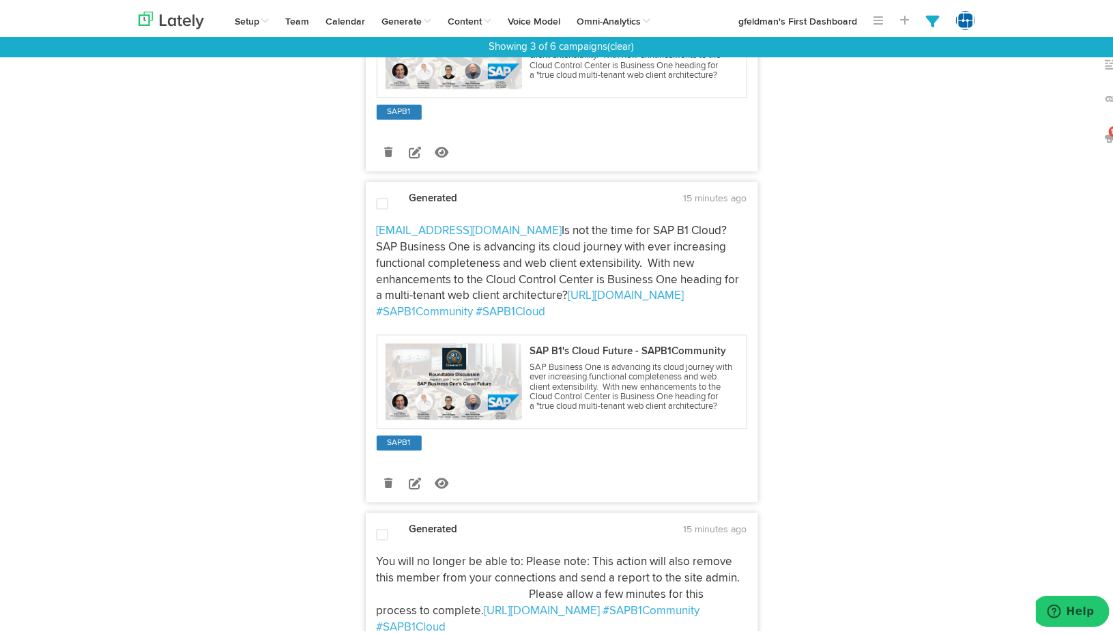
scroll to position [3889, 0]
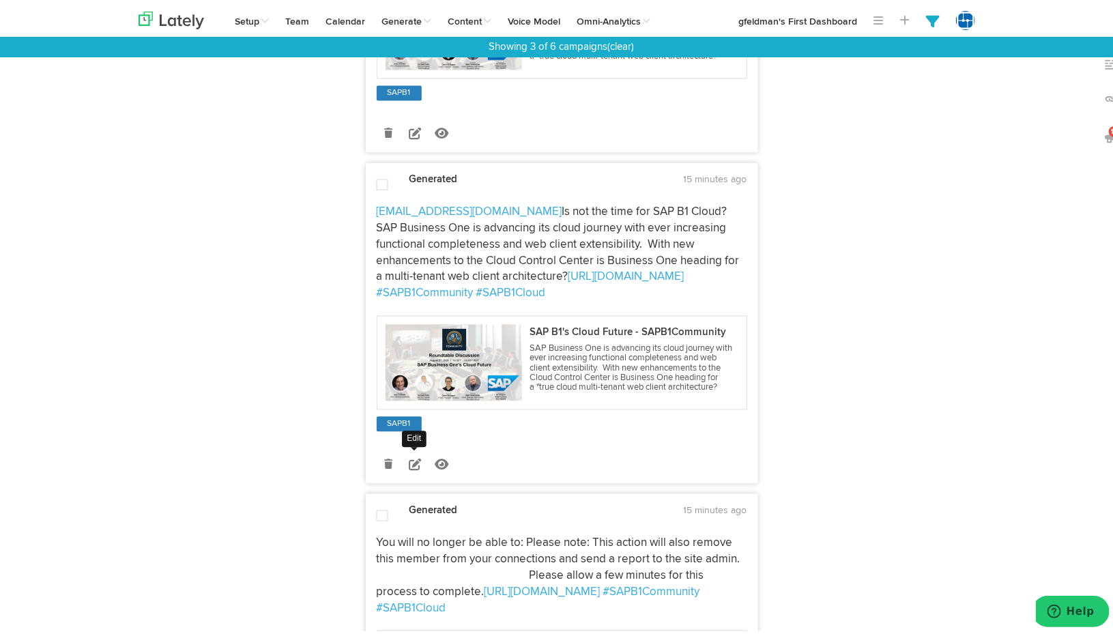
click at [409, 468] on icon at bounding box center [415, 462] width 12 height 12
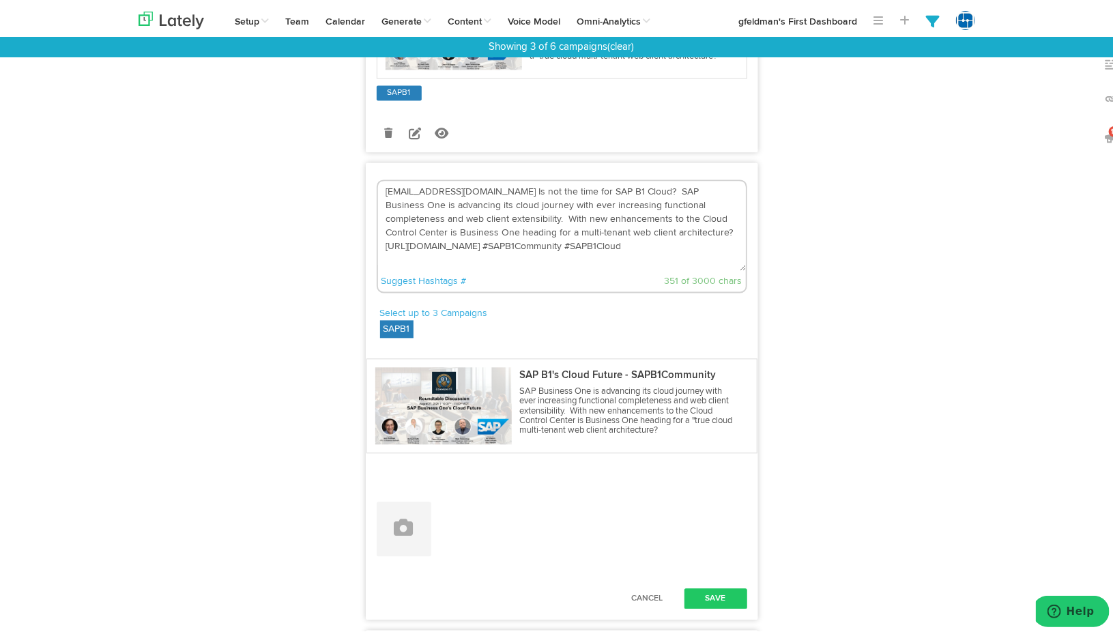
drag, startPoint x: 495, startPoint y: 220, endPoint x: 350, endPoint y: 213, distance: 145.5
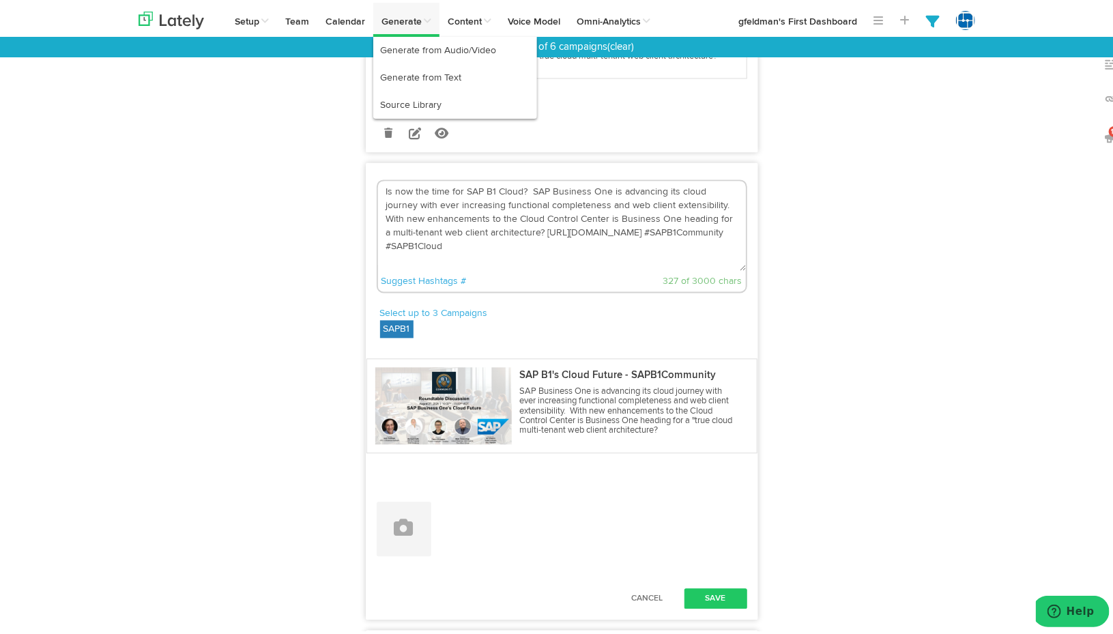
type textarea "Is now the time for SAP B1 Cloud? SAP Business One is advancing its cloud journ…"
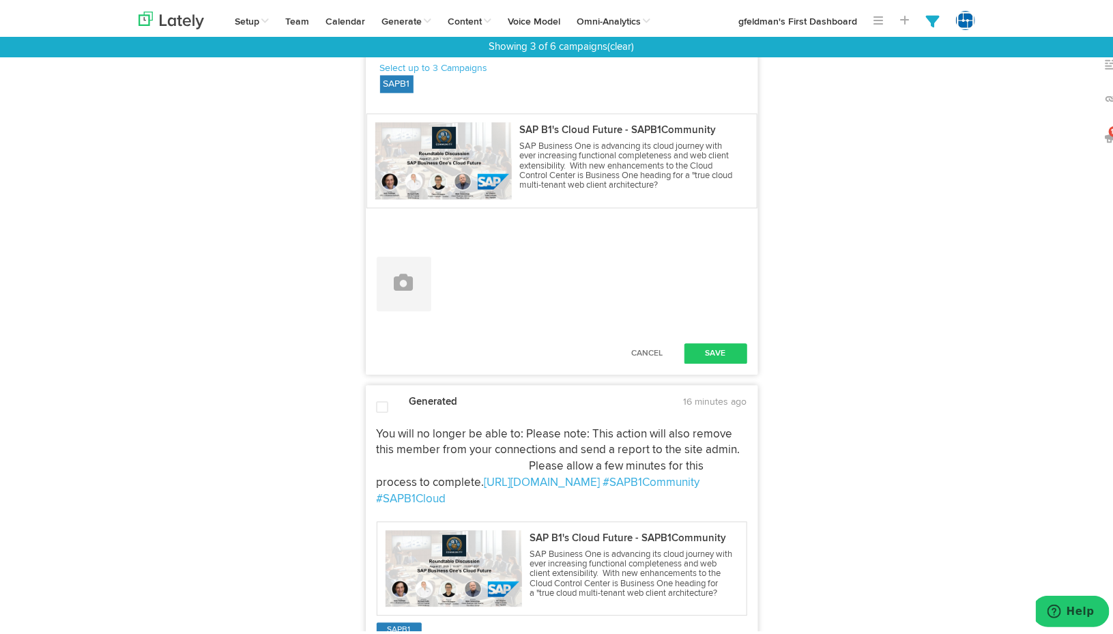
scroll to position [4162, 0]
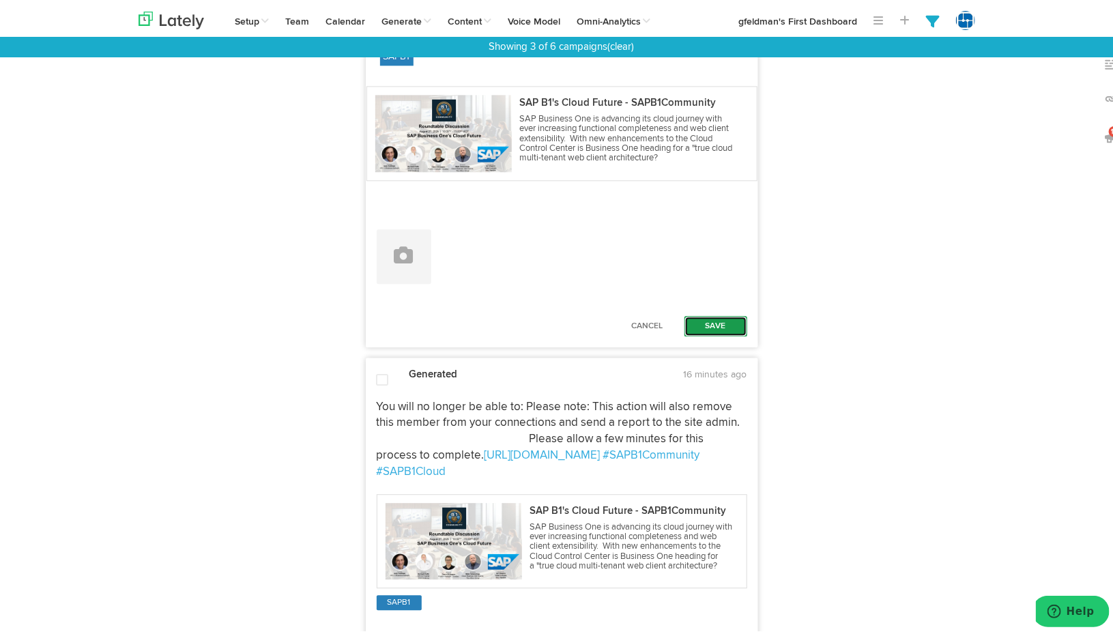
click at [703, 334] on button "Save" at bounding box center [715, 323] width 63 height 20
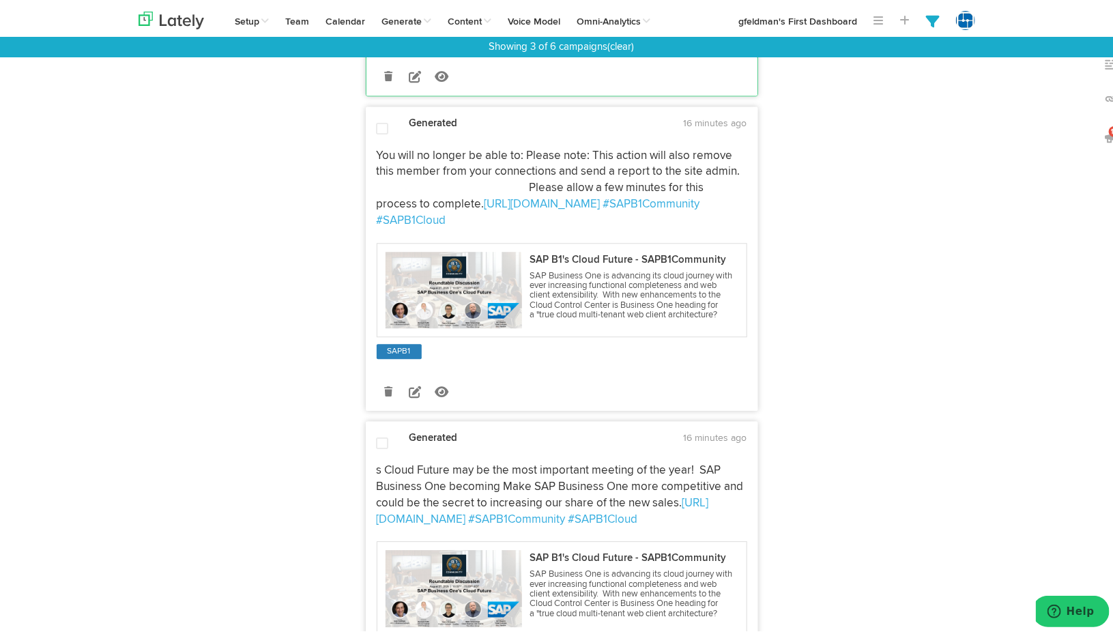
scroll to position [4298, 0]
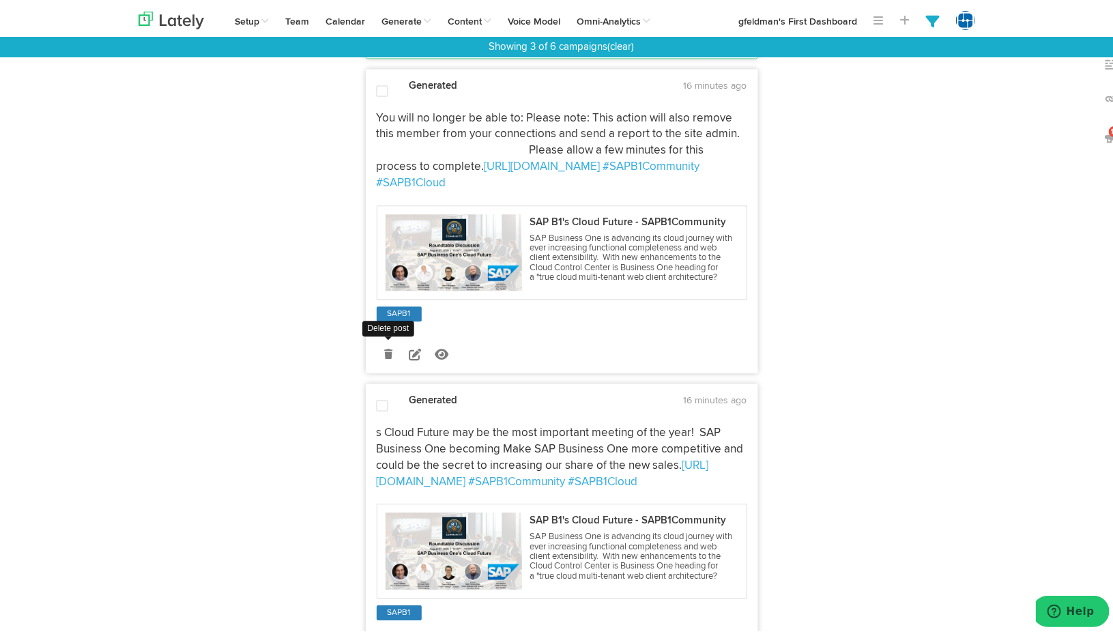
click at [384, 356] on icon at bounding box center [388, 352] width 8 height 10
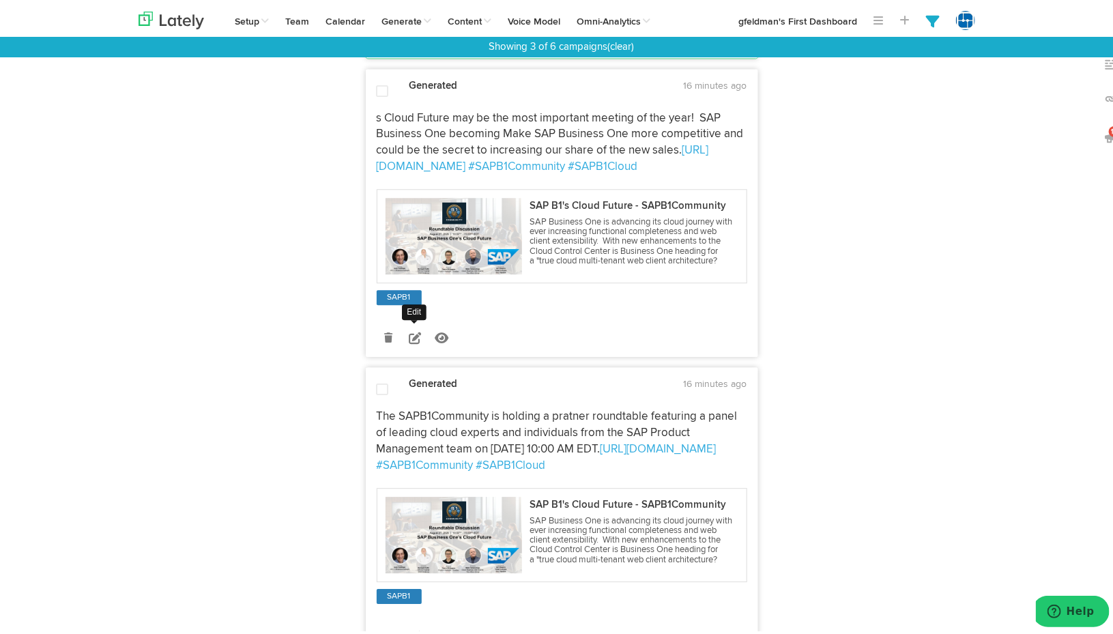
click at [409, 341] on icon at bounding box center [415, 335] width 12 height 12
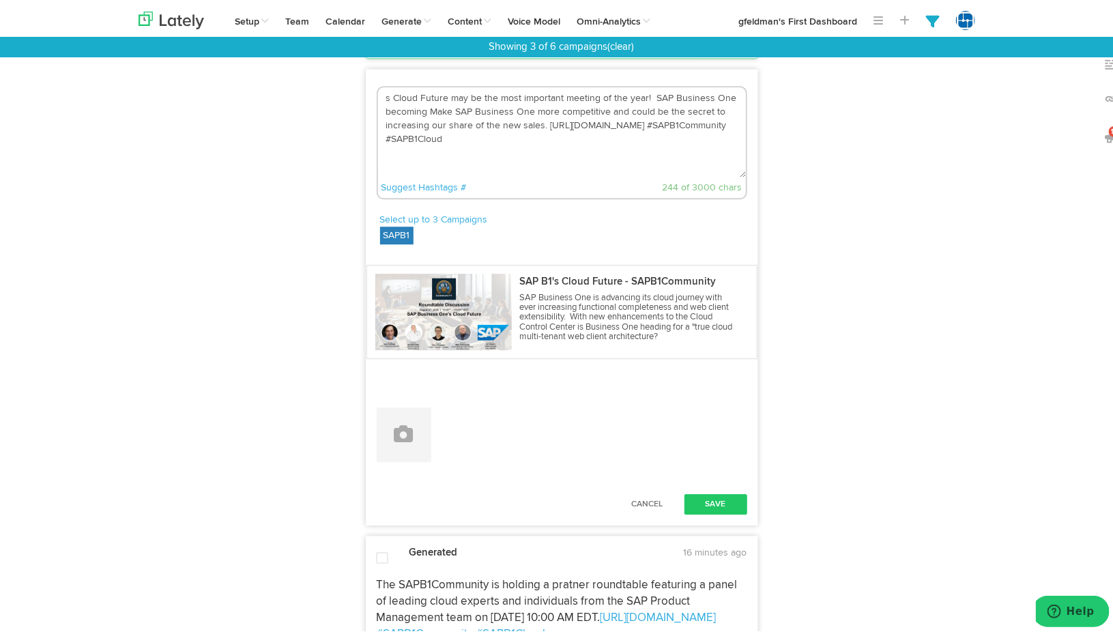
click at [380, 125] on textarea "s Cloud Future may be the most important meeting of the year! SAP Business One …" at bounding box center [562, 130] width 368 height 90
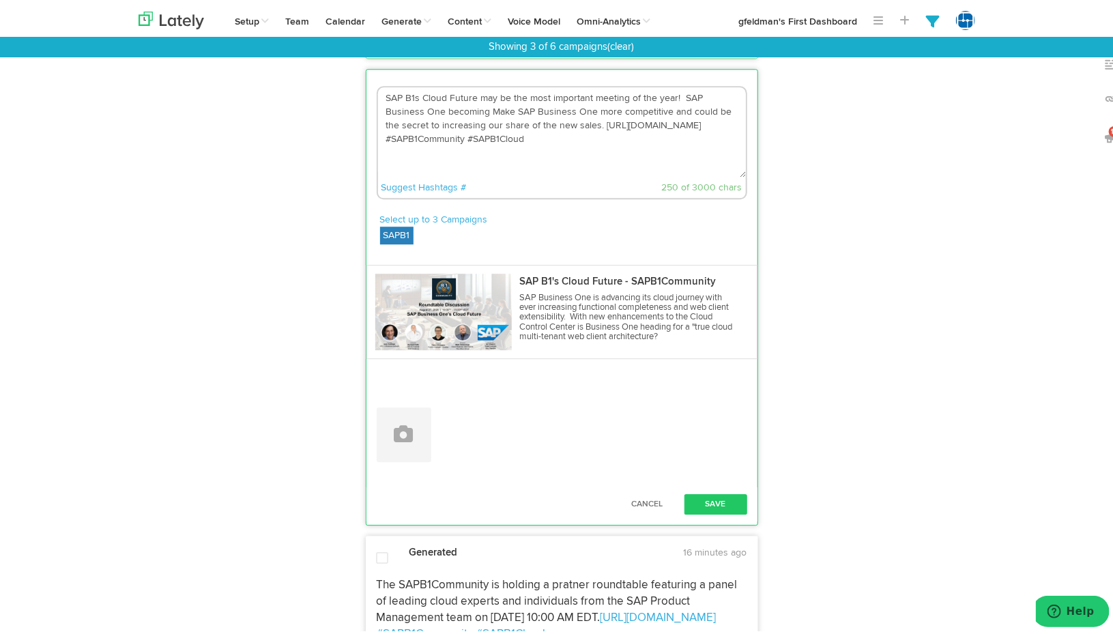
click at [474, 123] on textarea "SAP B1s Cloud Future may be the most important meeting of the year! SAP Busines…" at bounding box center [562, 130] width 368 height 90
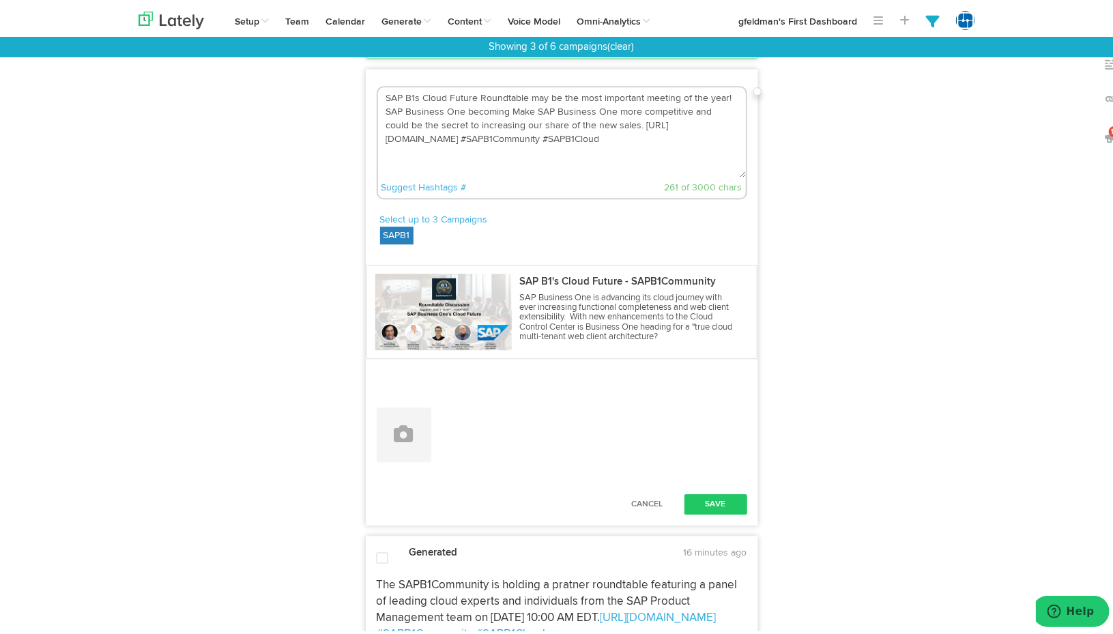
drag, startPoint x: 501, startPoint y: 143, endPoint x: 463, endPoint y: 143, distance: 38.9
click at [463, 143] on textarea "SAP B1s Cloud Future Roundtable may be the most important meeting of the year! …" at bounding box center [562, 130] width 368 height 90
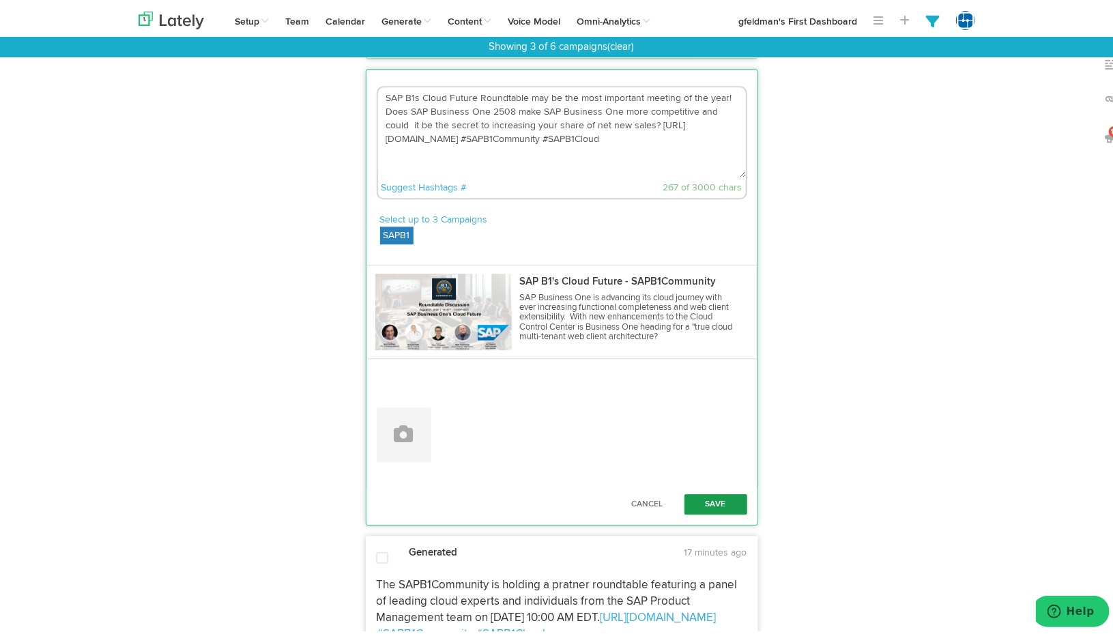
type textarea "SAP B1s Cloud Future Roundtable may be the most important meeting of the year! …"
click at [715, 512] on button "Save" at bounding box center [715, 501] width 63 height 20
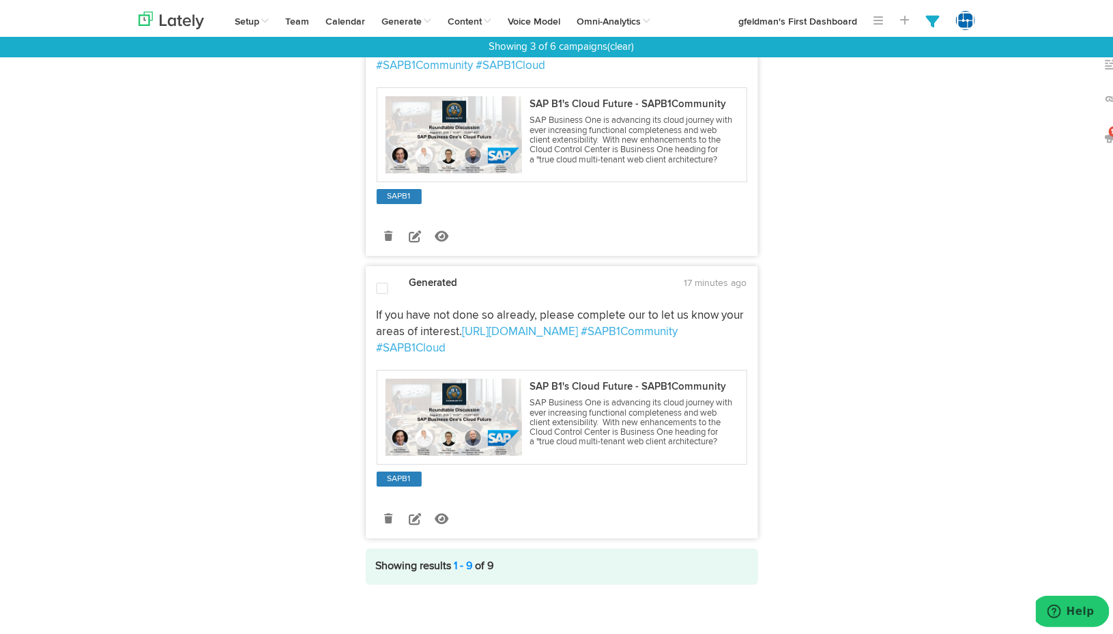
scroll to position [5023, 0]
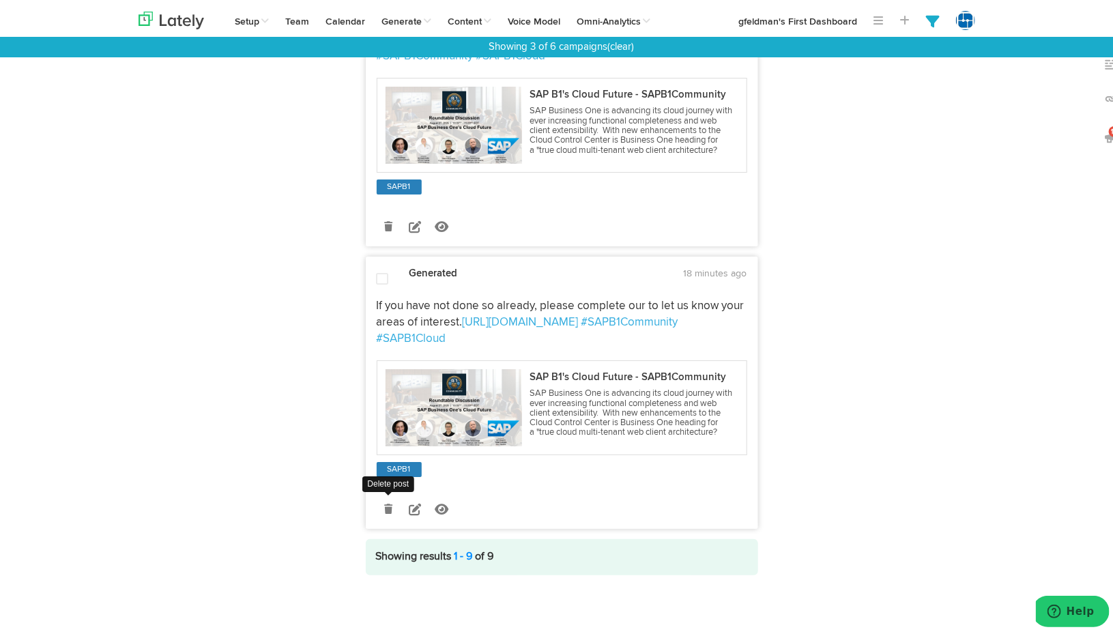
click at [377, 504] on link at bounding box center [389, 507] width 24 height 24
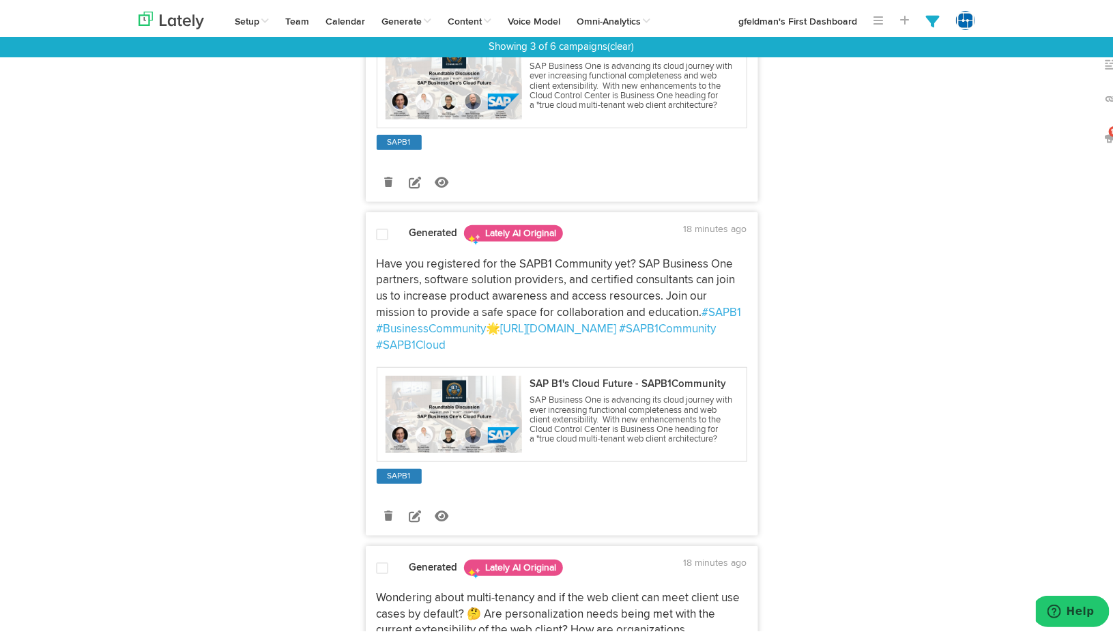
scroll to position [0, 0]
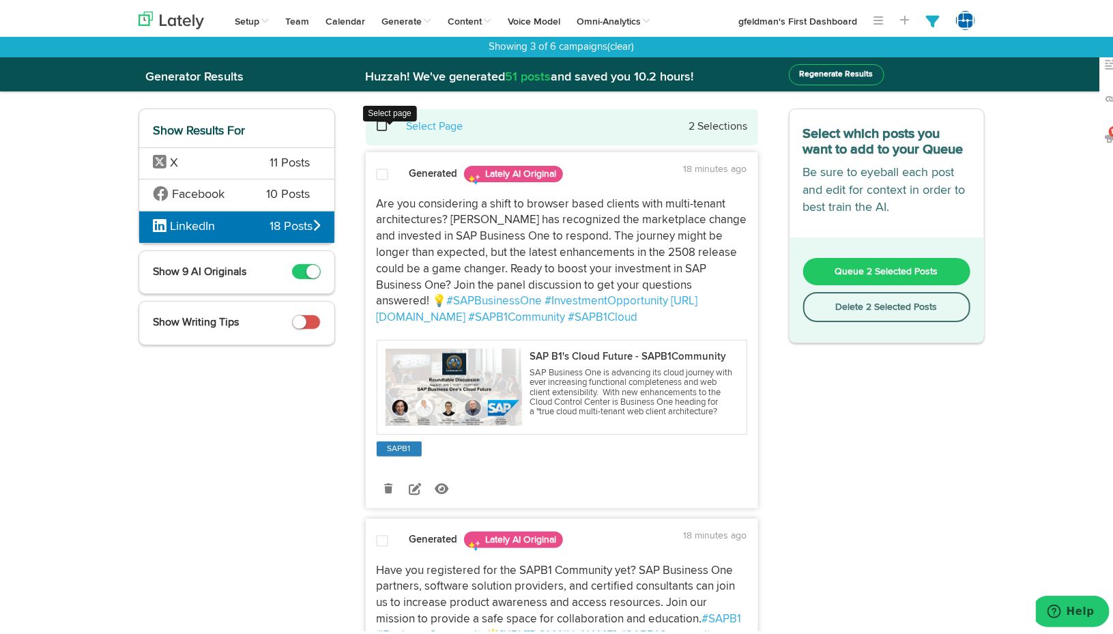
click at [381, 124] on span at bounding box center [390, 123] width 28 height 1
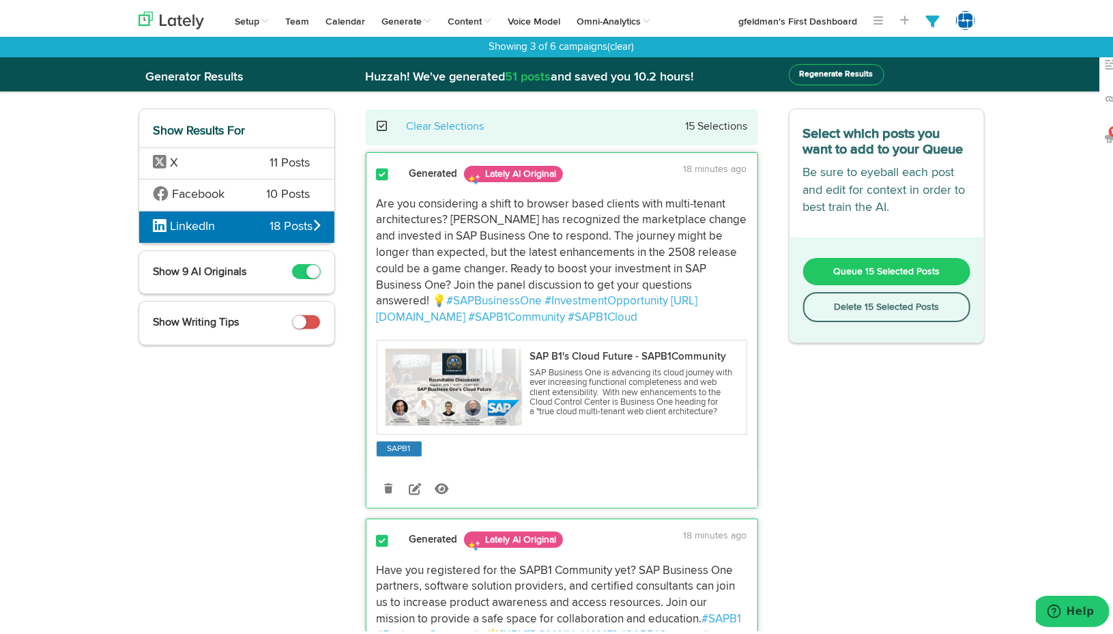
click at [879, 280] on button "Queue 15 Selected Posts" at bounding box center [887, 268] width 168 height 27
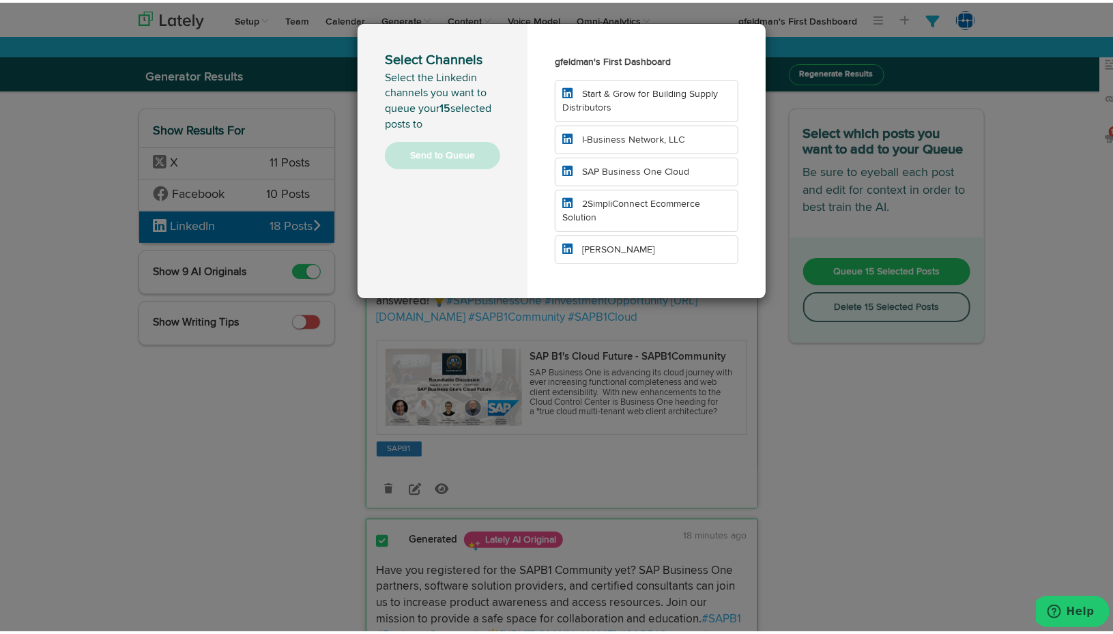
click at [658, 242] on li "[PERSON_NAME]" at bounding box center [647, 247] width 184 height 29
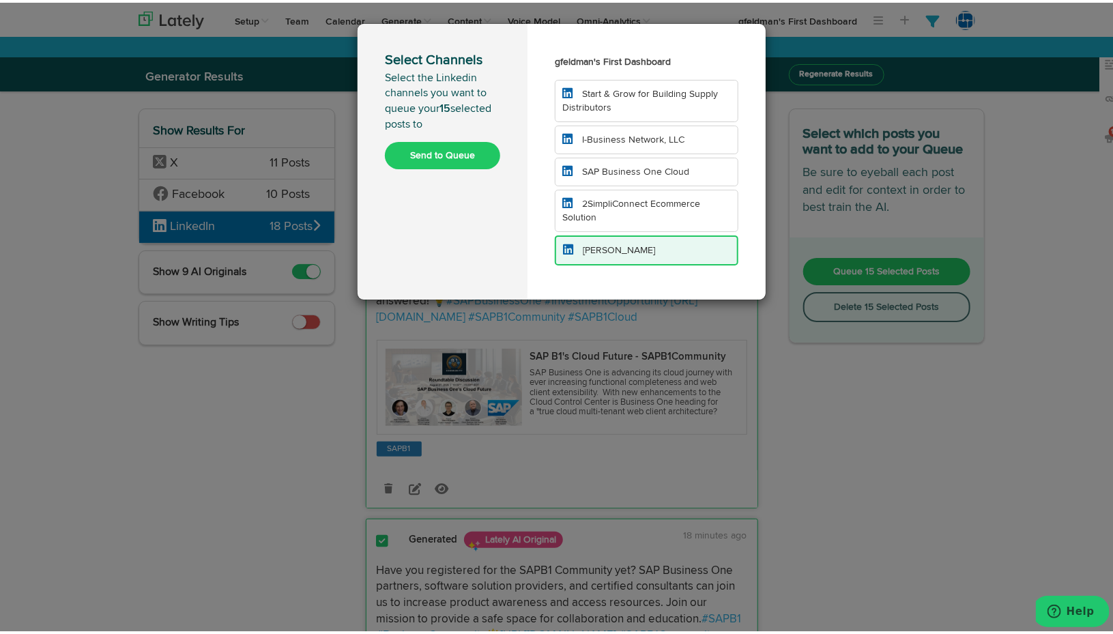
click at [444, 153] on button "Send to Queue" at bounding box center [442, 152] width 115 height 27
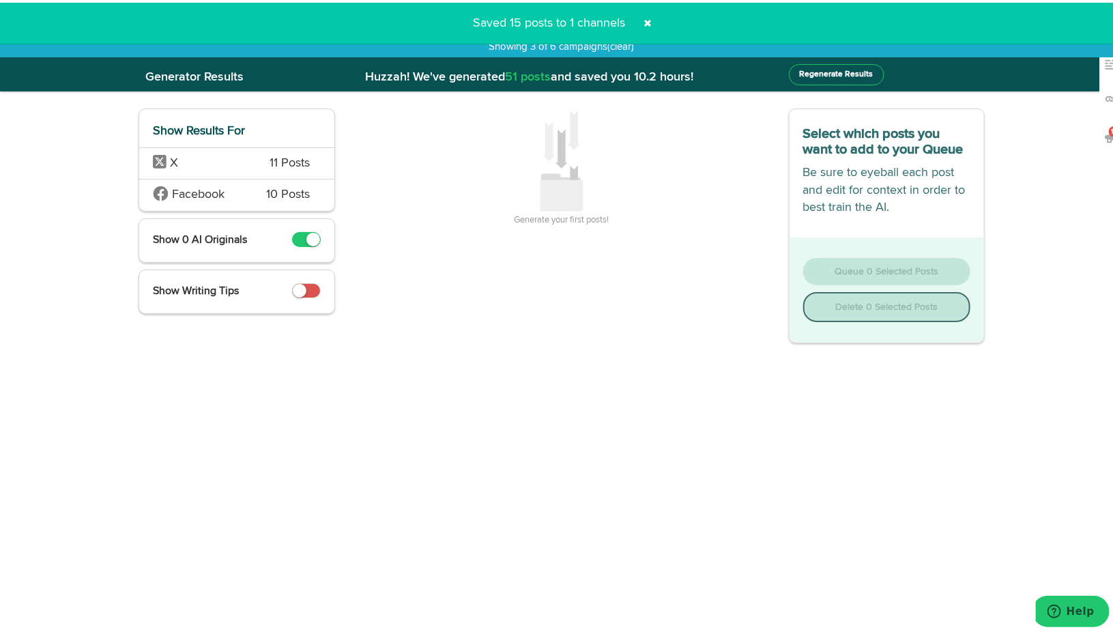
click at [246, 164] on div "X 11 Posts" at bounding box center [236, 161] width 195 height 32
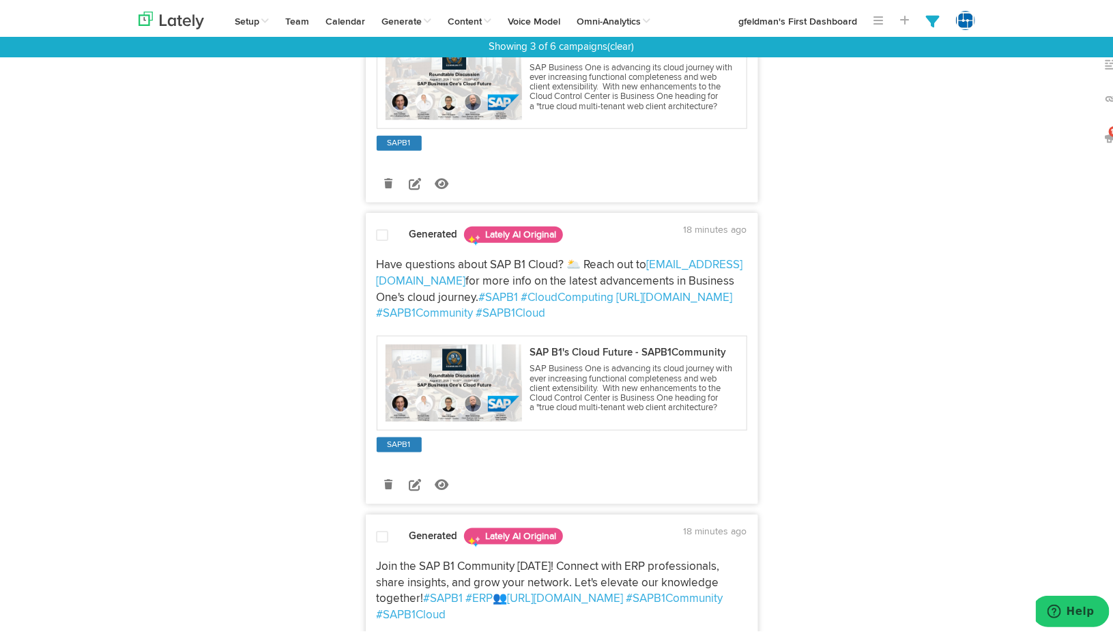
scroll to position [546, 0]
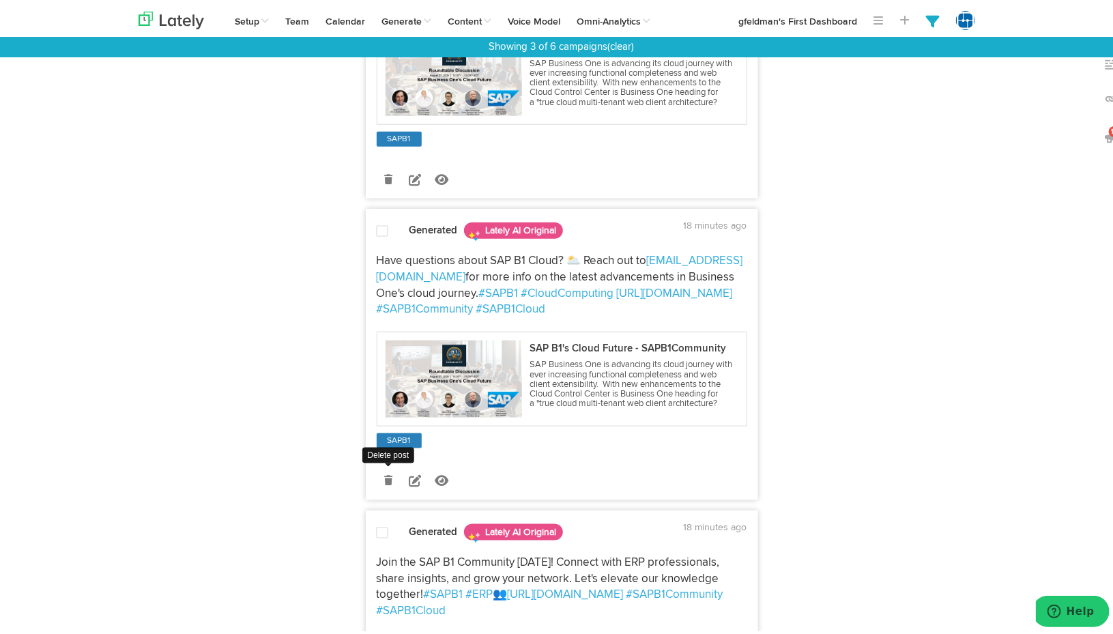
click at [384, 482] on icon at bounding box center [388, 478] width 8 height 10
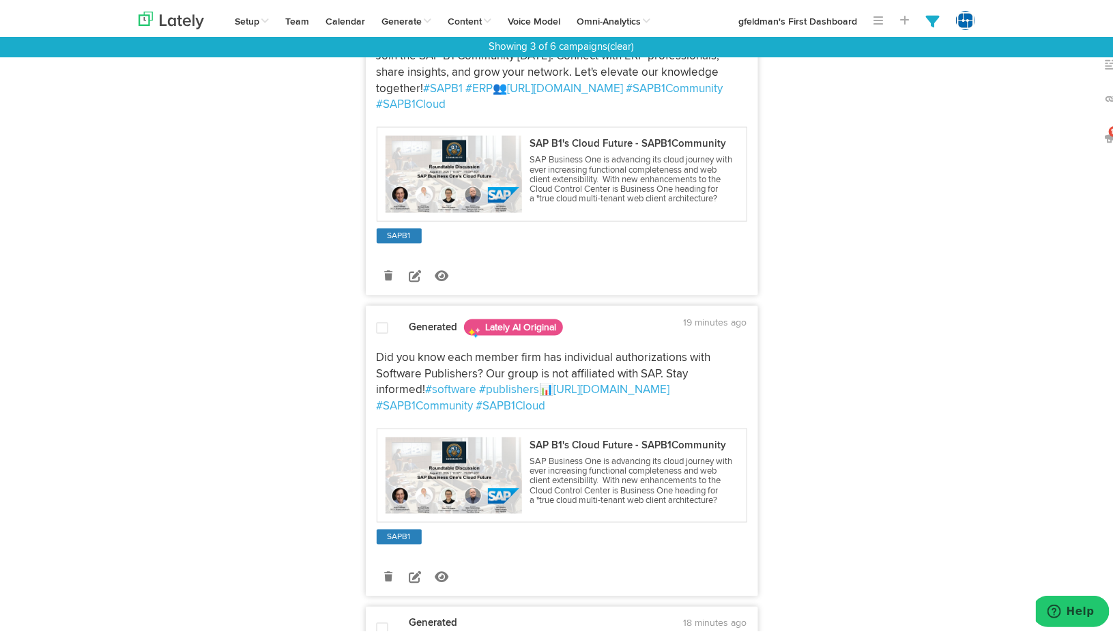
scroll to position [819, 0]
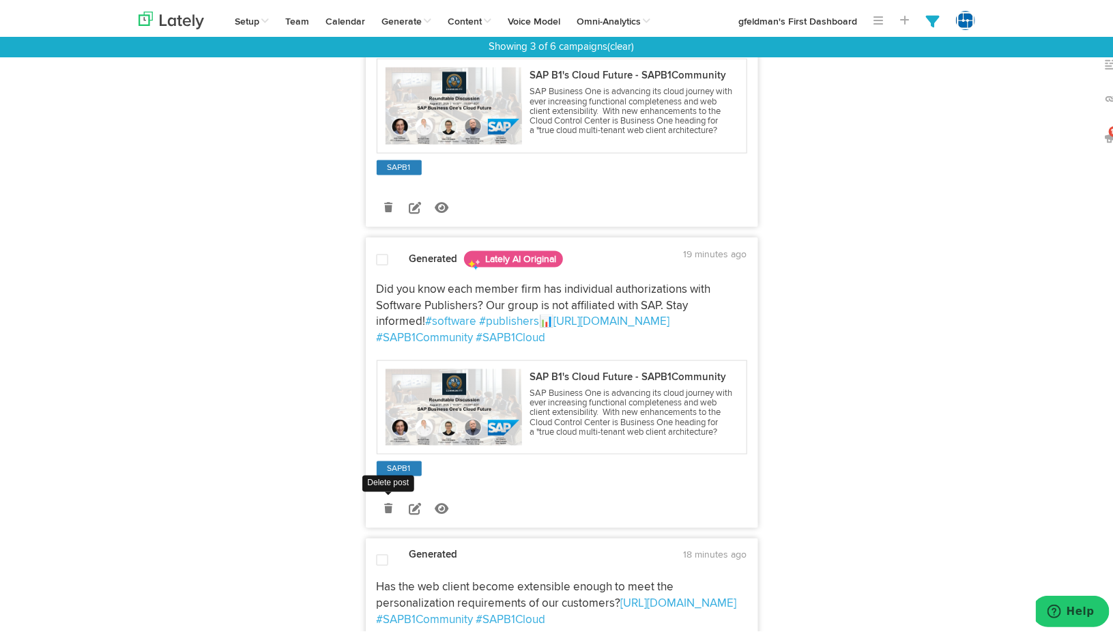
click at [384, 510] on icon at bounding box center [388, 506] width 8 height 10
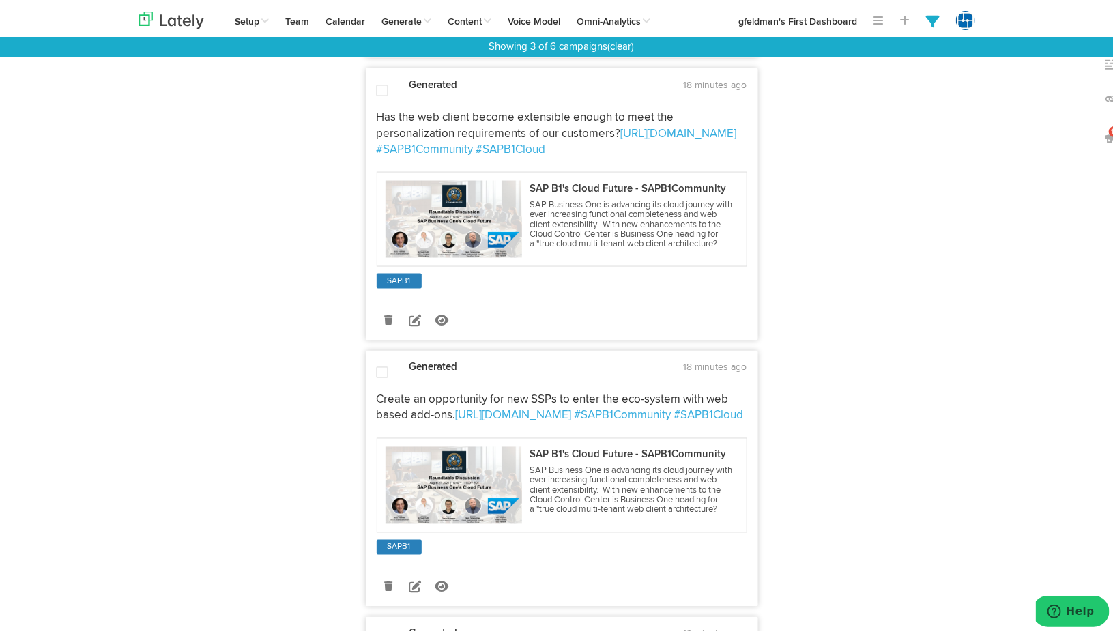
scroll to position [1023, 0]
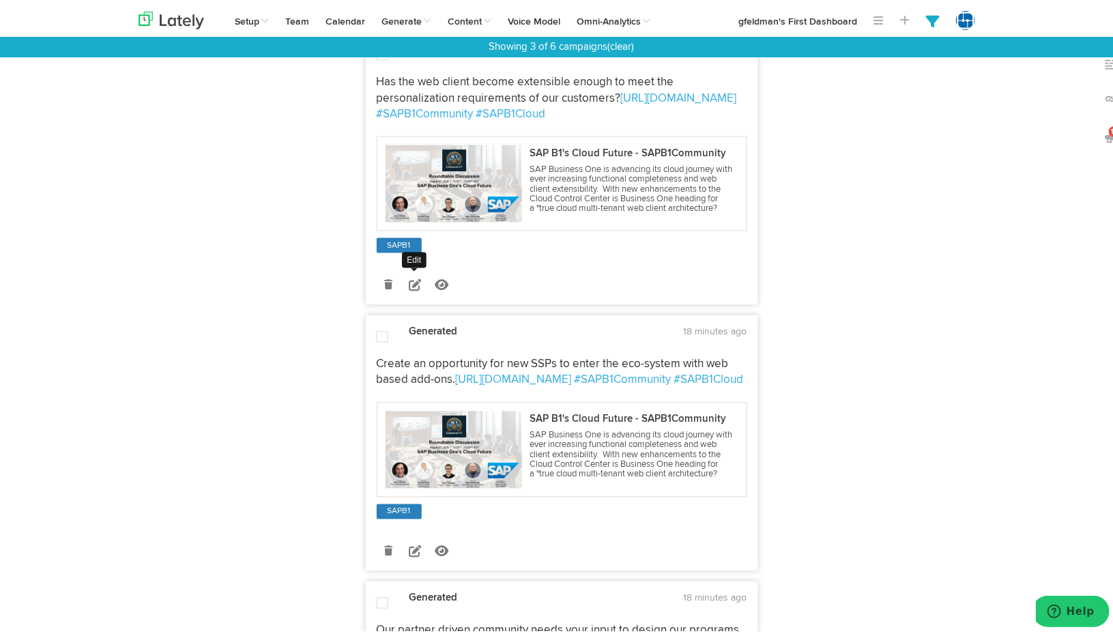
click at [413, 289] on icon at bounding box center [415, 282] width 12 height 12
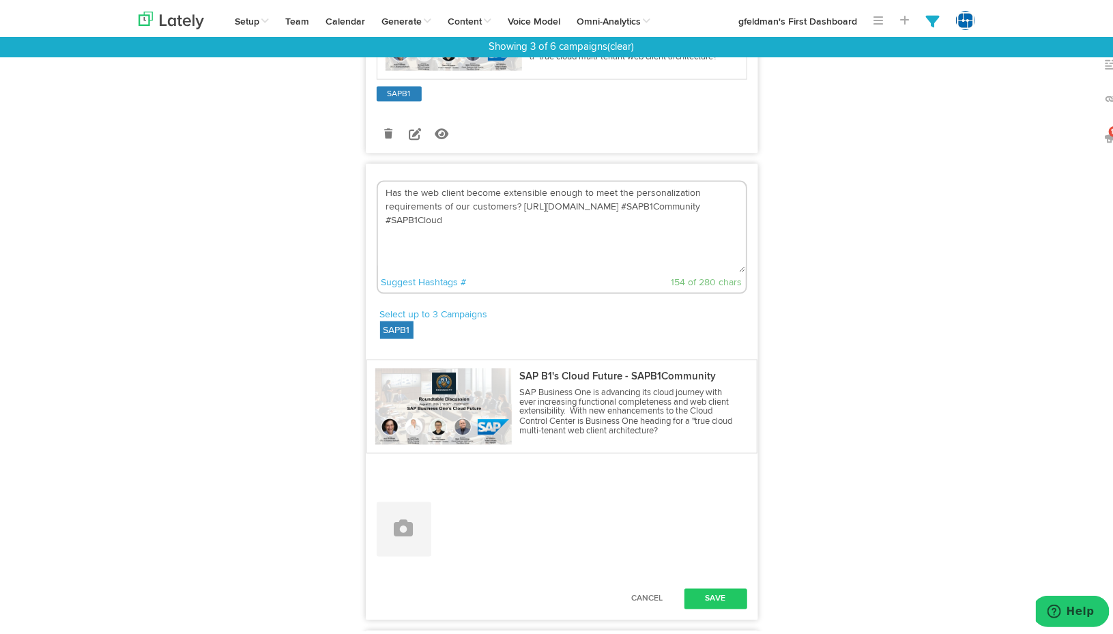
scroll to position [819, 0]
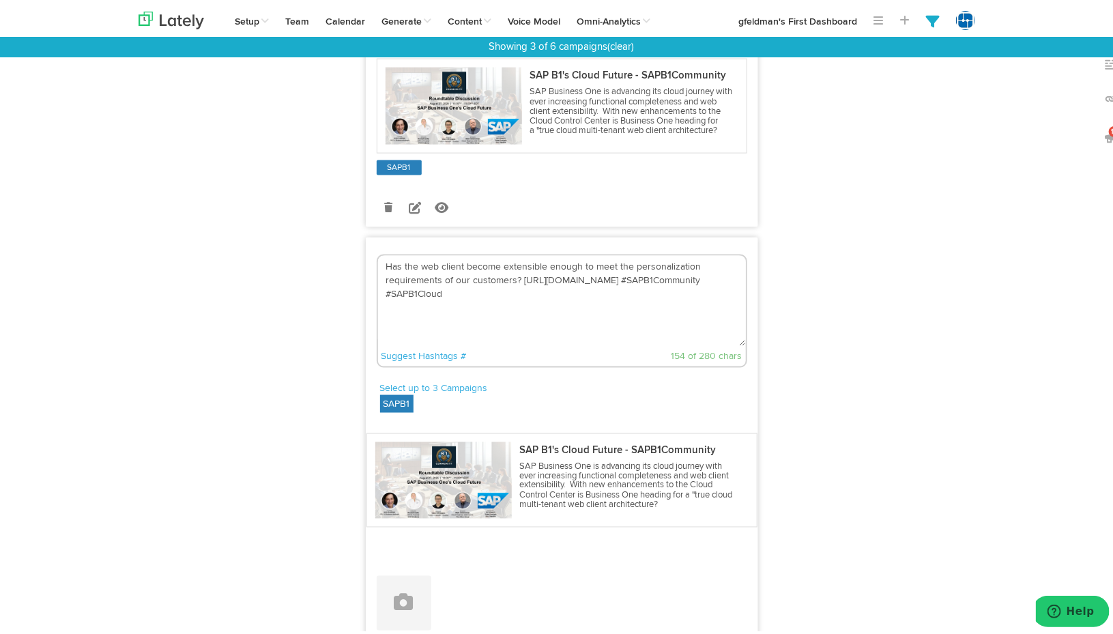
click at [450, 276] on textarea "Has the web client become extensible enough to meet the personalization require…" at bounding box center [562, 298] width 368 height 90
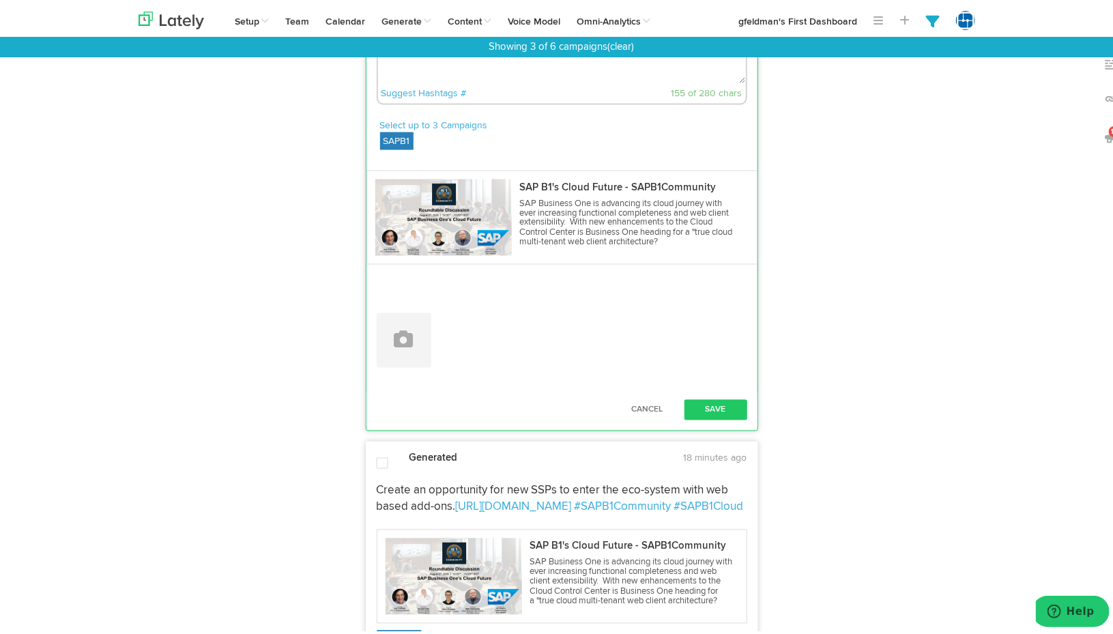
scroll to position [1092, 0]
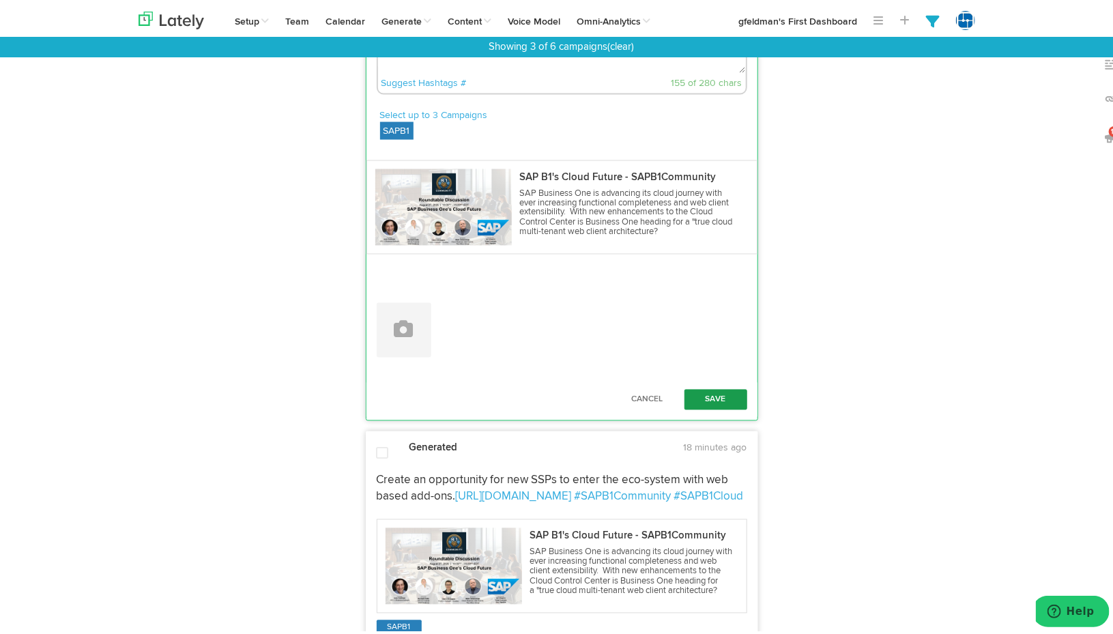
type textarea "Has the web client become extensible enough to meet the personalization require…"
click at [733, 396] on button "Save" at bounding box center [715, 397] width 63 height 20
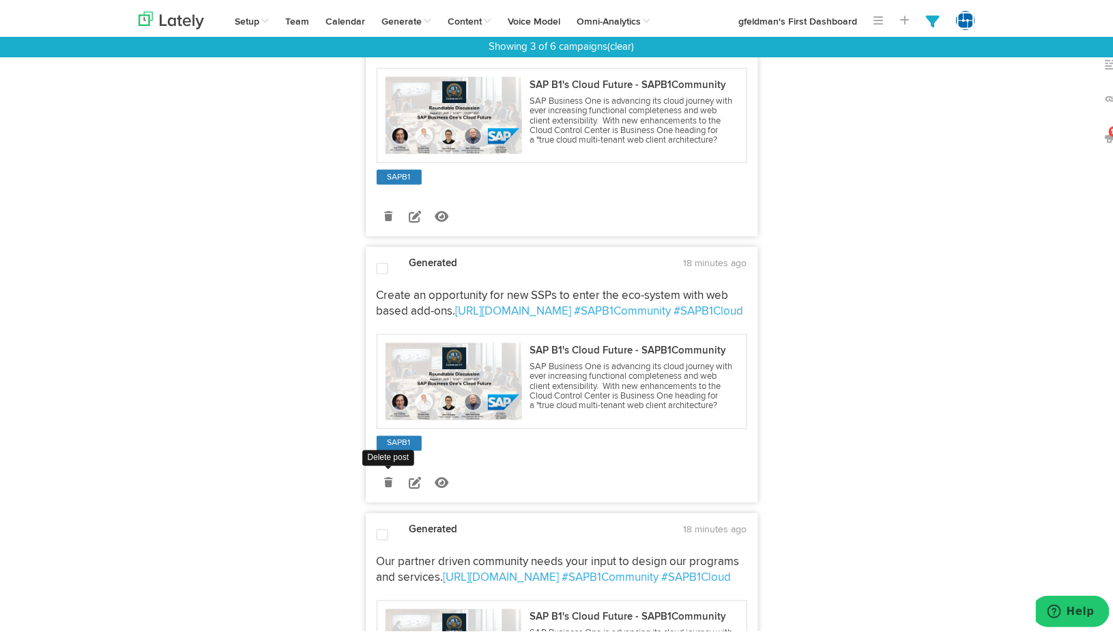
click at [384, 484] on icon at bounding box center [388, 481] width 8 height 10
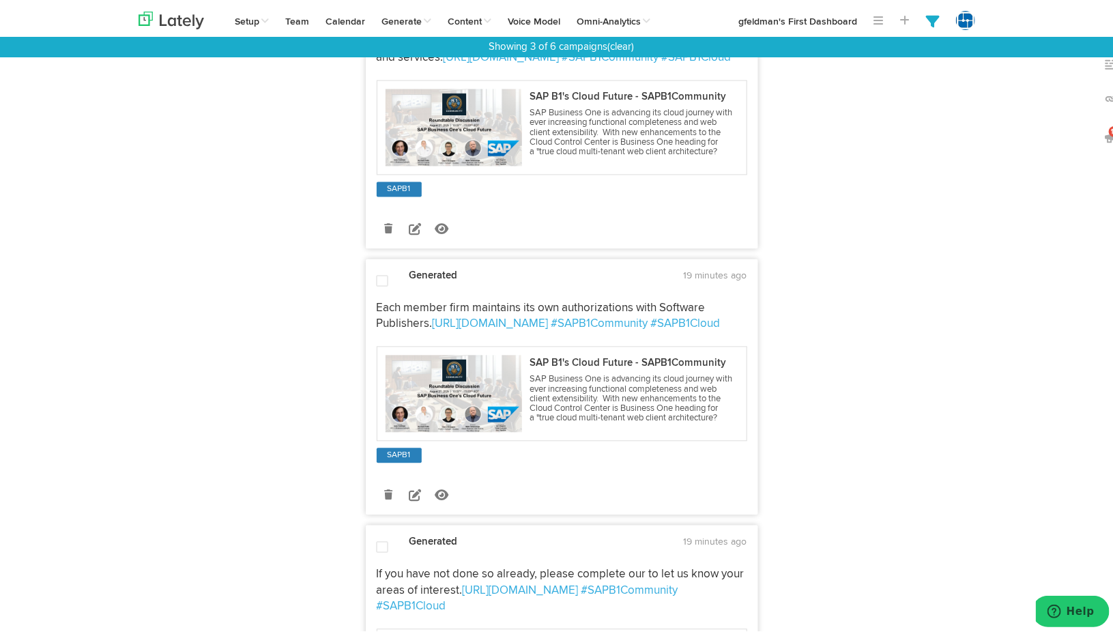
scroll to position [1364, 0]
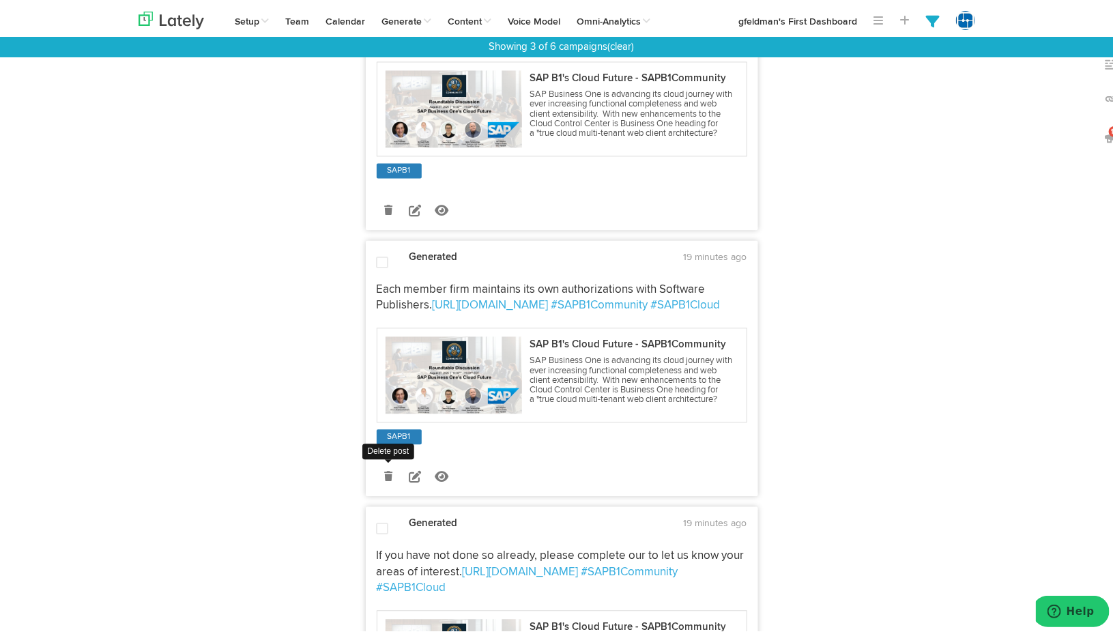
click at [384, 478] on icon at bounding box center [388, 474] width 8 height 10
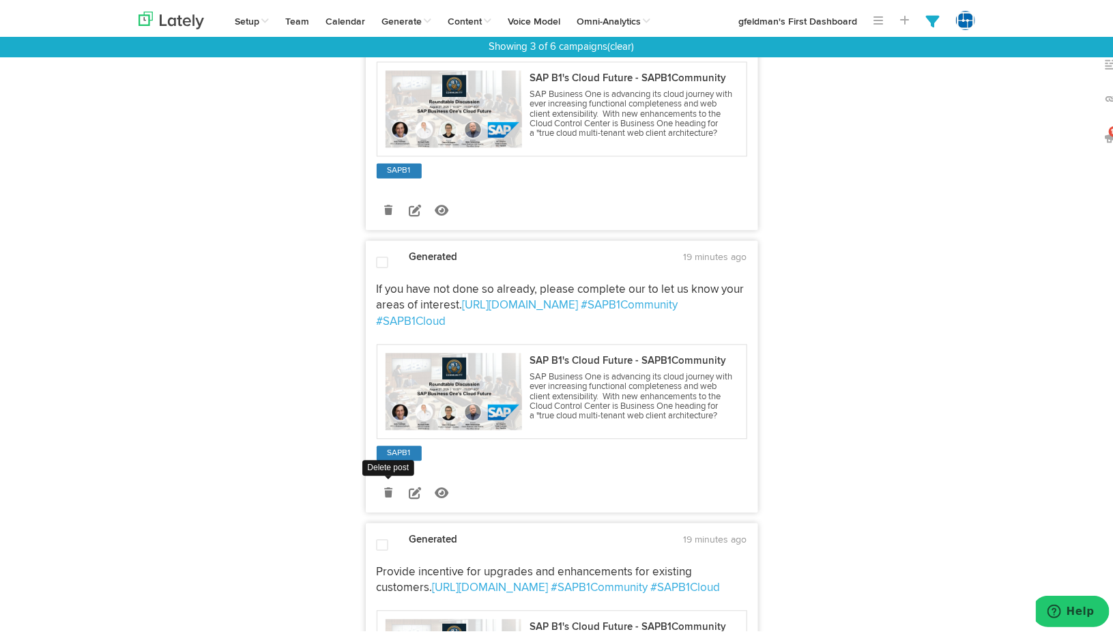
click at [384, 489] on icon at bounding box center [388, 490] width 8 height 10
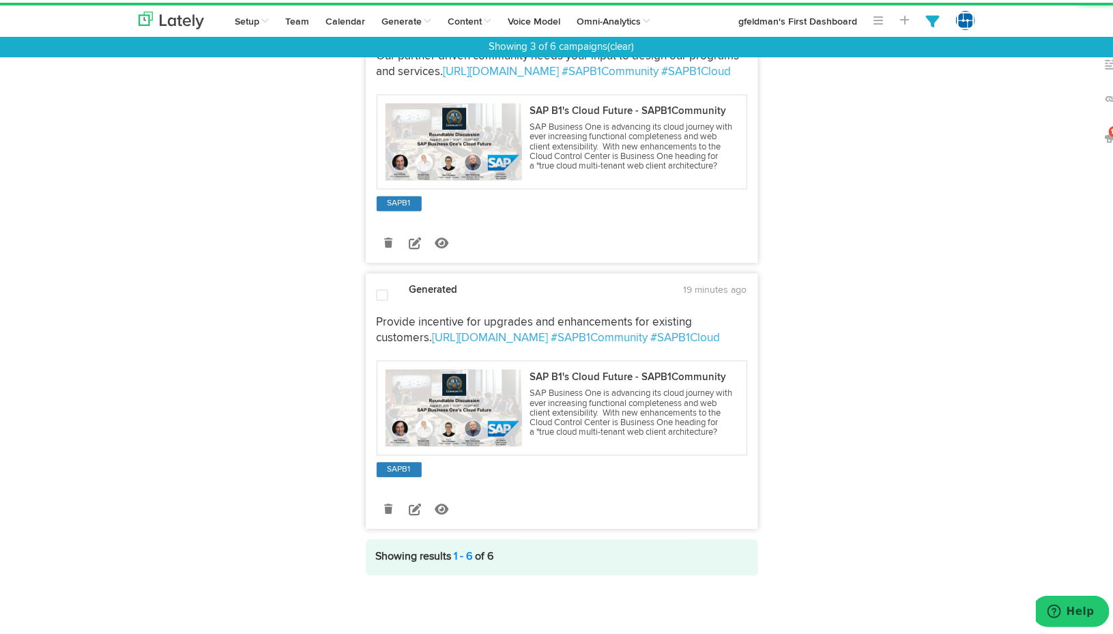
scroll to position [1333, 0]
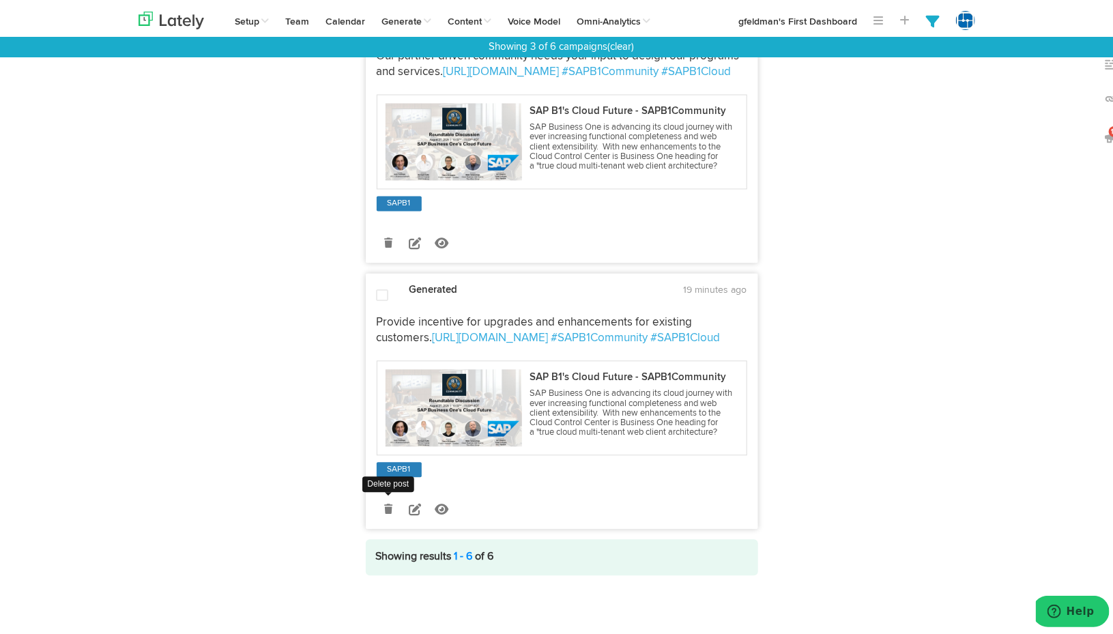
click at [384, 503] on icon at bounding box center [388, 506] width 8 height 10
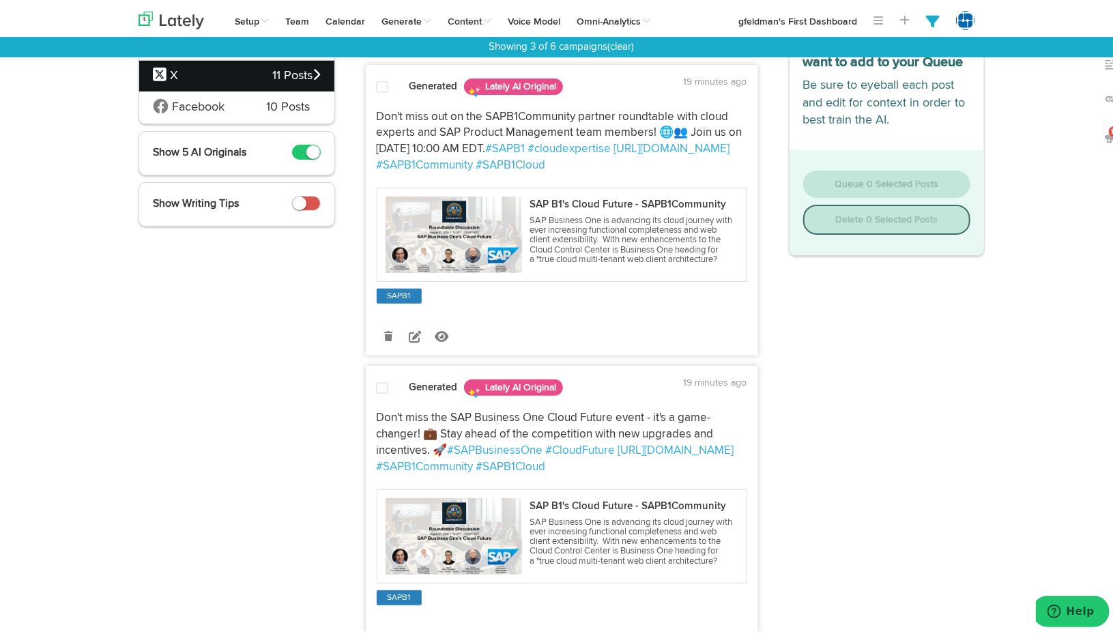
scroll to position [0, 0]
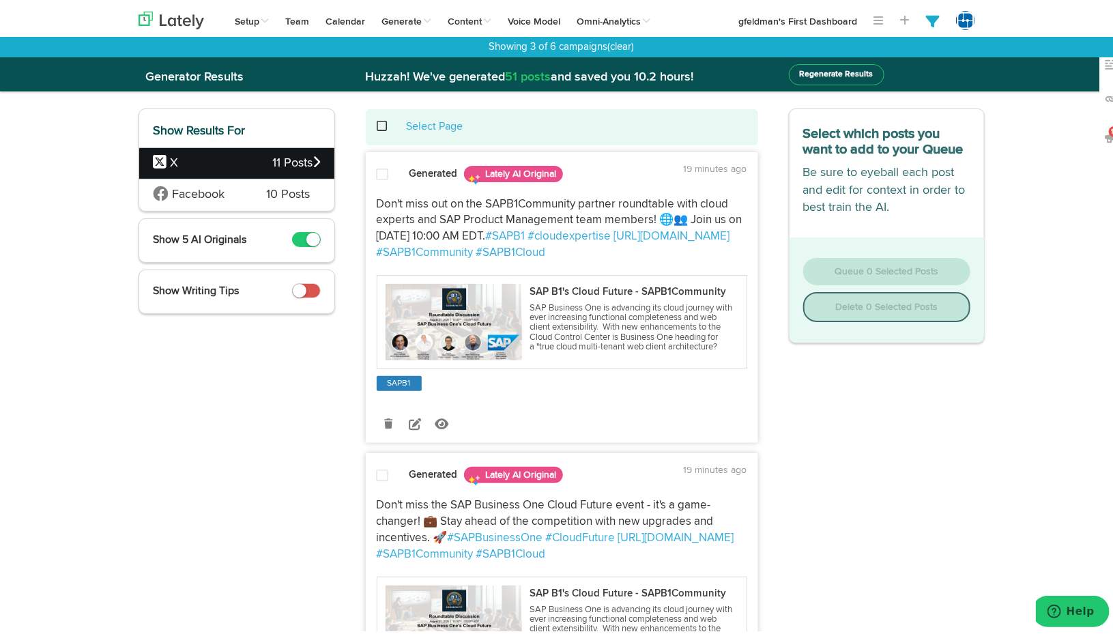
click at [380, 123] on span at bounding box center [390, 123] width 28 height 1
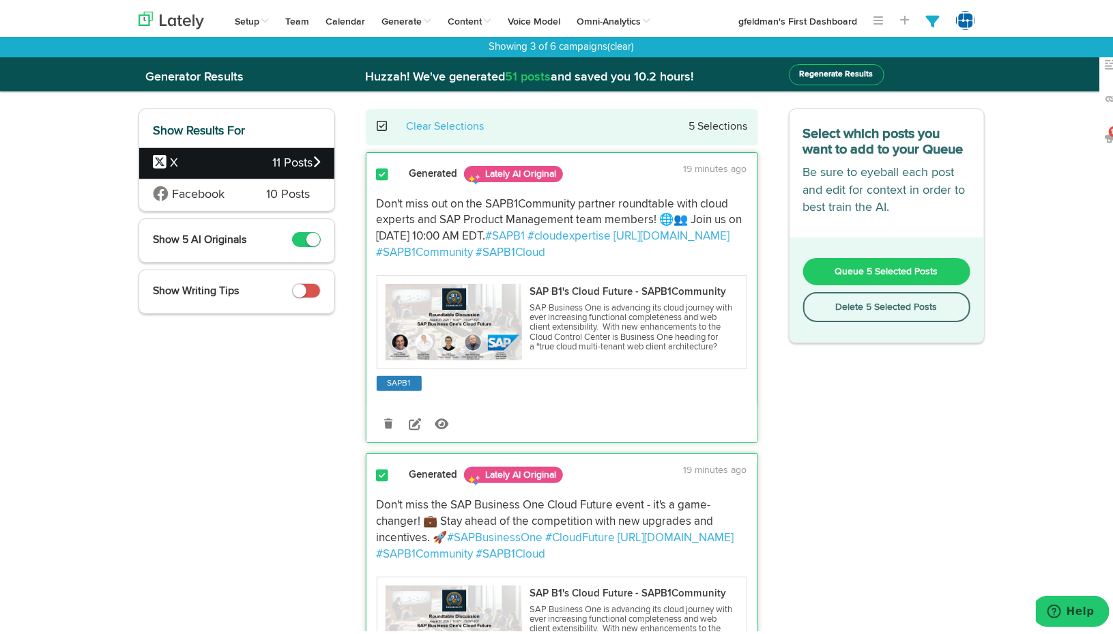
click at [871, 261] on button "Queue 5 Selected Posts" at bounding box center [887, 268] width 168 height 27
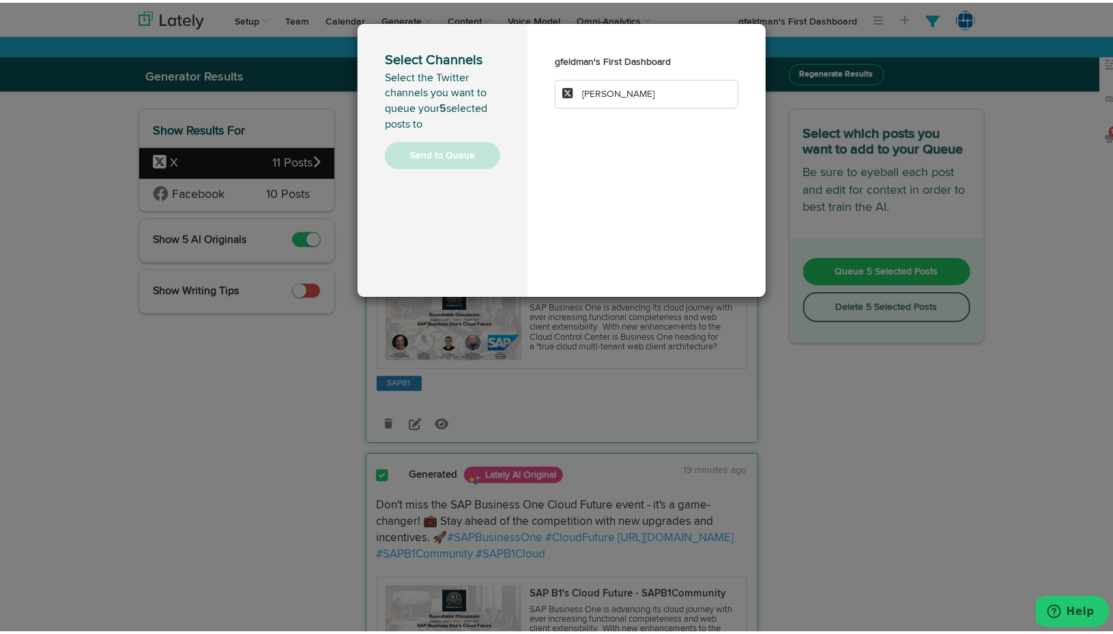
click at [603, 93] on span "[PERSON_NAME]" at bounding box center [618, 92] width 72 height 10
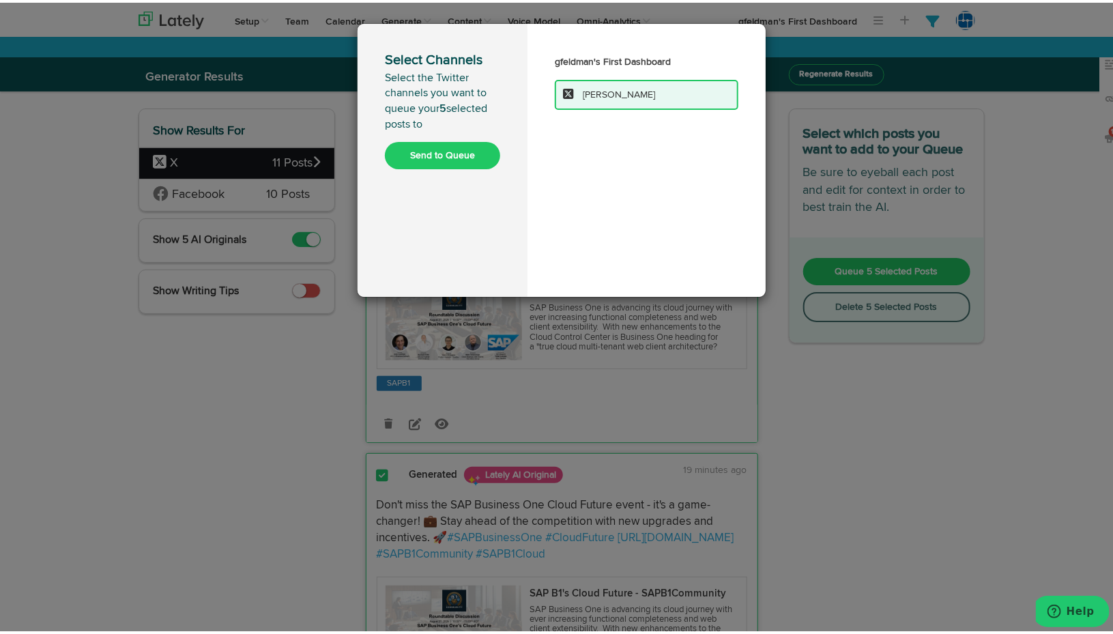
click at [441, 143] on button "Send to Queue" at bounding box center [442, 152] width 115 height 27
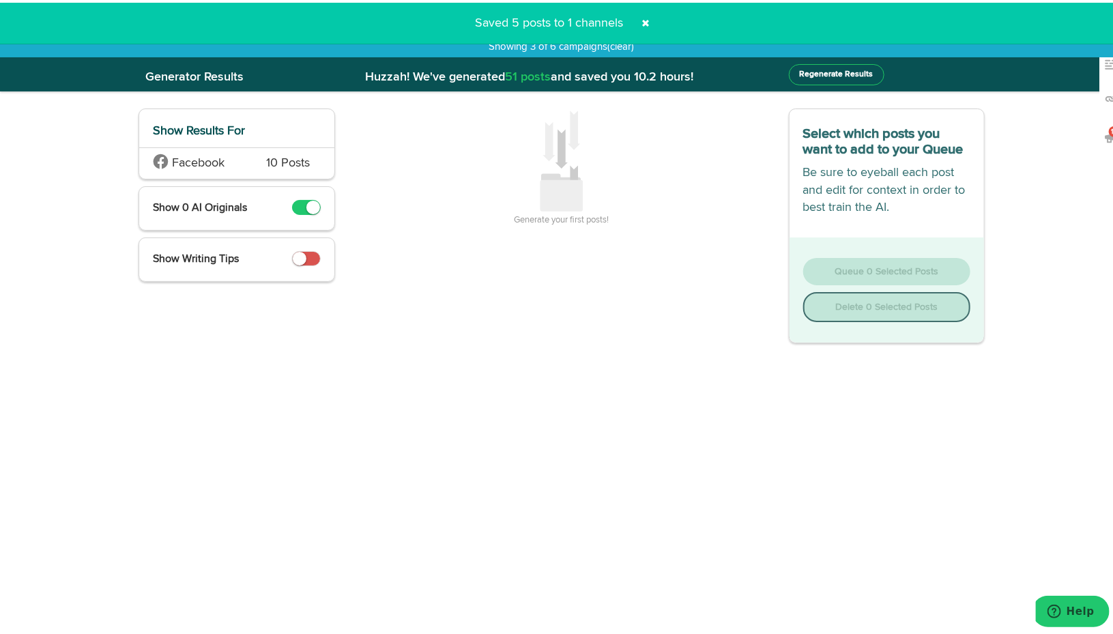
click at [641, 20] on span at bounding box center [645, 21] width 22 height 22
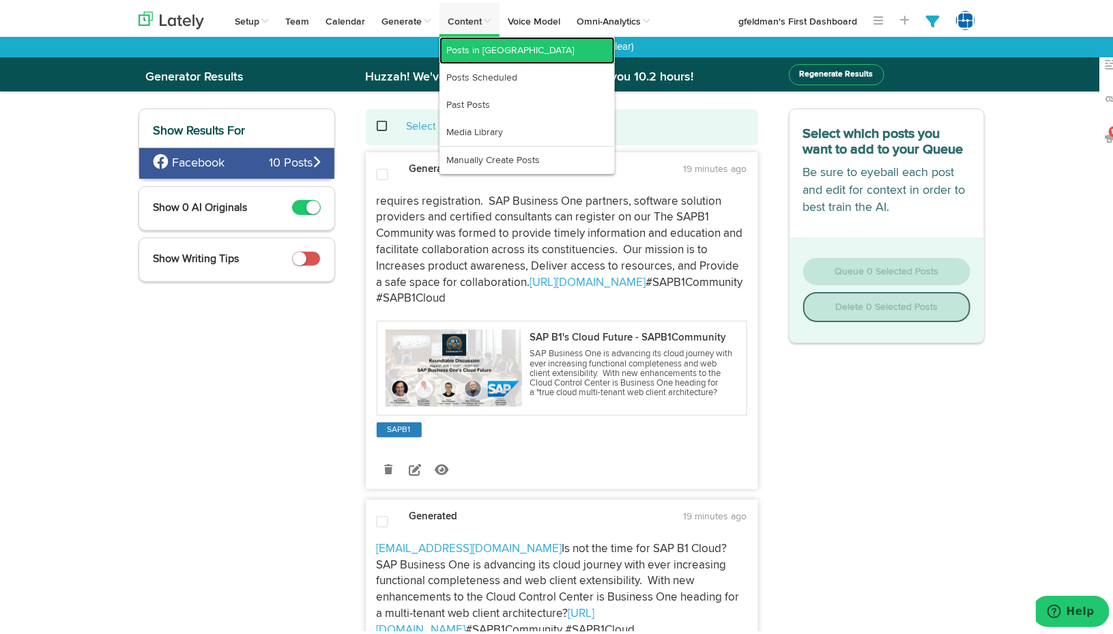
click at [462, 46] on link "Posts in [GEOGRAPHIC_DATA]" at bounding box center [526, 47] width 175 height 27
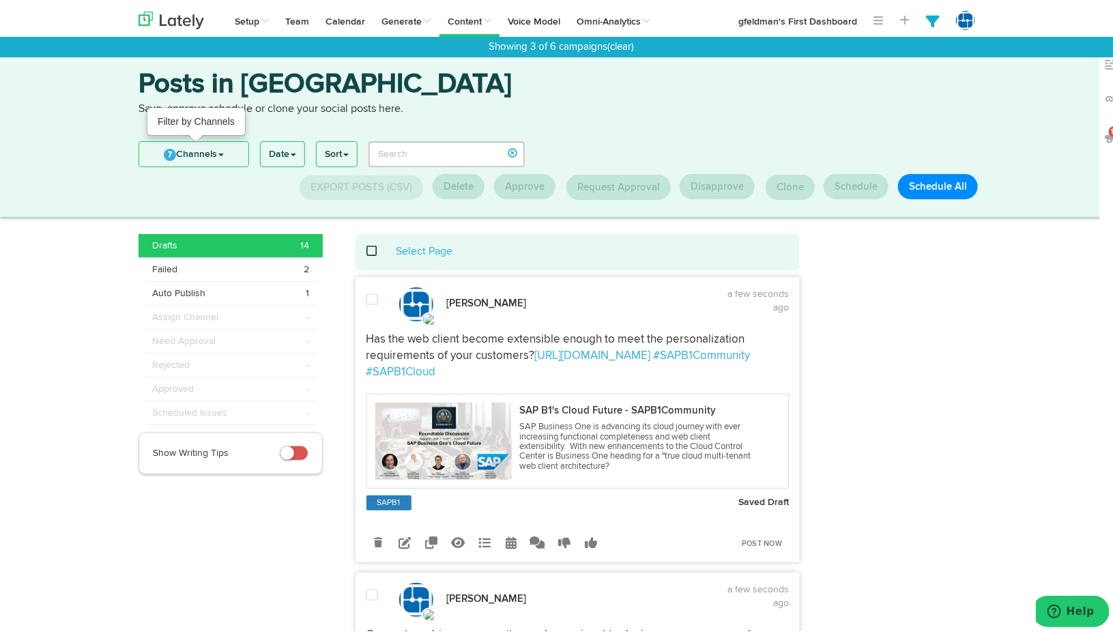
click at [221, 149] on link "7 Channels" at bounding box center [193, 151] width 109 height 25
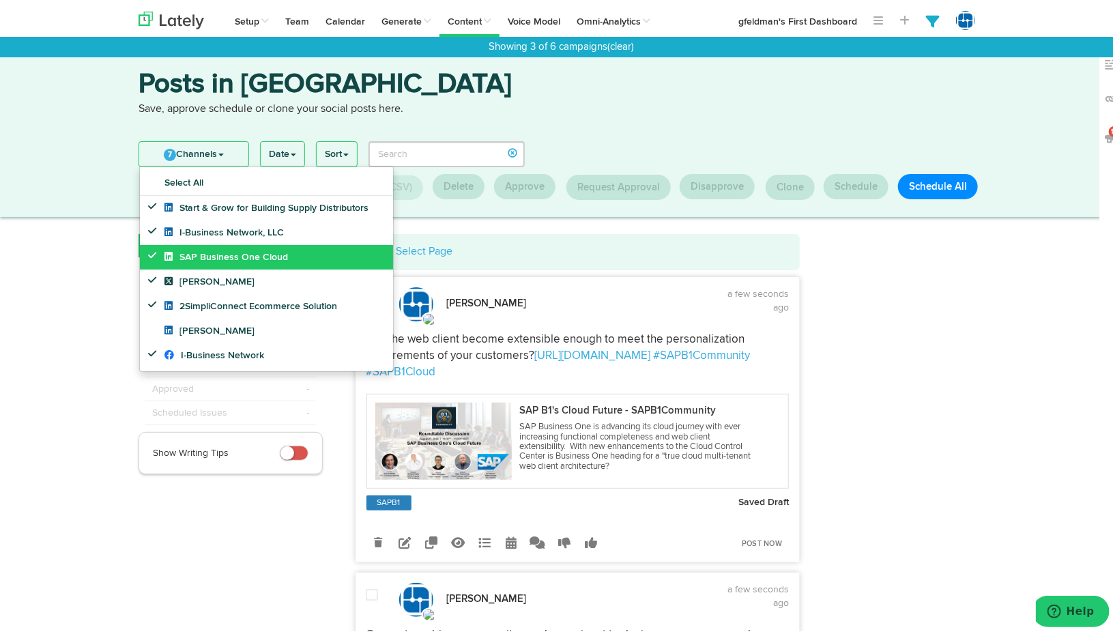
click at [221, 250] on span "SAP Business One Cloud" at bounding box center [225, 255] width 123 height 10
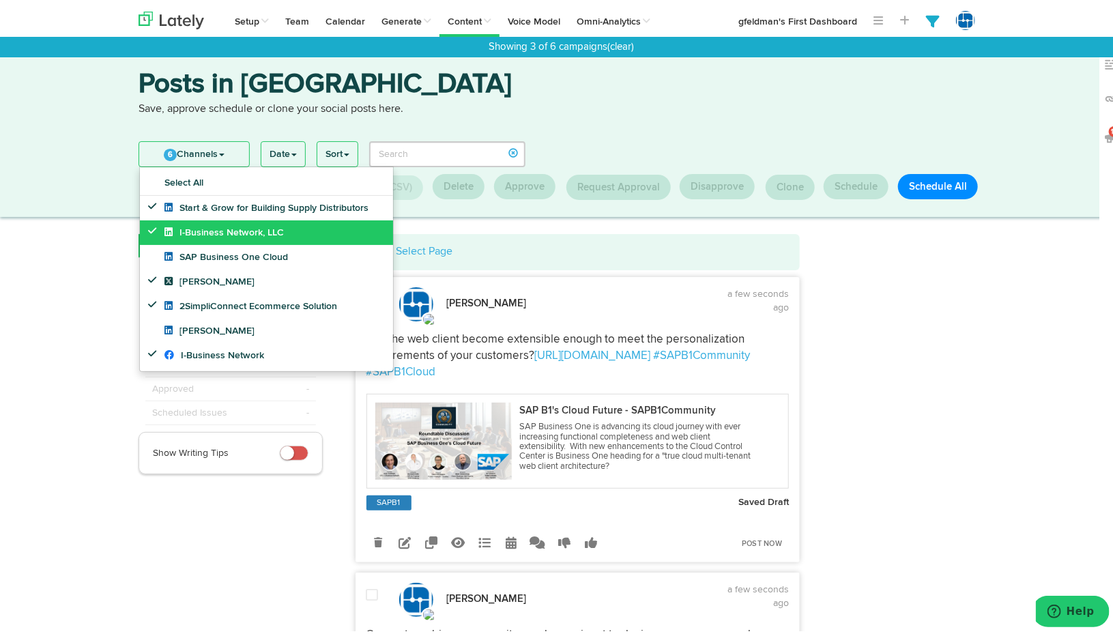
click at [220, 227] on span "I-Business Network, LLC" at bounding box center [223, 230] width 119 height 10
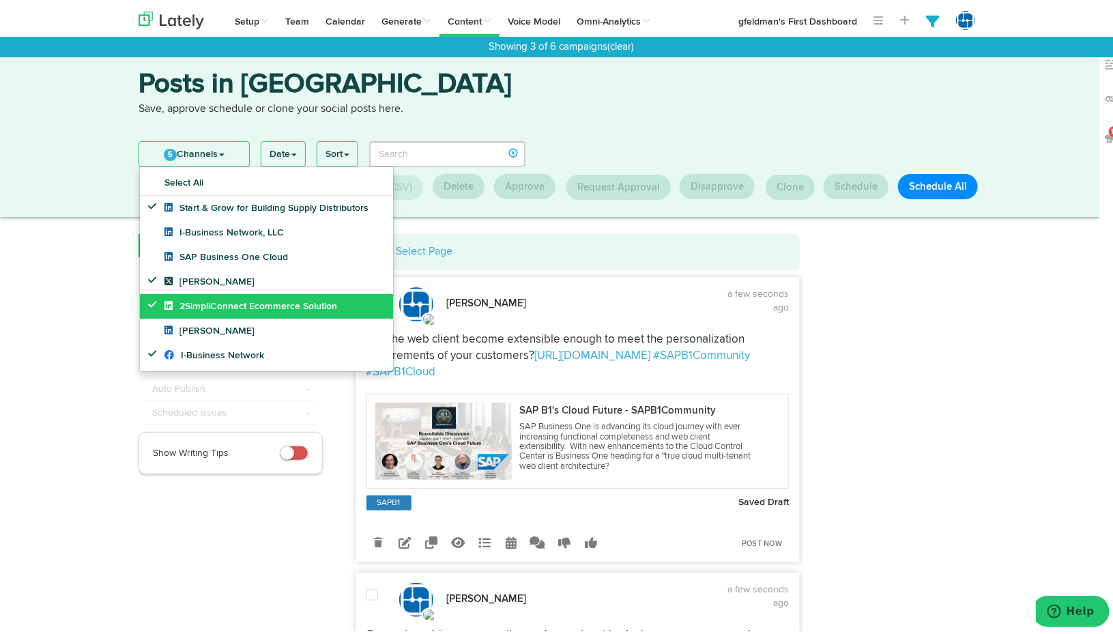
click at [249, 305] on span "2SimpliConnect Ecommerce Solution" at bounding box center [250, 304] width 173 height 10
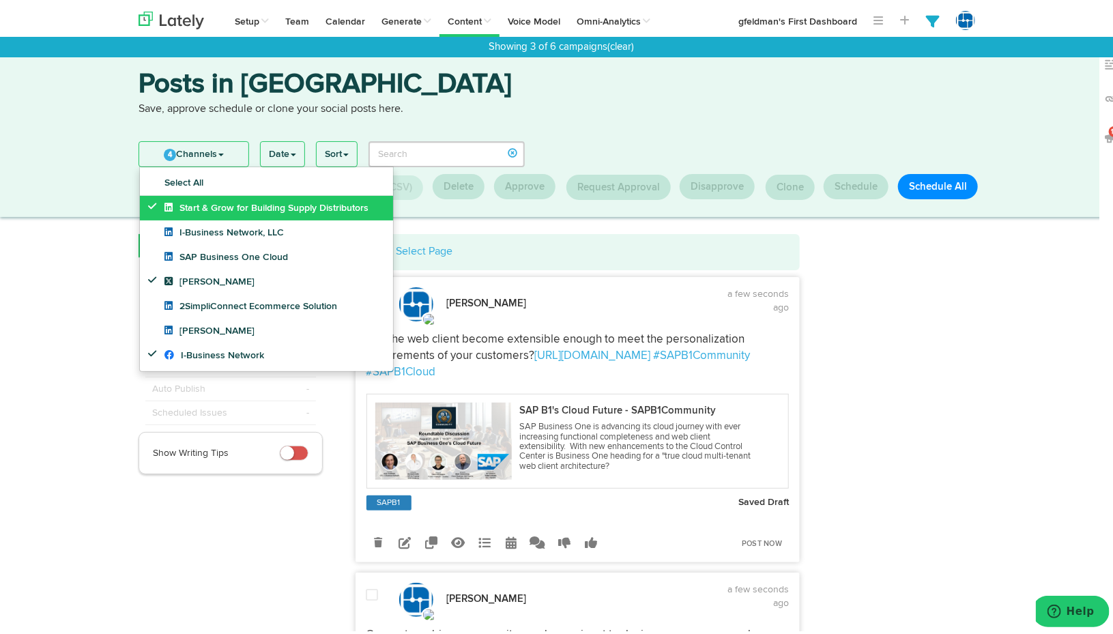
click at [298, 203] on span "Start & Grow for Building Supply Distributors" at bounding box center [266, 206] width 204 height 10
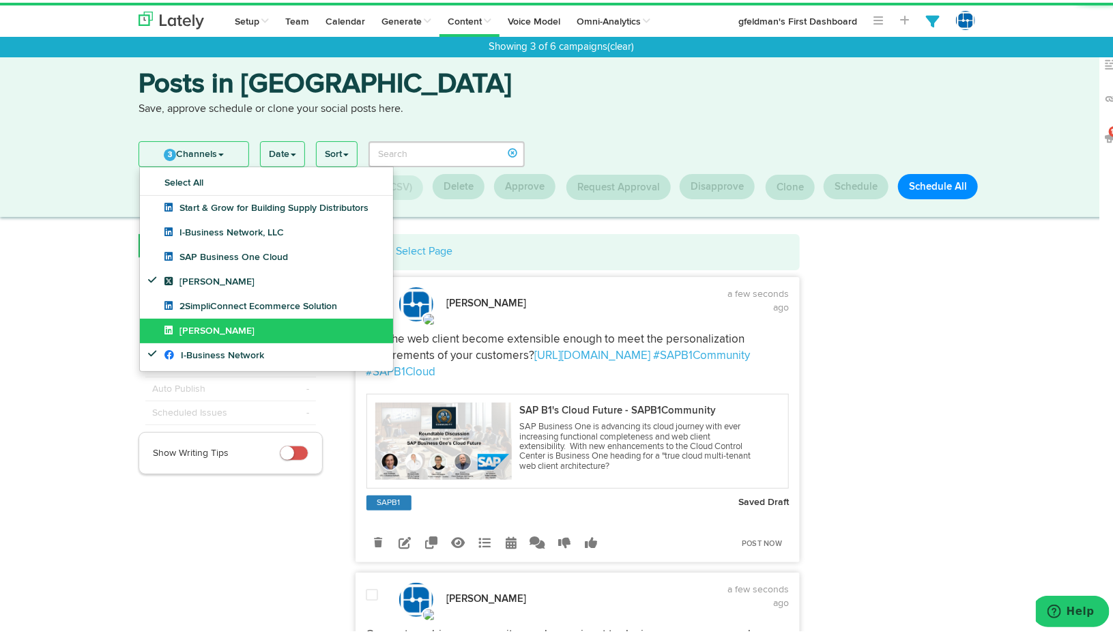
click at [236, 322] on link "[PERSON_NAME]" at bounding box center [266, 328] width 253 height 25
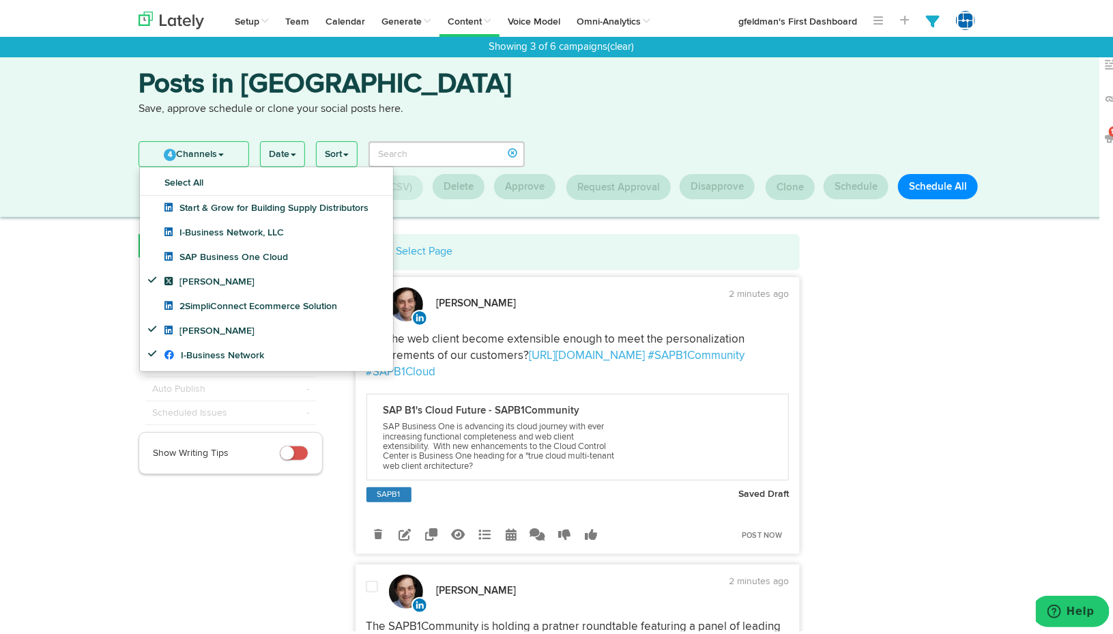
click at [400, 529] on icon at bounding box center [404, 531] width 12 height 12
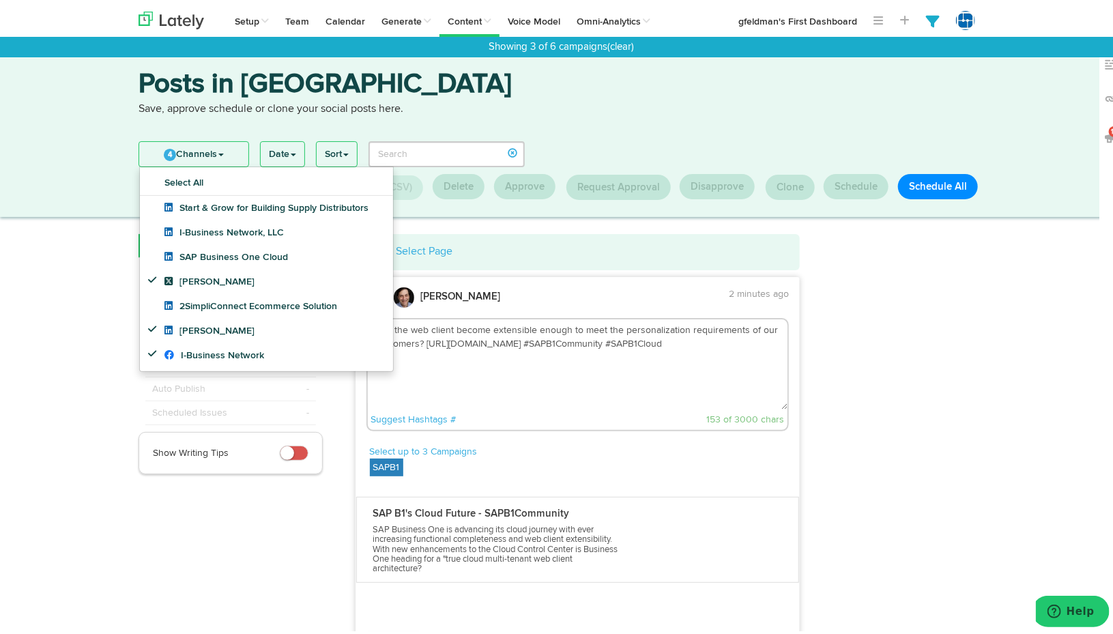
click at [753, 330] on textarea "Has the web client become extensible enough to meet the personalization require…" at bounding box center [578, 362] width 420 height 90
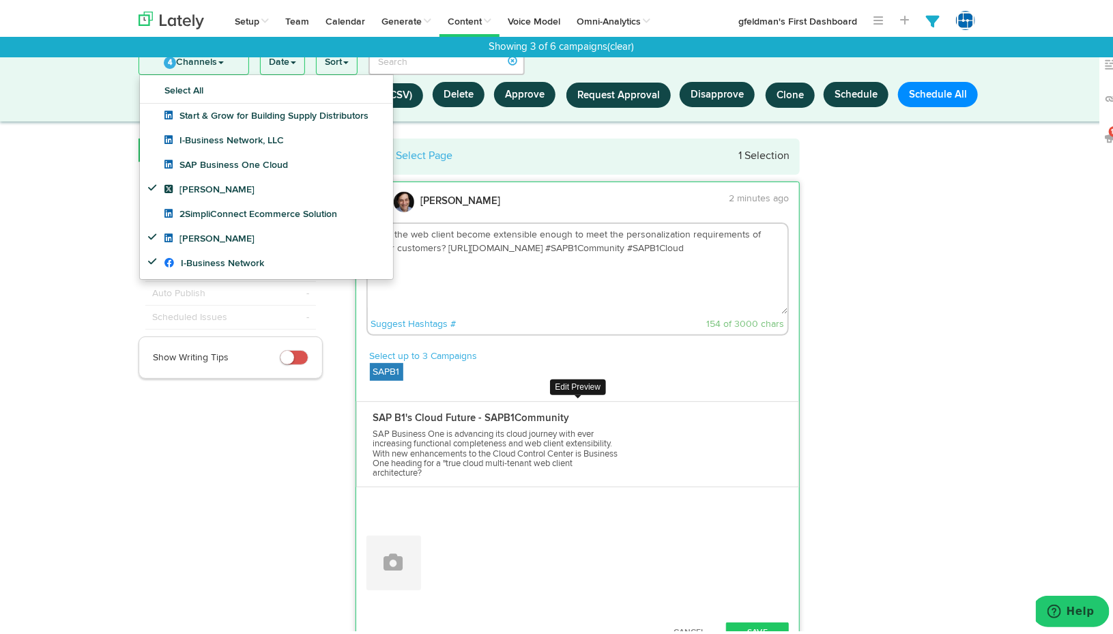
scroll to position [140, 0]
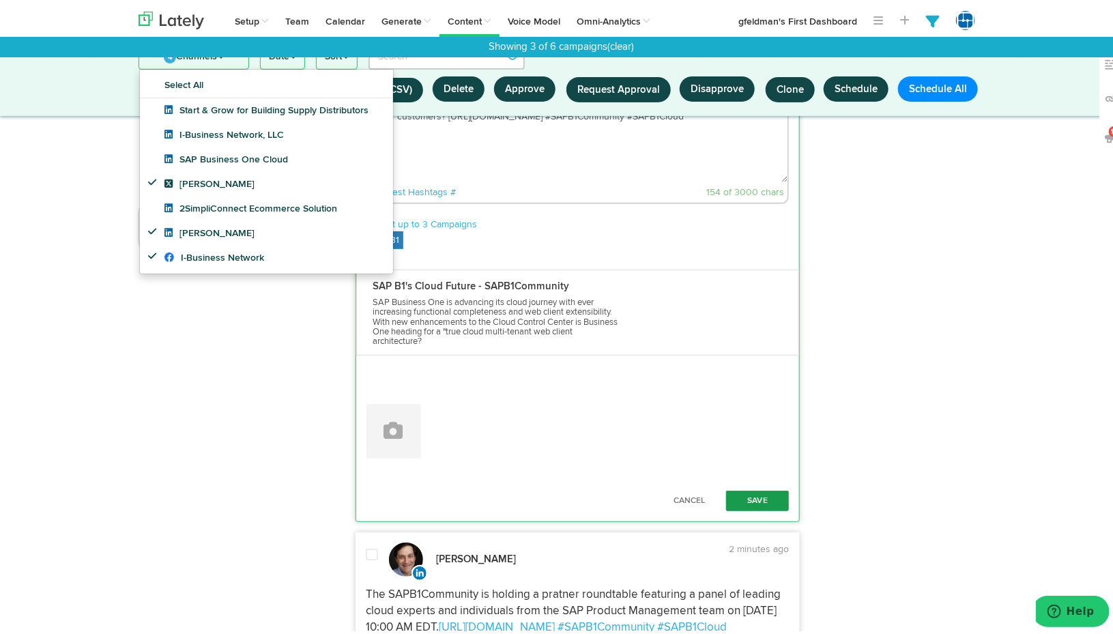
type textarea "Has the web client become extensible enough to meet the personalization require…"
click at [754, 495] on button "Save" at bounding box center [757, 498] width 63 height 20
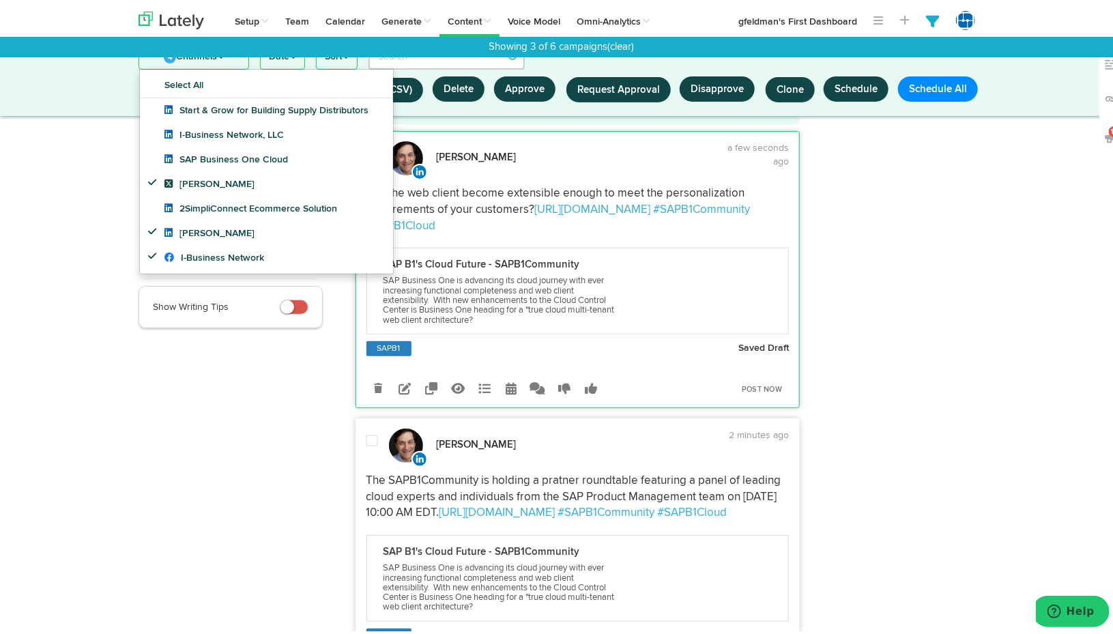
scroll to position [0, 0]
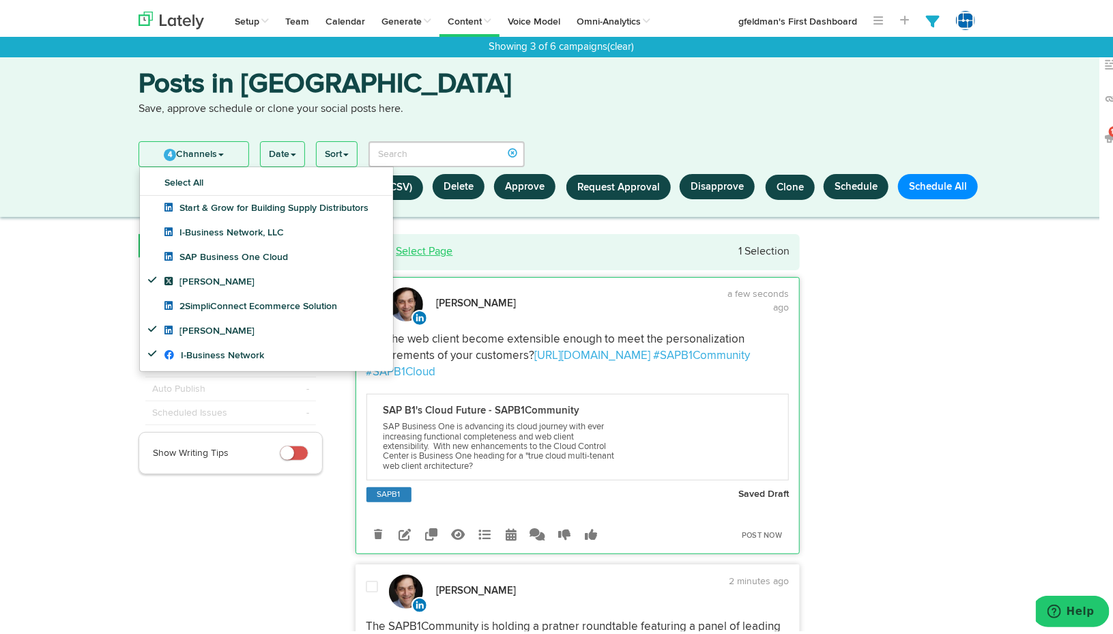
click at [423, 248] on link "Select Page" at bounding box center [424, 249] width 57 height 11
click at [936, 182] on button "Schedule All" at bounding box center [938, 183] width 80 height 25
select select "11"
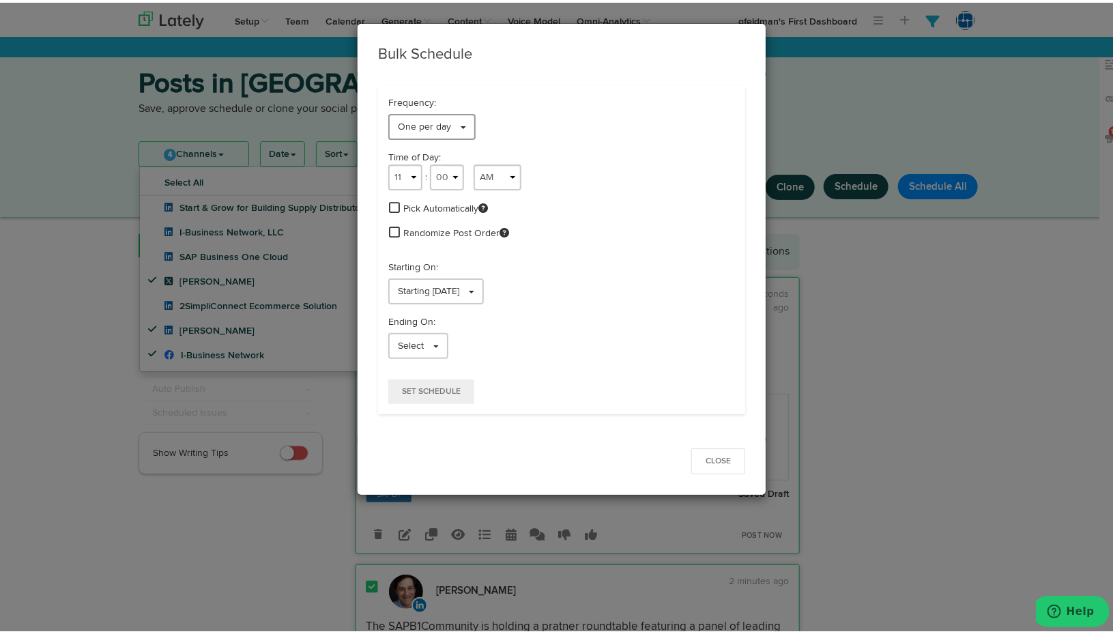
click at [461, 126] on span at bounding box center [463, 124] width 5 height 3
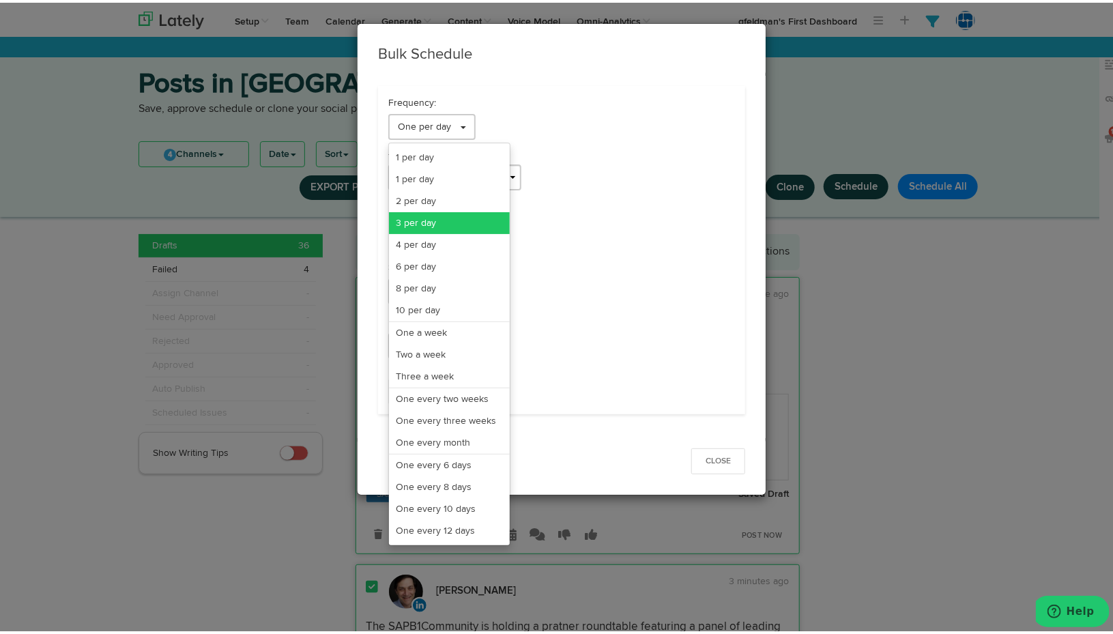
click at [441, 215] on link "3 per day" at bounding box center [449, 220] width 121 height 22
select select "11"
select select "3"
select select "PM"
select select "7"
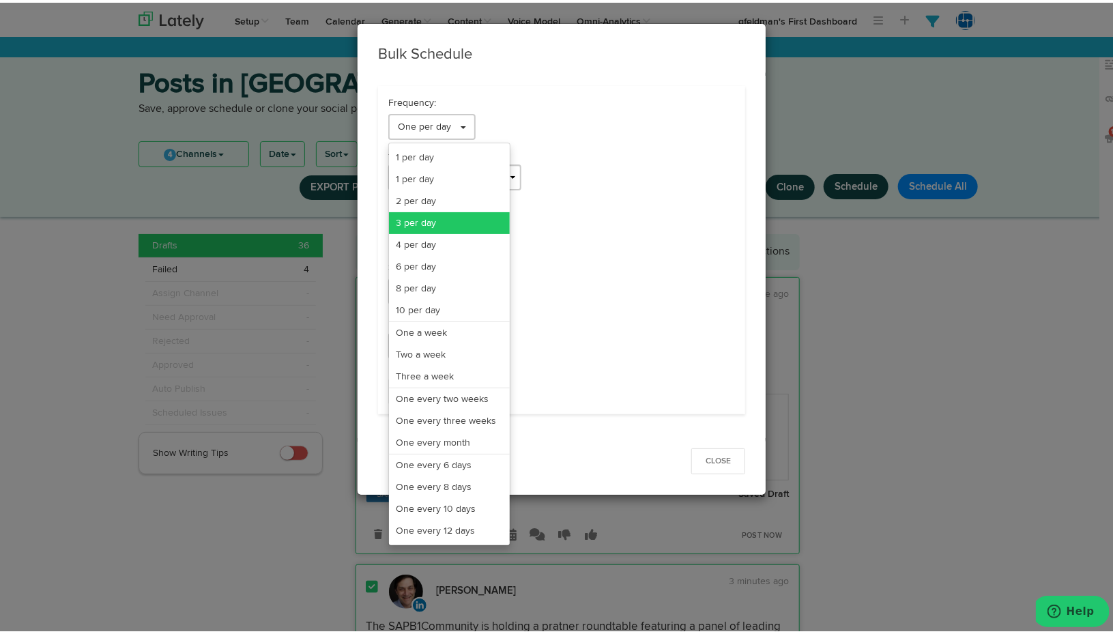
select select "PM"
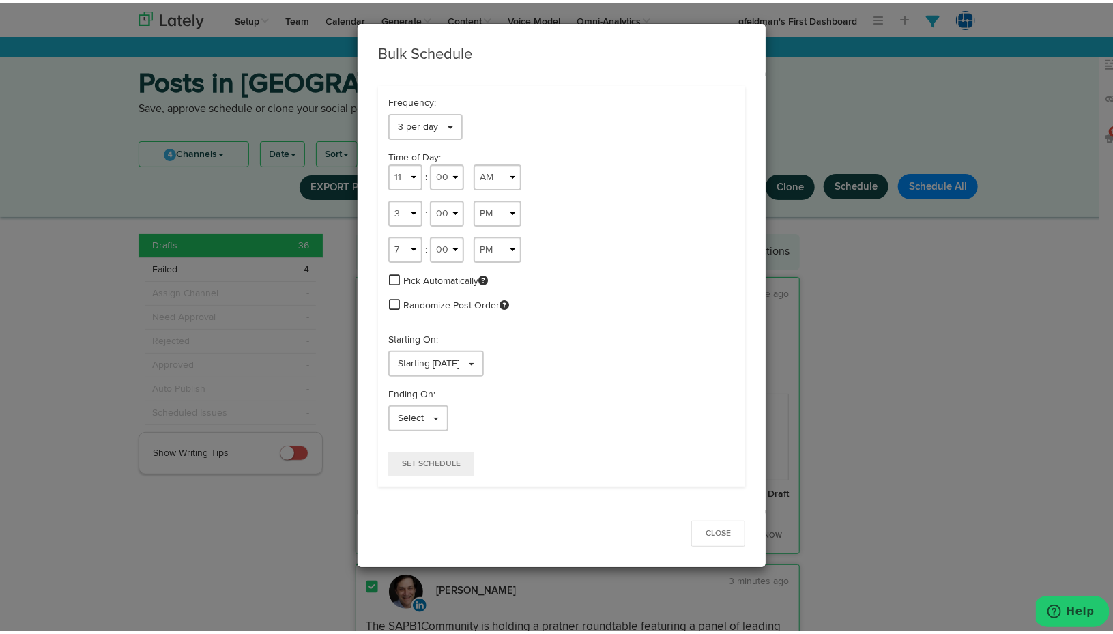
click at [403, 279] on span "Pick Automatically" at bounding box center [445, 279] width 85 height 14
click at [390, 278] on span at bounding box center [394, 277] width 11 height 12
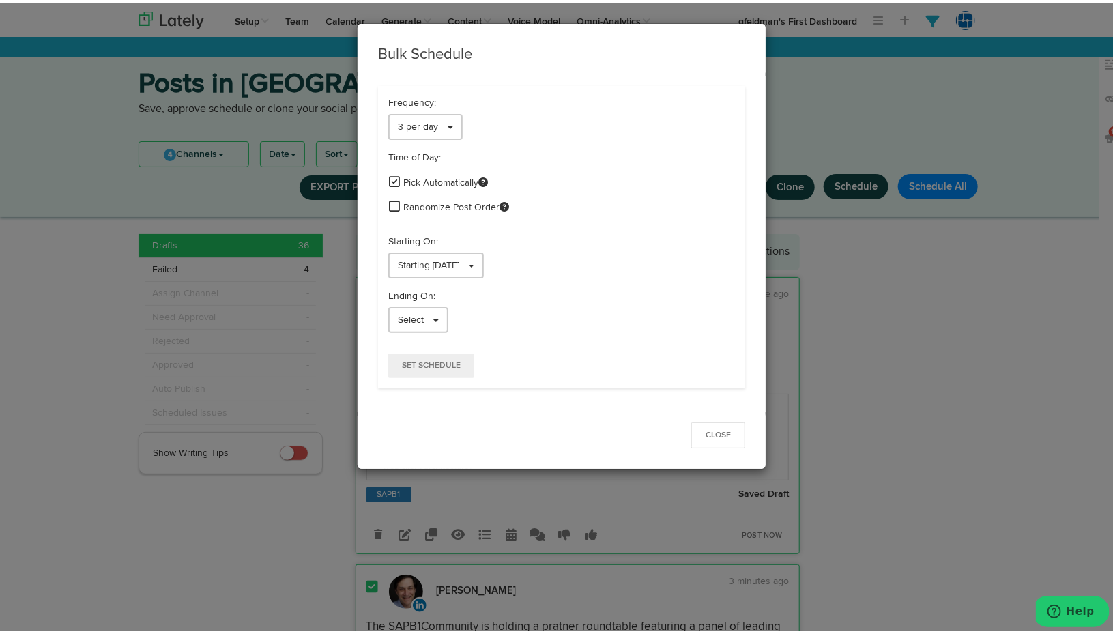
click at [390, 205] on span at bounding box center [394, 203] width 11 height 12
click at [434, 318] on link "Select" at bounding box center [418, 317] width 60 height 26
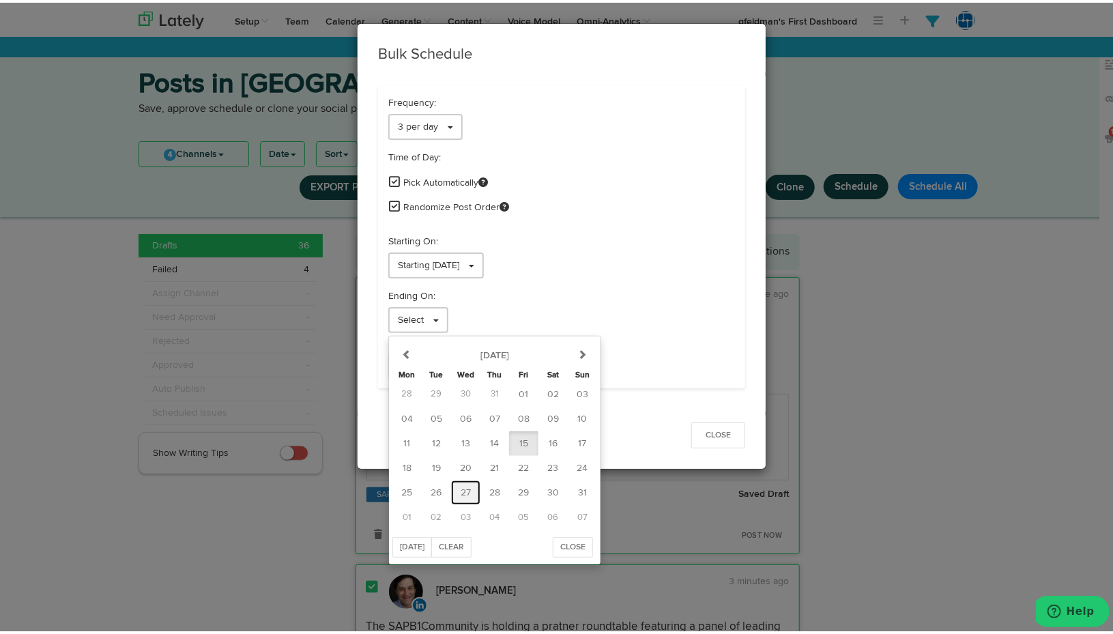
click at [461, 487] on span "27" at bounding box center [466, 490] width 10 height 10
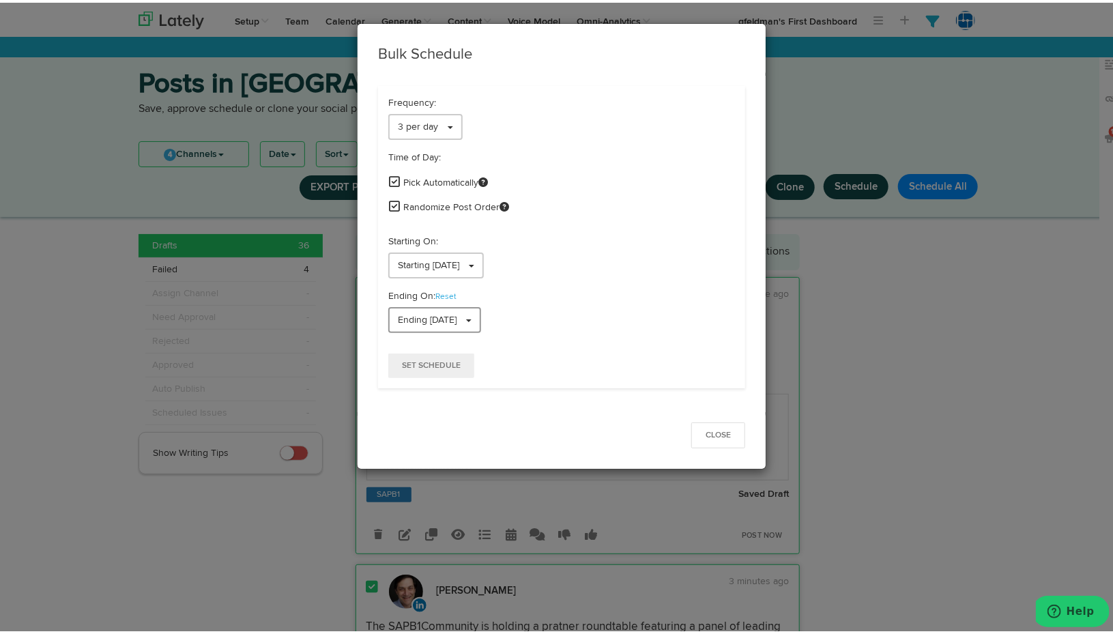
click at [471, 317] on span at bounding box center [468, 318] width 5 height 3
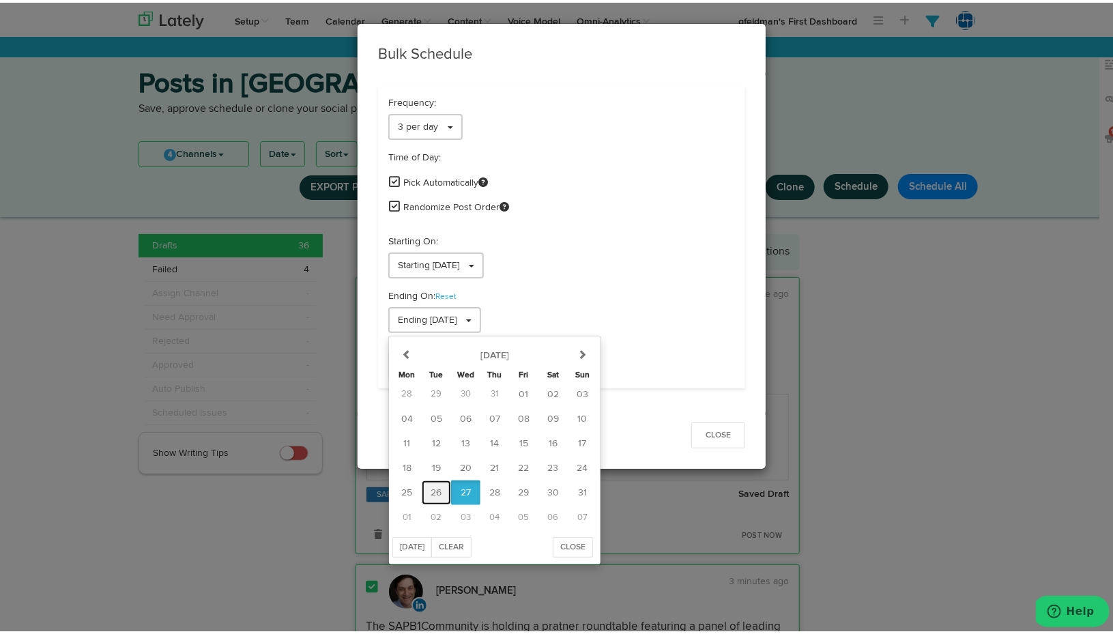
click at [431, 493] on span "26" at bounding box center [436, 490] width 11 height 10
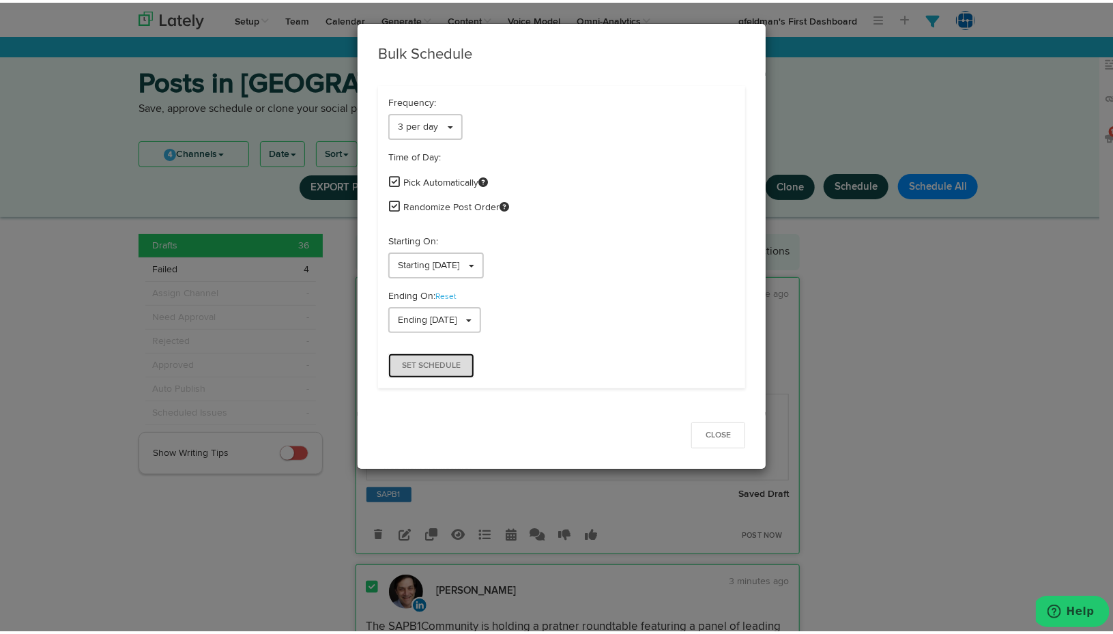
click at [435, 361] on span "Set Schedule" at bounding box center [431, 363] width 59 height 8
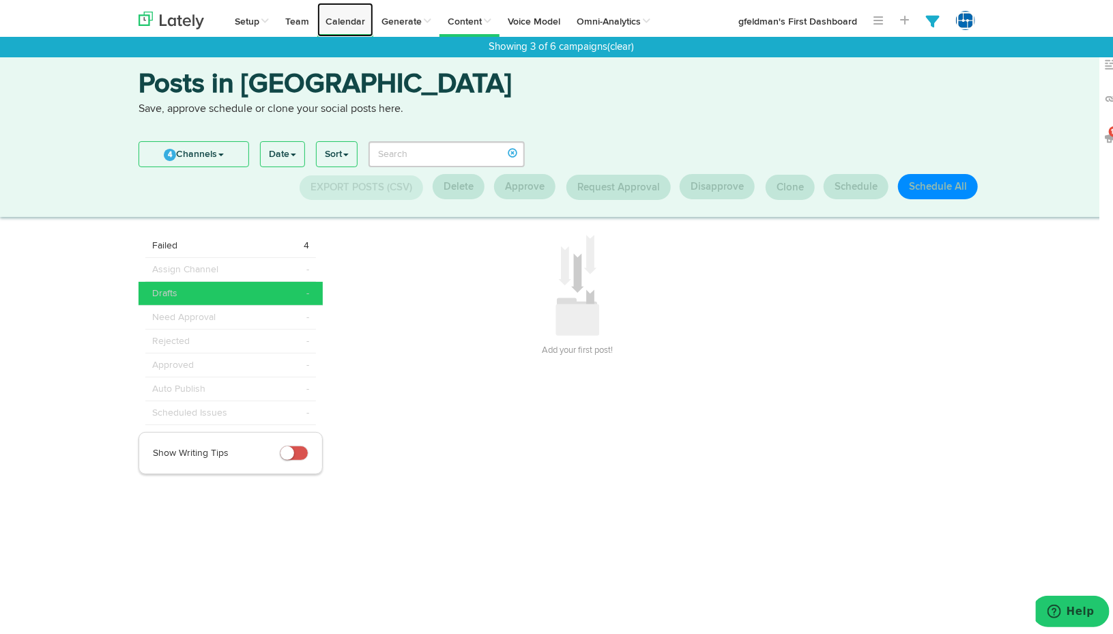
click at [342, 19] on link "Calendar" at bounding box center [345, 17] width 56 height 34
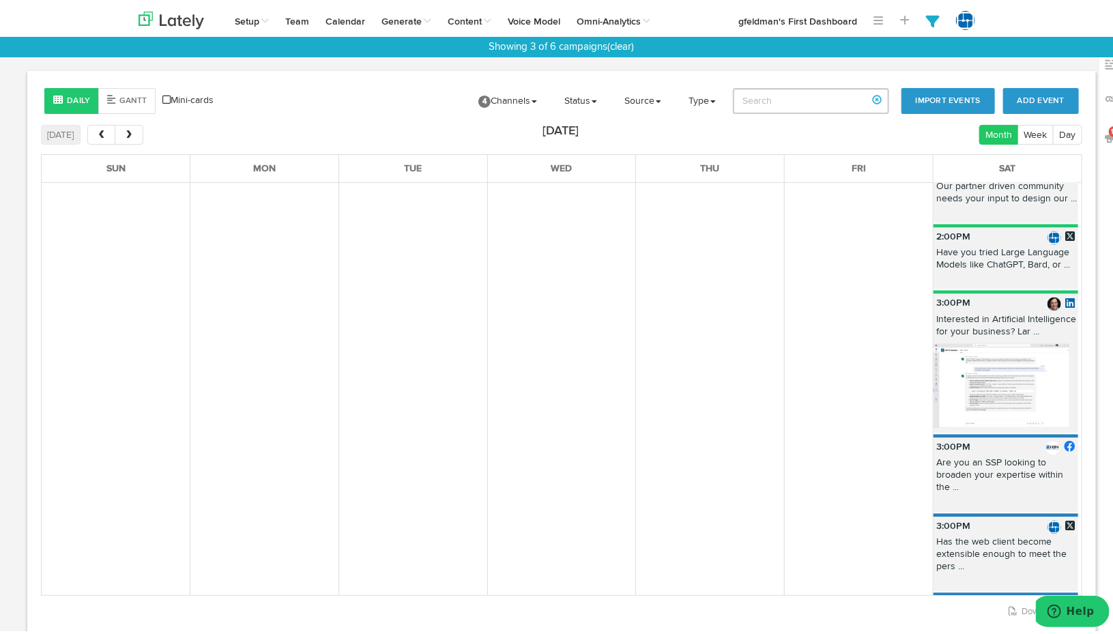
scroll to position [1296, 0]
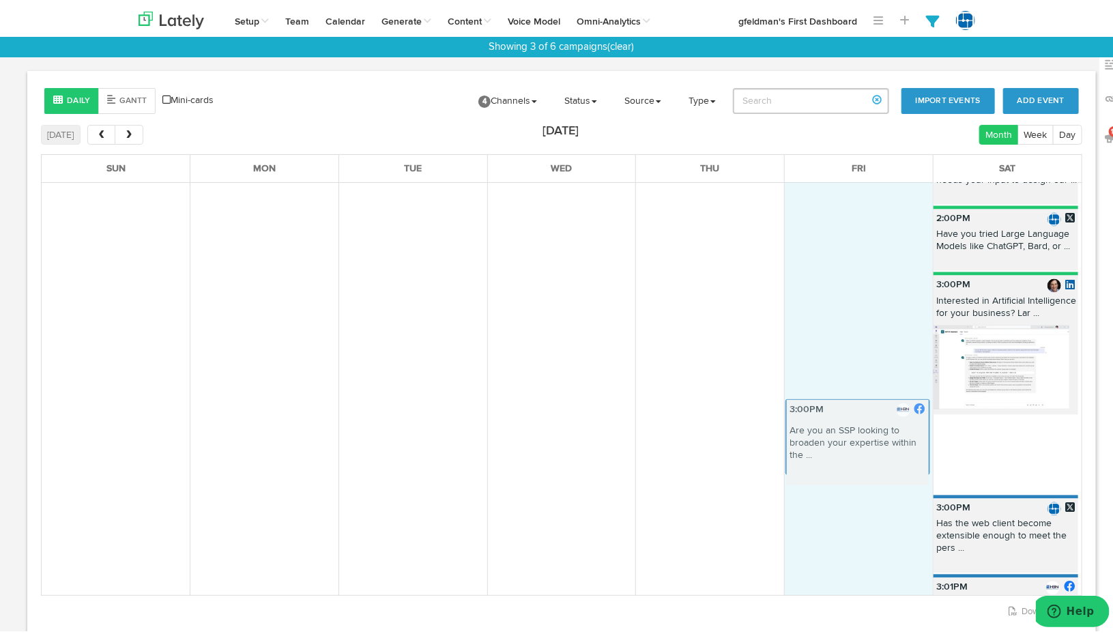
drag, startPoint x: 967, startPoint y: 461, endPoint x: 836, endPoint y: 444, distance: 132.0
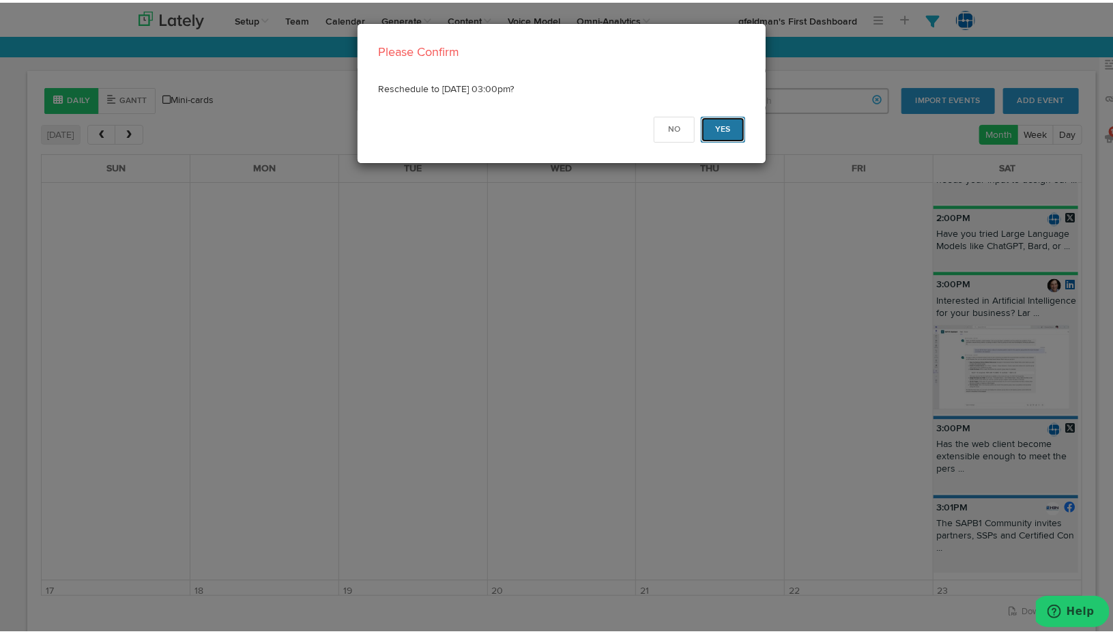
click at [716, 132] on button "Yes" at bounding box center [723, 127] width 44 height 26
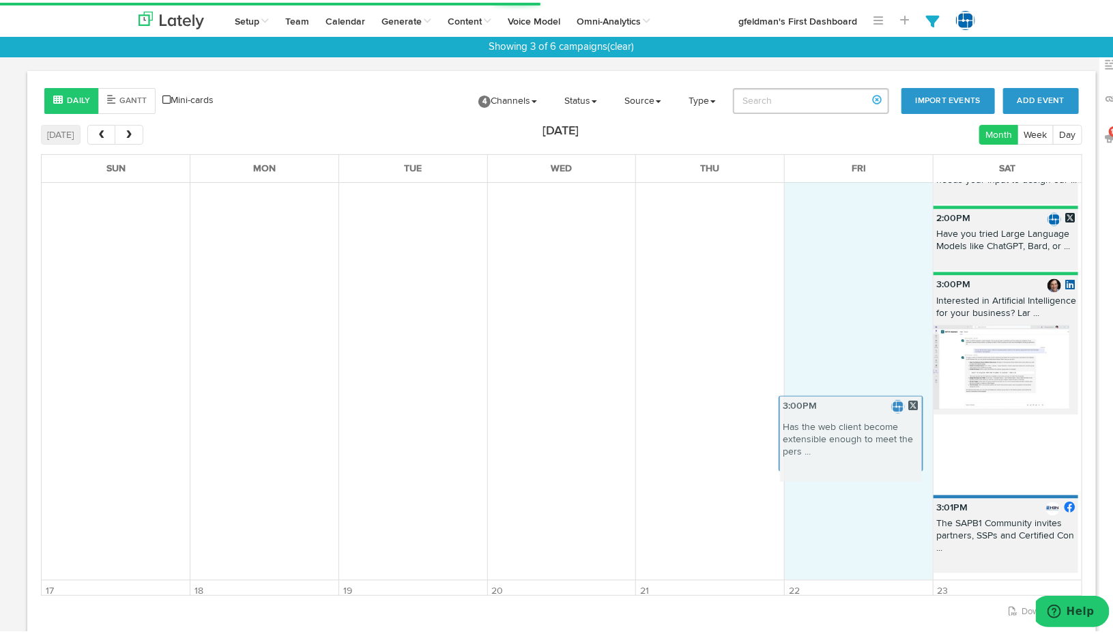
drag, startPoint x: 967, startPoint y: 448, endPoint x: 830, endPoint y: 428, distance: 139.2
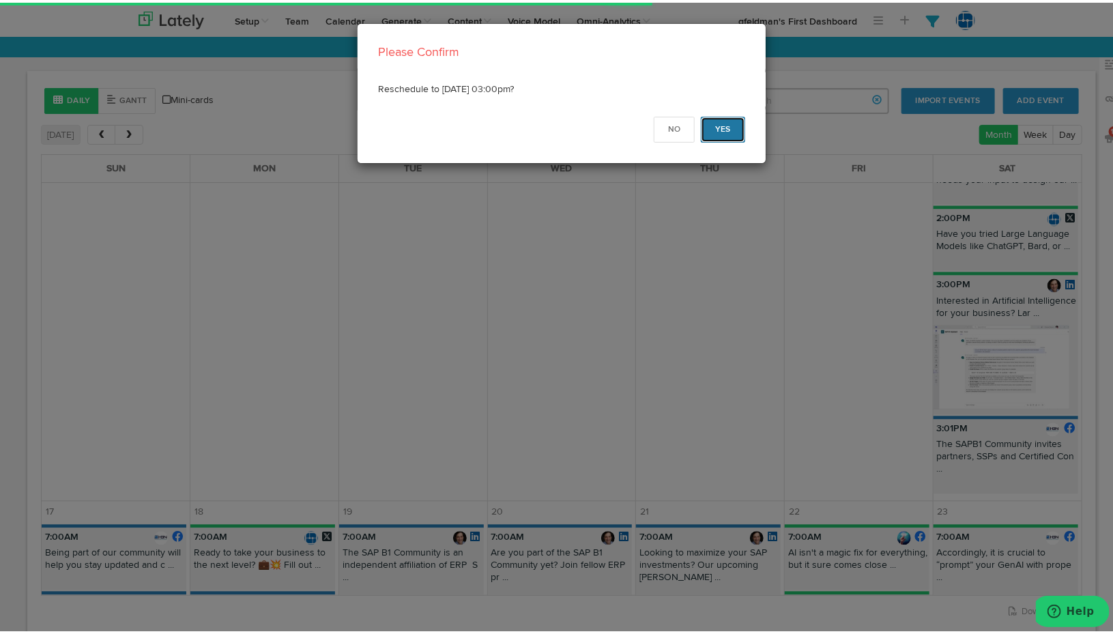
click at [708, 115] on button "Yes" at bounding box center [723, 127] width 44 height 26
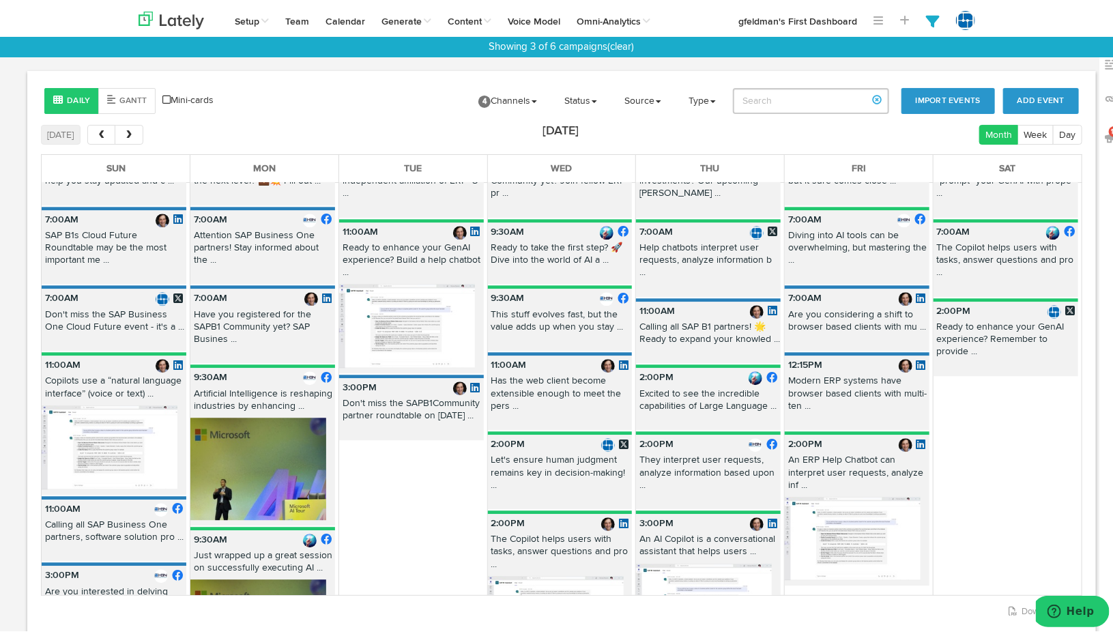
scroll to position [1706, 0]
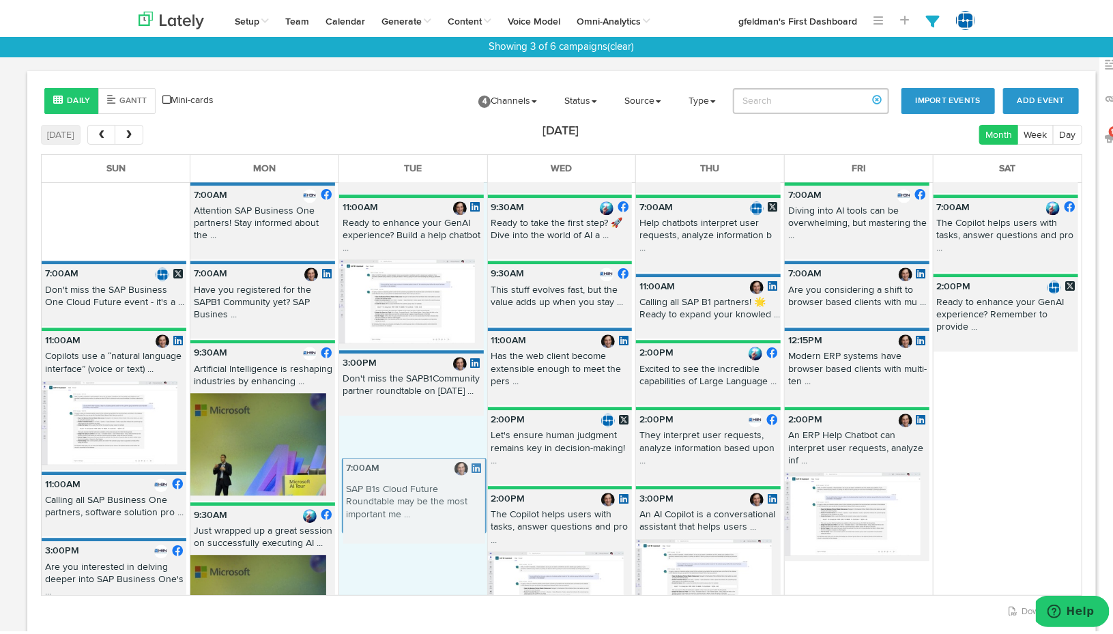
drag, startPoint x: 113, startPoint y: 214, endPoint x: 413, endPoint y: 491, distance: 408.9
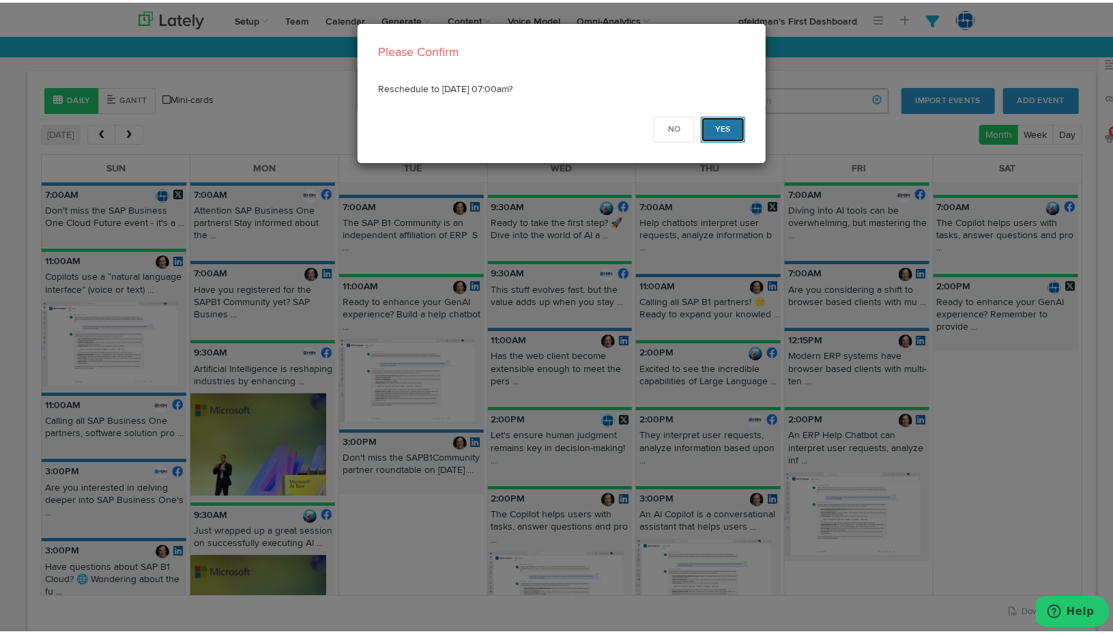
click at [718, 123] on button "Yes" at bounding box center [723, 127] width 44 height 26
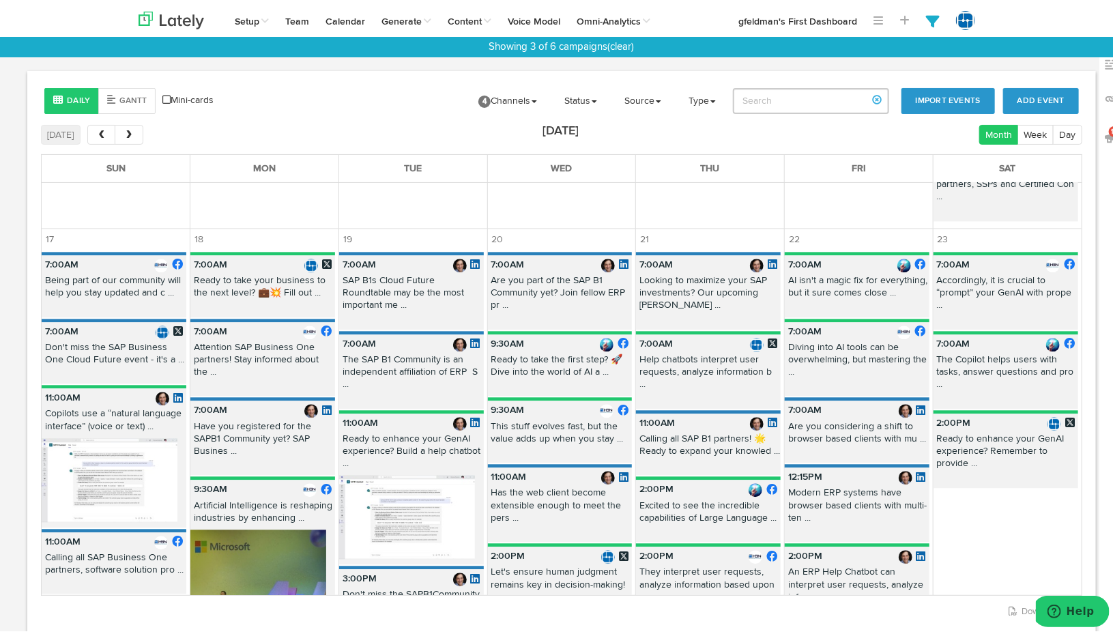
scroll to position [1637, 0]
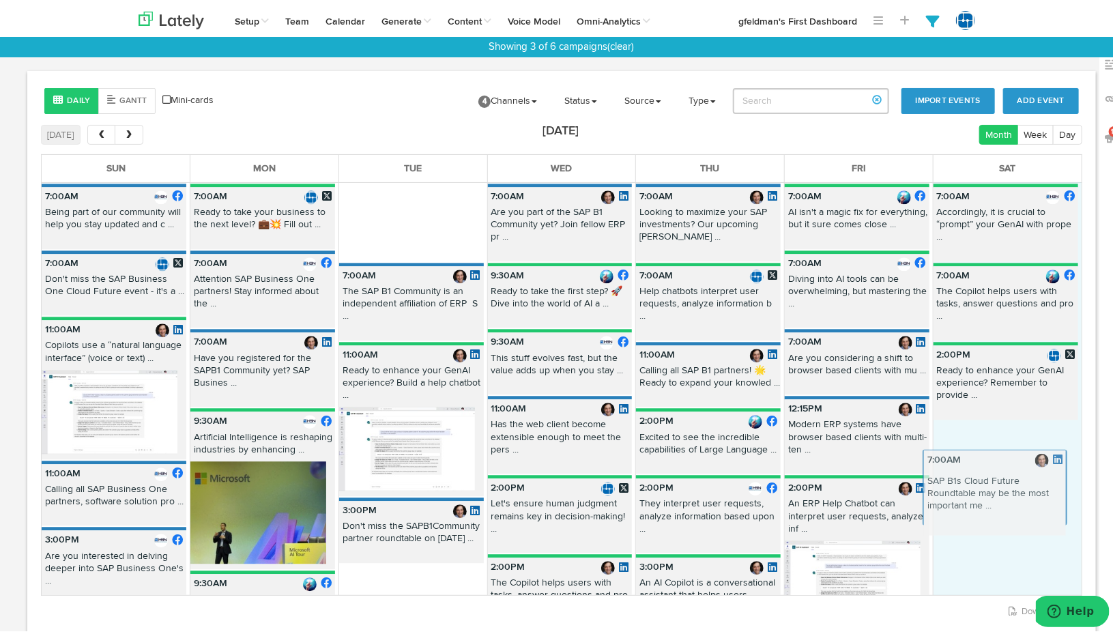
drag, startPoint x: 398, startPoint y: 218, endPoint x: 988, endPoint y: 486, distance: 647.3
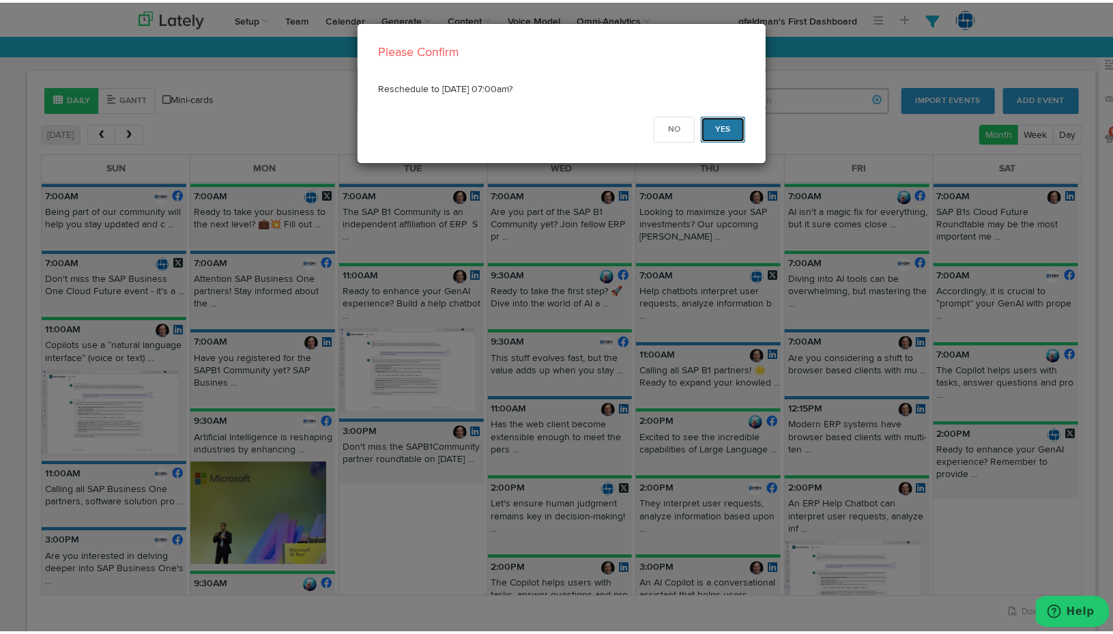
click at [718, 125] on button "Yes" at bounding box center [723, 127] width 44 height 26
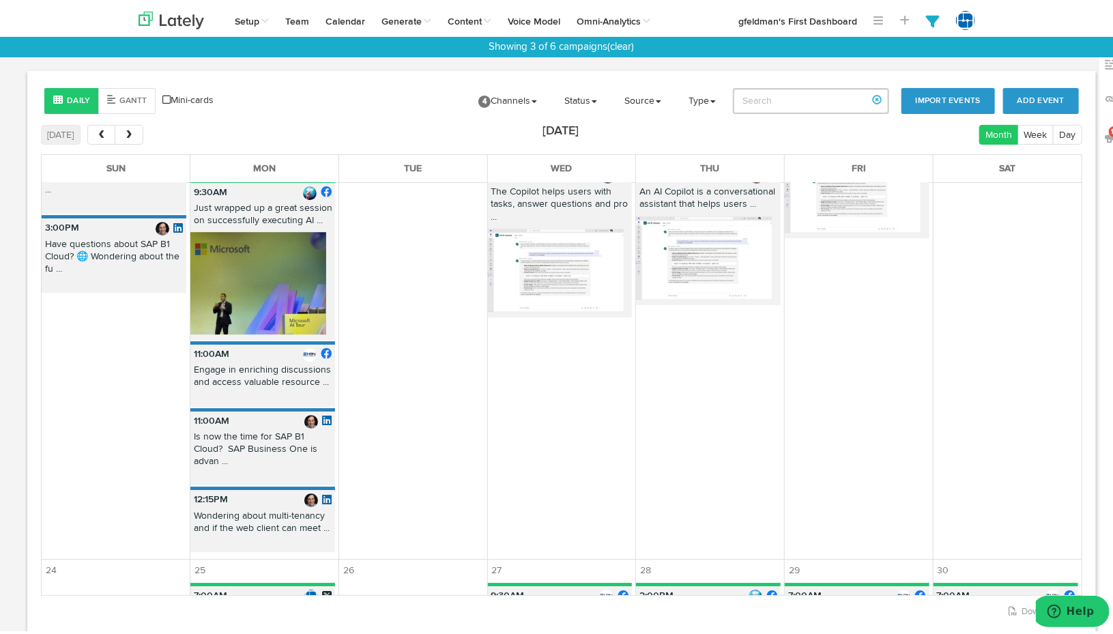
scroll to position [2047, 0]
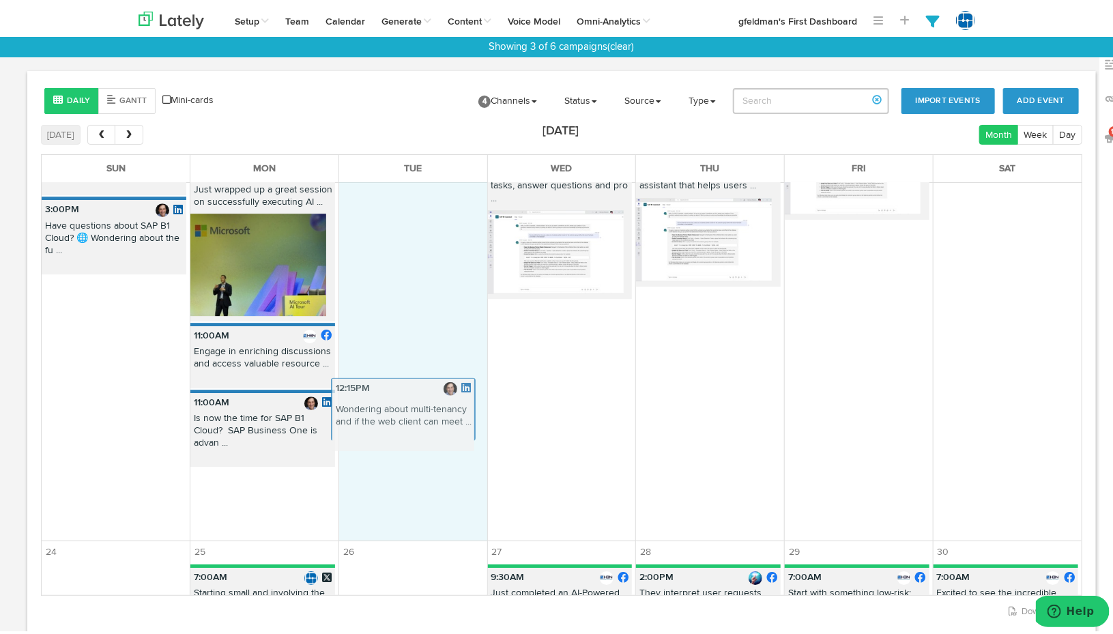
drag, startPoint x: 264, startPoint y: 485, endPoint x: 408, endPoint y: 401, distance: 166.6
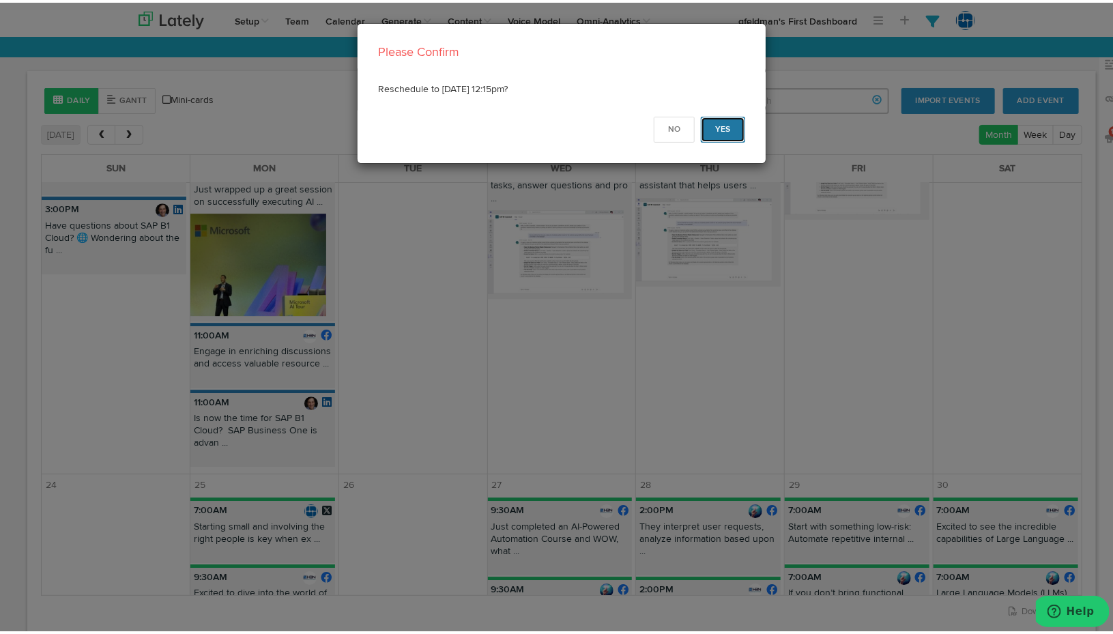
click at [729, 126] on button "Yes" at bounding box center [723, 127] width 44 height 26
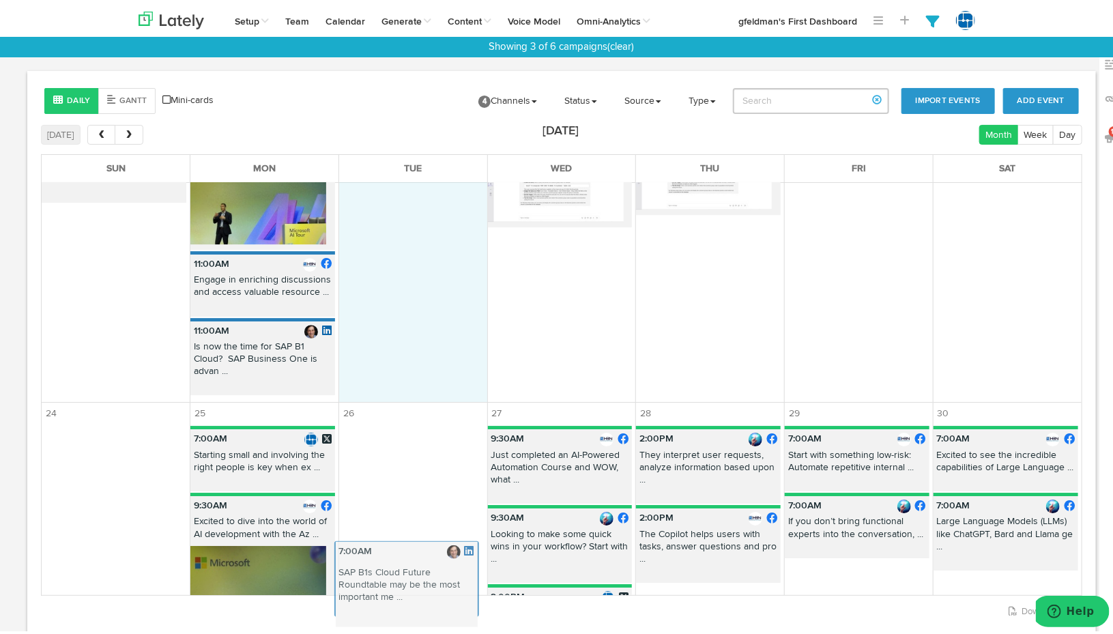
scroll to position [2129, 0]
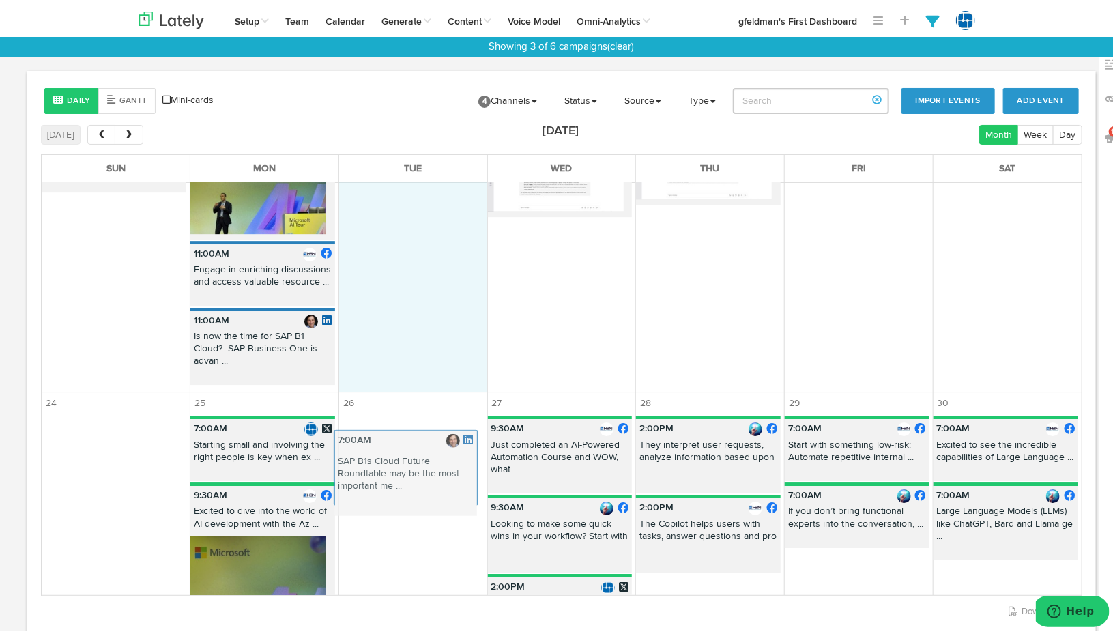
drag, startPoint x: 964, startPoint y: 233, endPoint x: 381, endPoint y: 480, distance: 633.1
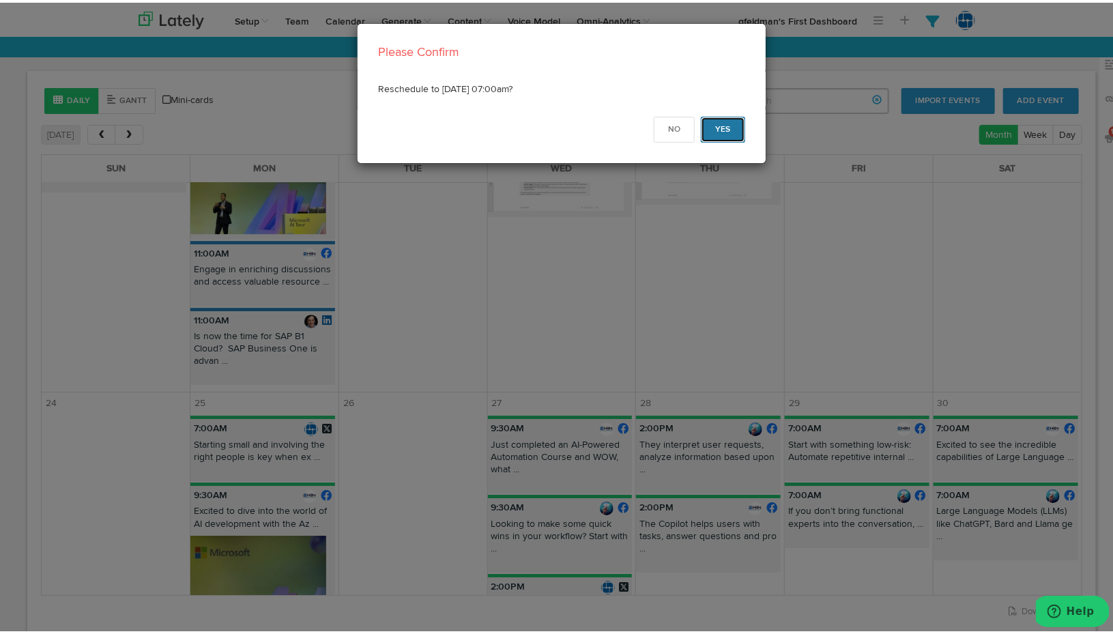
click at [707, 122] on button "Yes" at bounding box center [723, 127] width 44 height 26
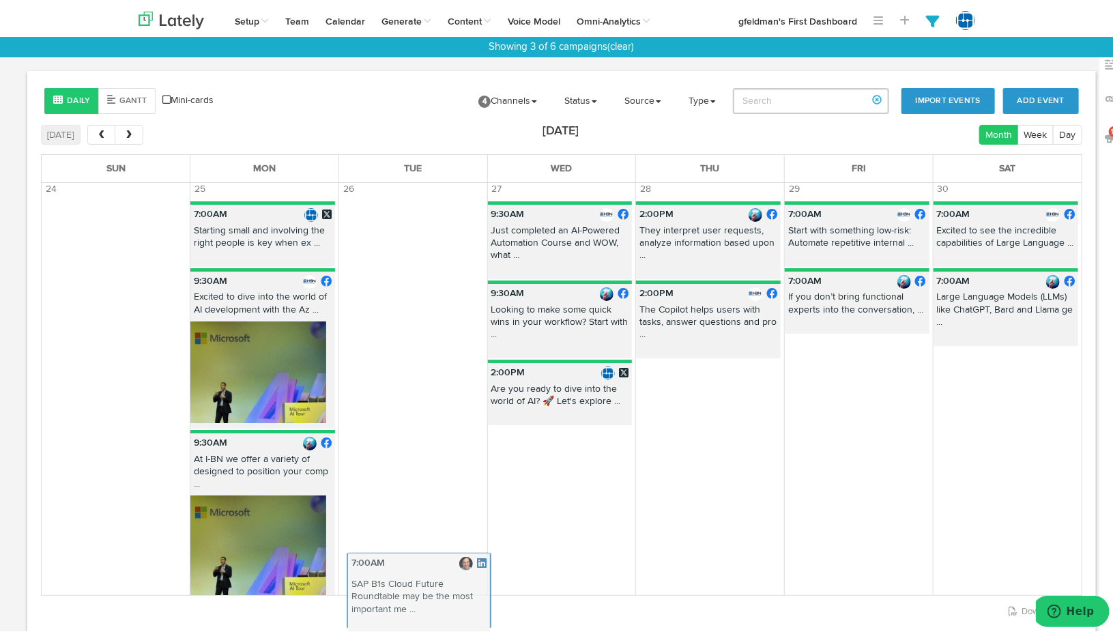
scroll to position [2348, 0]
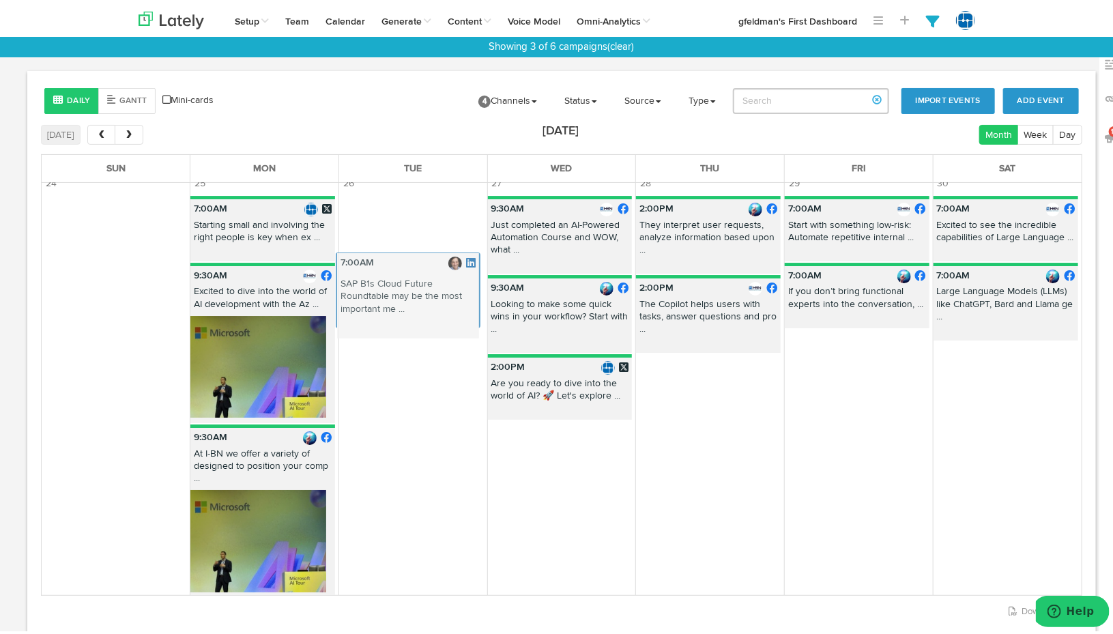
drag, startPoint x: 389, startPoint y: 365, endPoint x: 392, endPoint y: 276, distance: 89.4
click at [392, 276] on div "Sun Mon Tue Wed Thu Fri Sat 27 28 29 30 31 1 2 7:00AM [DATE], SAP made a game-c…" at bounding box center [561, 371] width 1041 height 441
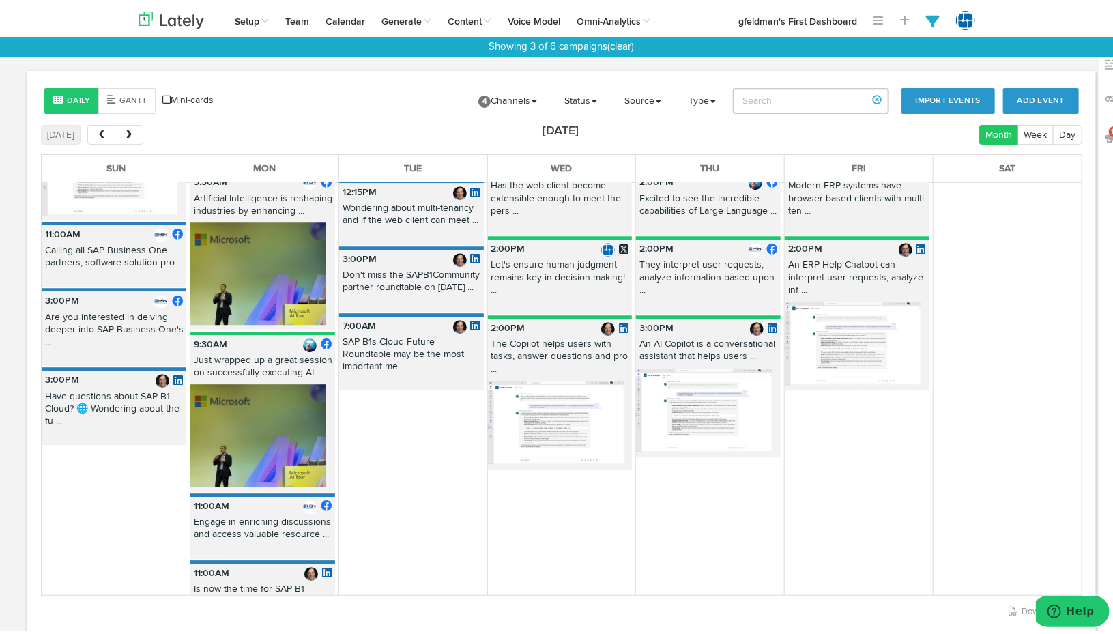
scroll to position [1871, 0]
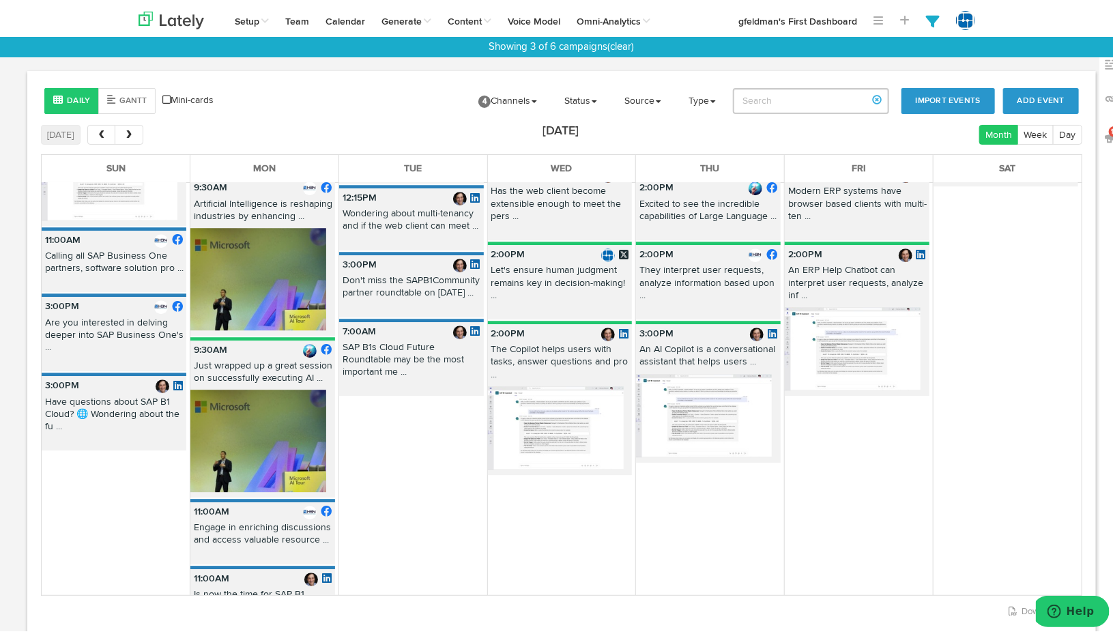
click at [389, 338] on p "7:00AM" at bounding box center [411, 328] width 145 height 19
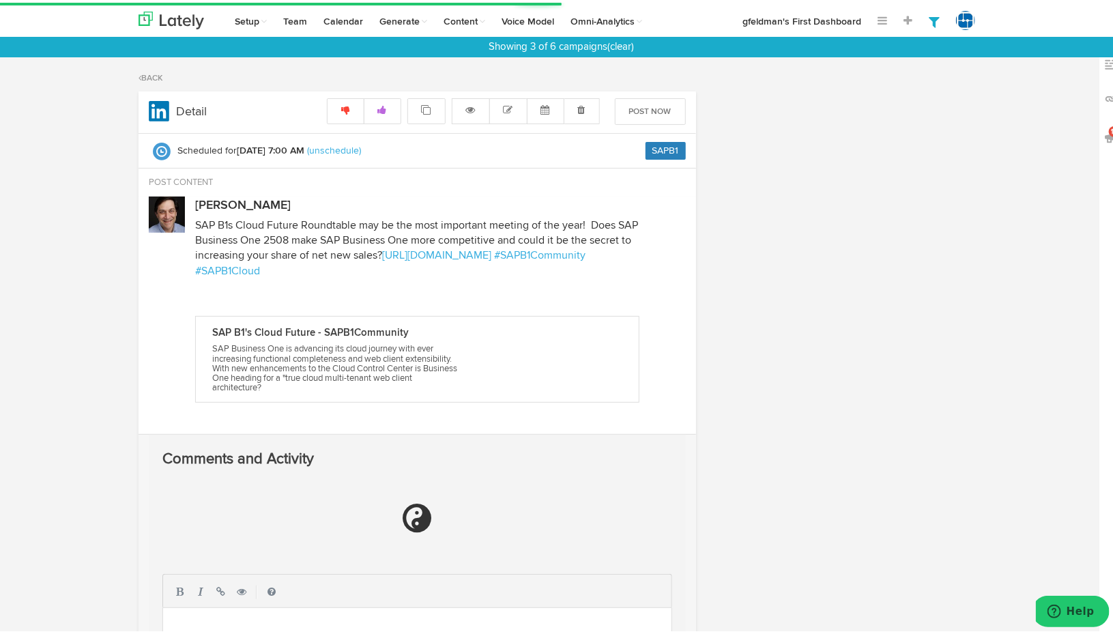
radio input "true"
select select "7"
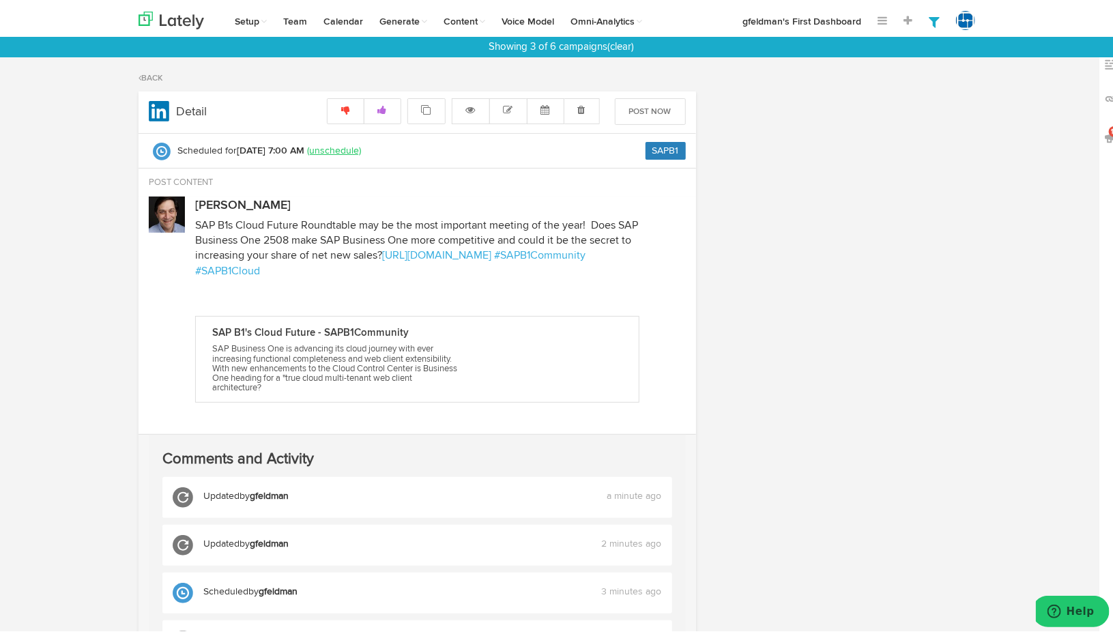
click at [321, 150] on link "(unschedule)" at bounding box center [334, 148] width 54 height 10
radio input "true"
select select "7"
click at [544, 112] on icon at bounding box center [545, 107] width 9 height 10
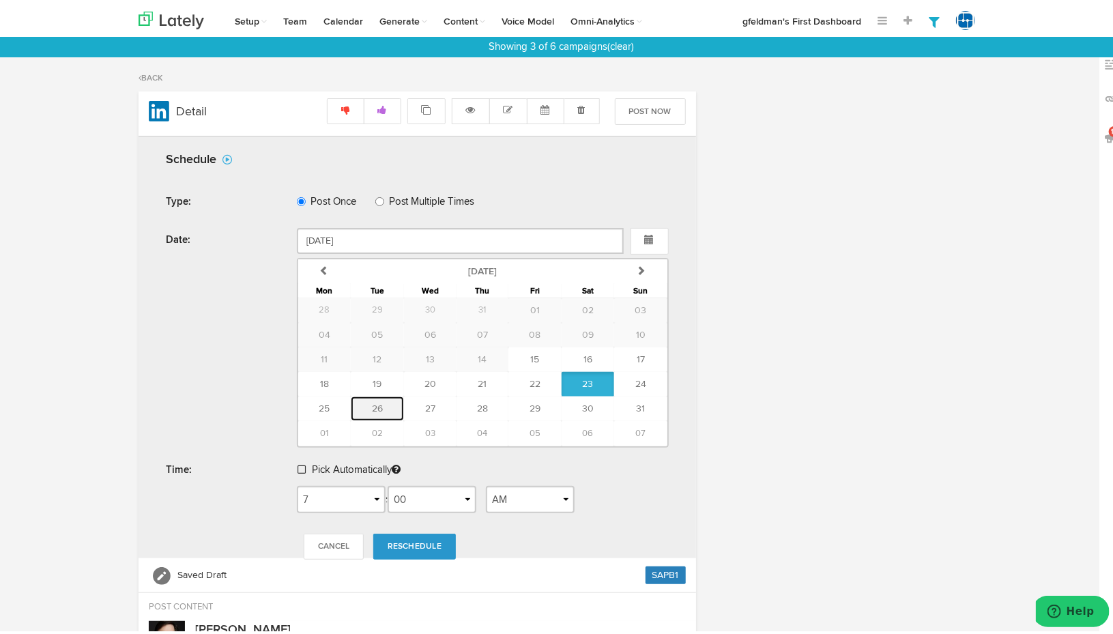
click at [372, 401] on span "26" at bounding box center [377, 406] width 11 height 10
type input "[DATE]"
click at [393, 536] on link "Reschedule" at bounding box center [414, 544] width 83 height 26
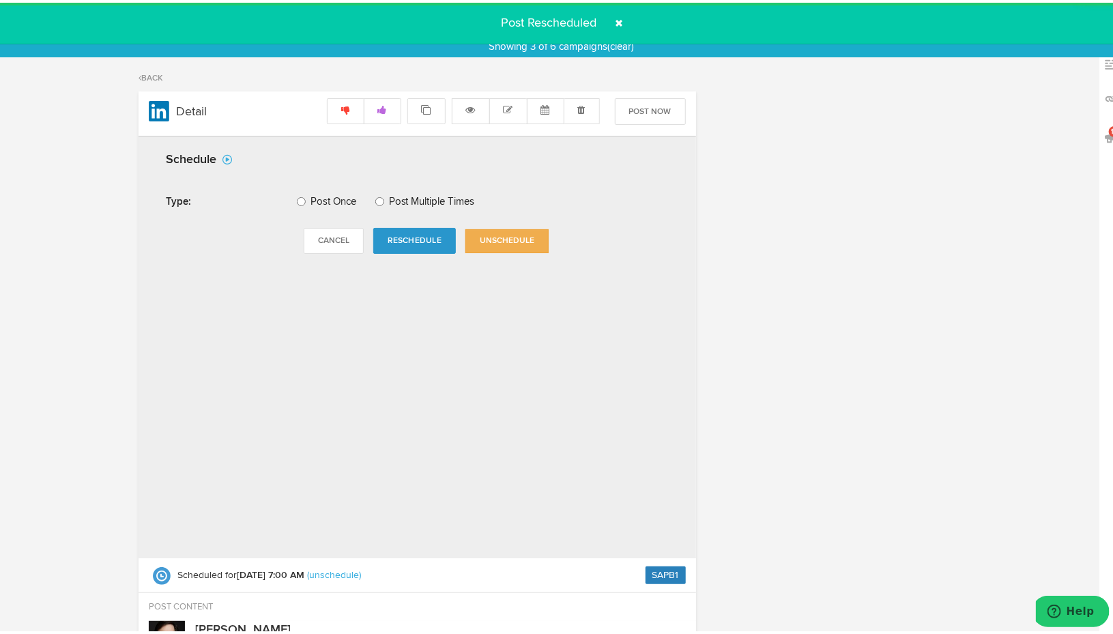
radio input "true"
select select "7"
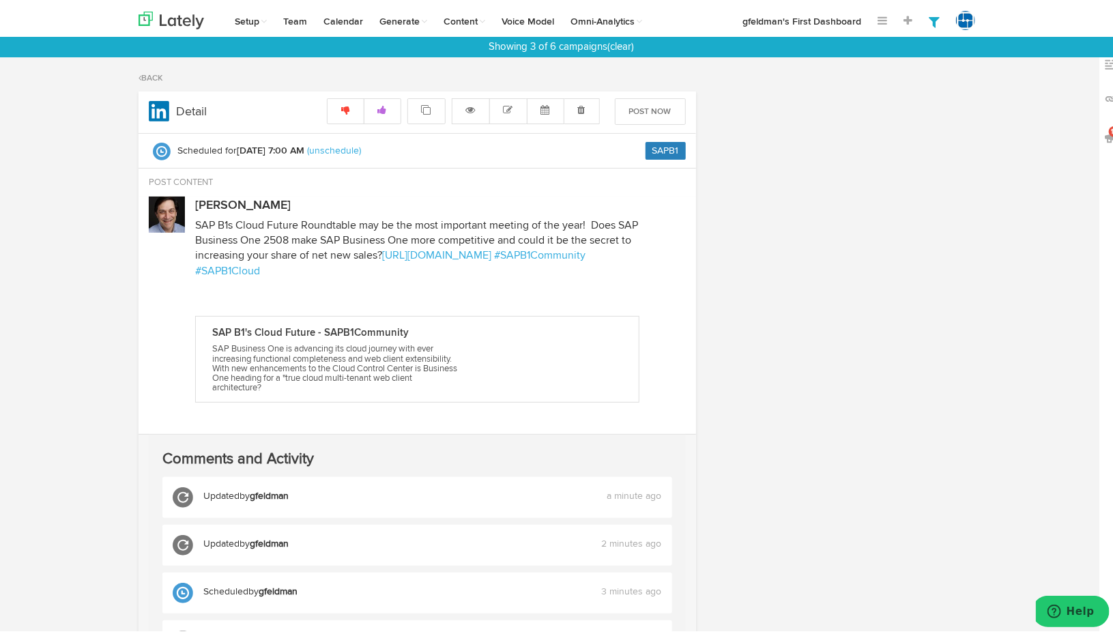
click at [948, 245] on div "Detail Clone to [PERSON_NAME] Clone to I-Business Network Clone to Start & Grow…" at bounding box center [561, 473] width 866 height 769
